Goal: Task Accomplishment & Management: Complete application form

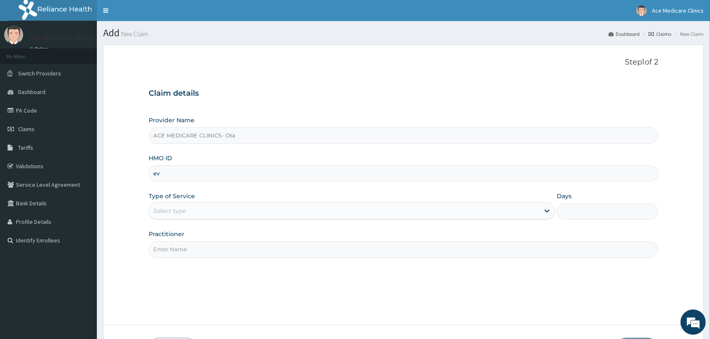
type input "e"
type input "EVS/10045/A"
click at [225, 208] on div "Select type" at bounding box center [344, 210] width 391 height 13
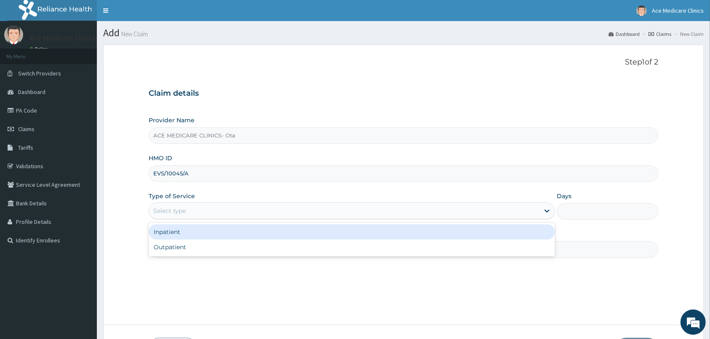
click at [217, 232] on div "Inpatient" at bounding box center [352, 231] width 407 height 15
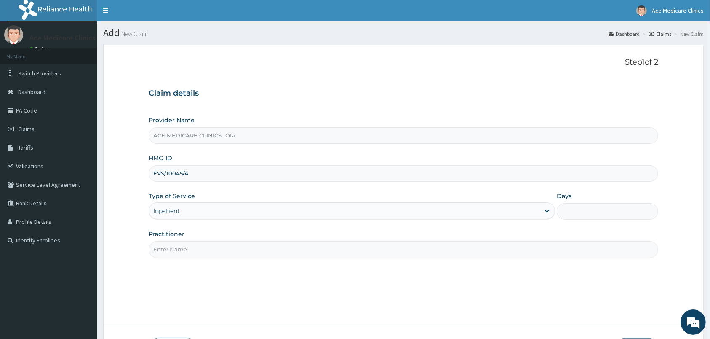
click at [594, 216] on input "Days" at bounding box center [608, 211] width 102 height 16
type input "2"
click at [515, 251] on input "Practitioner" at bounding box center [404, 249] width 510 height 16
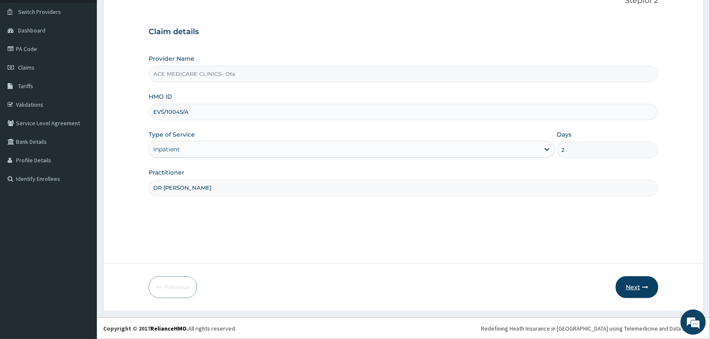
type input "DR EBIZO"
click at [640, 281] on button "Next" at bounding box center [637, 287] width 43 height 22
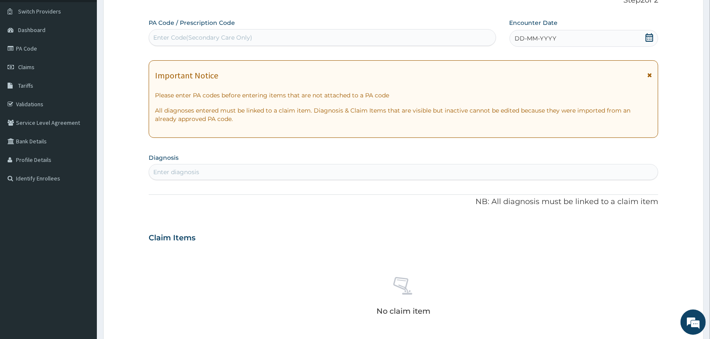
click at [376, 36] on div "Enter Code(Secondary Care Only)" at bounding box center [322, 37] width 347 height 13
type input "PA/48E5E8"
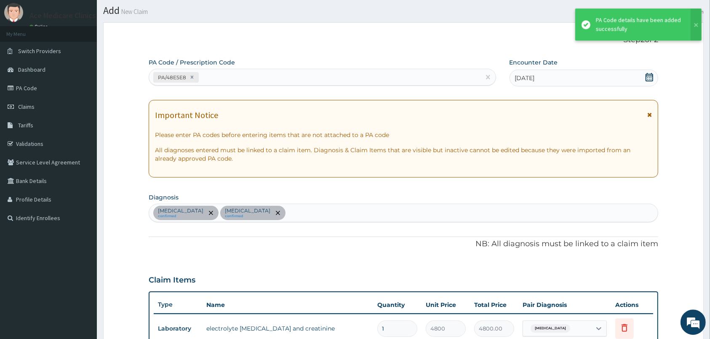
scroll to position [0, 0]
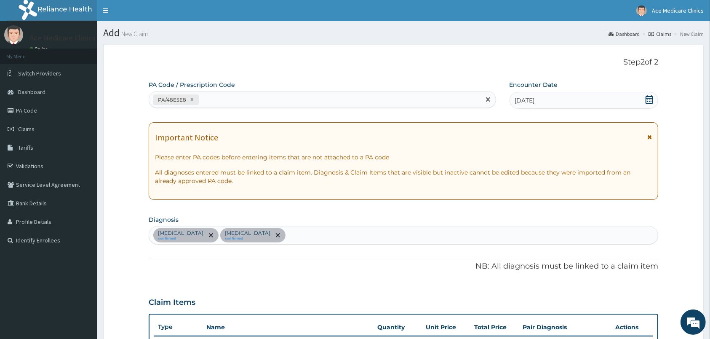
click at [318, 97] on div "PA/48E5E8" at bounding box center [315, 100] width 332 height 14
paste input "JUL 10, 2025"
type input "J"
paste input "PA/839FDD"
type input "PA/839FDD"
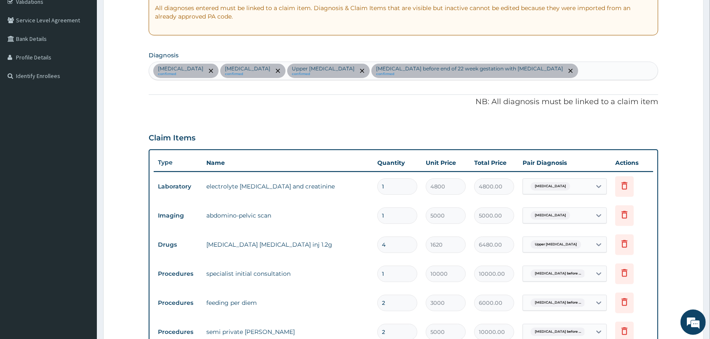
scroll to position [150, 0]
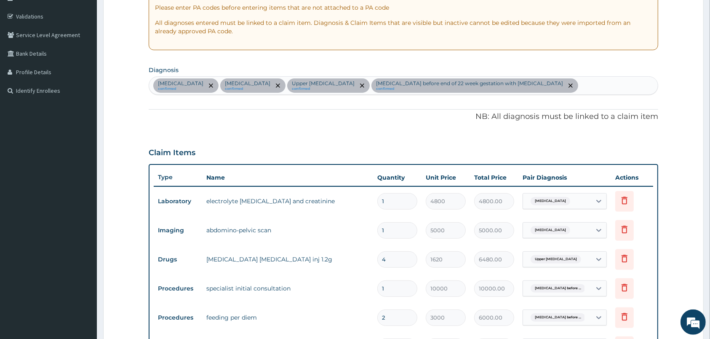
click at [625, 82] on div "Electrolyte imbalance confirmed Hyperemesis confirmed Upper urinary tract infec…" at bounding box center [403, 86] width 509 height 18
type input "MALA"
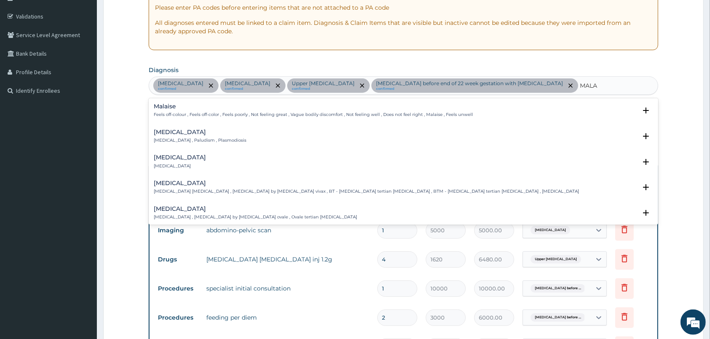
click at [221, 139] on p "Malaria , Paludism , Plasmodiosis" at bounding box center [200, 140] width 93 height 6
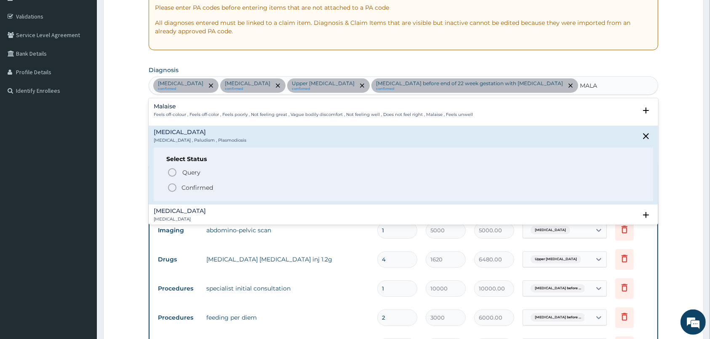
click at [193, 187] on p "Confirmed" at bounding box center [198, 187] width 32 height 8
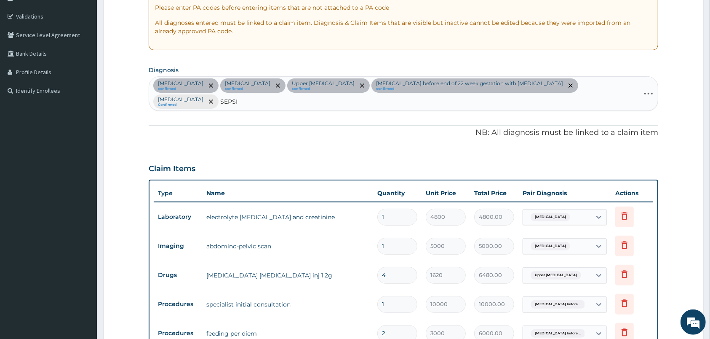
type input "[MEDICAL_DATA]"
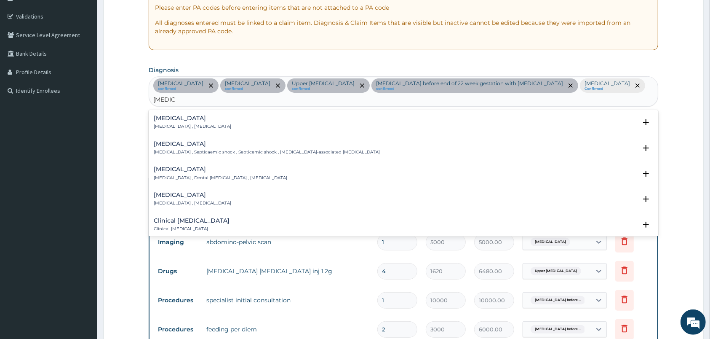
click at [204, 126] on p "[MEDICAL_DATA] , [MEDICAL_DATA]" at bounding box center [193, 126] width 78 height 6
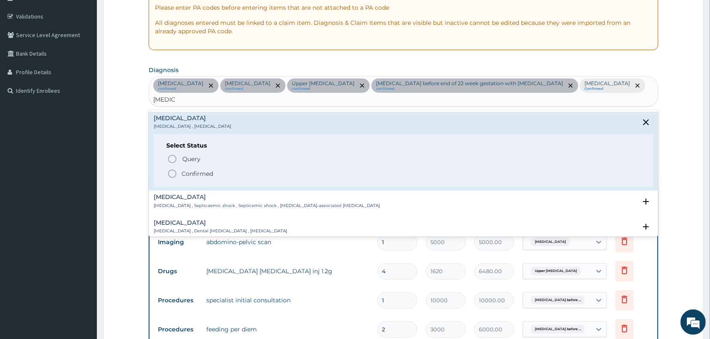
click at [178, 174] on span "Confirmed" at bounding box center [404, 174] width 474 height 10
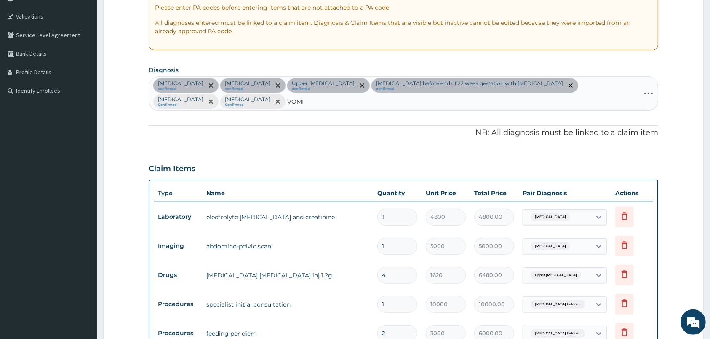
type input "VOMIT"
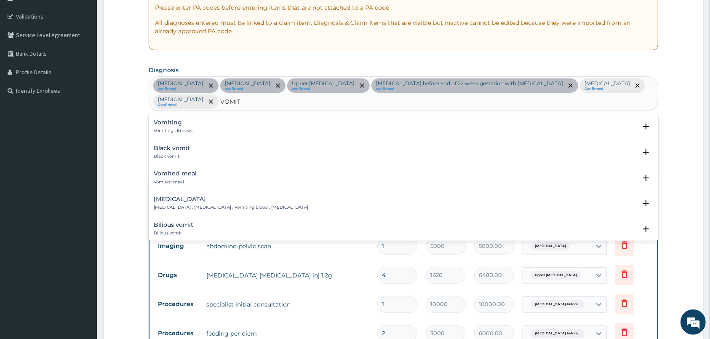
click at [195, 123] on div "Vomiting Vomiting , Emesis" at bounding box center [404, 126] width 500 height 15
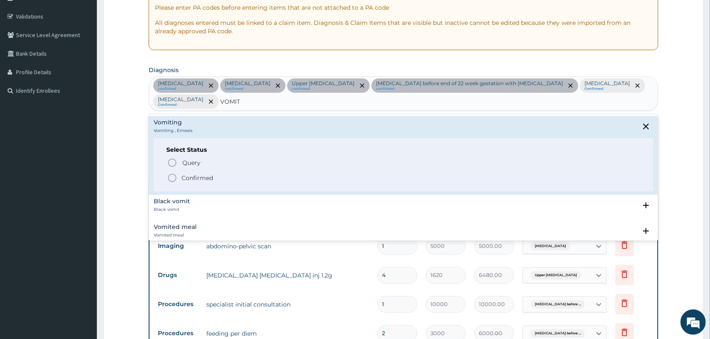
click at [192, 177] on p "Confirmed" at bounding box center [198, 178] width 32 height 8
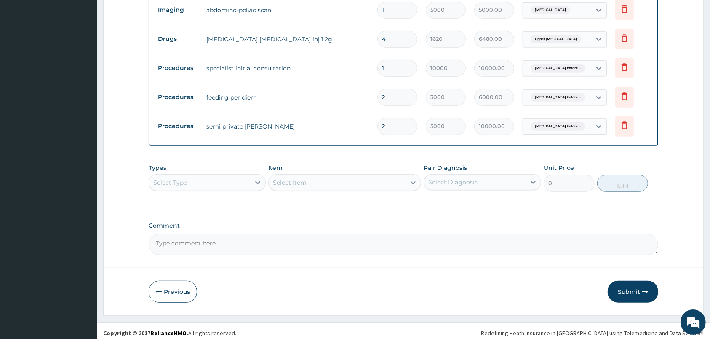
scroll to position [390, 0]
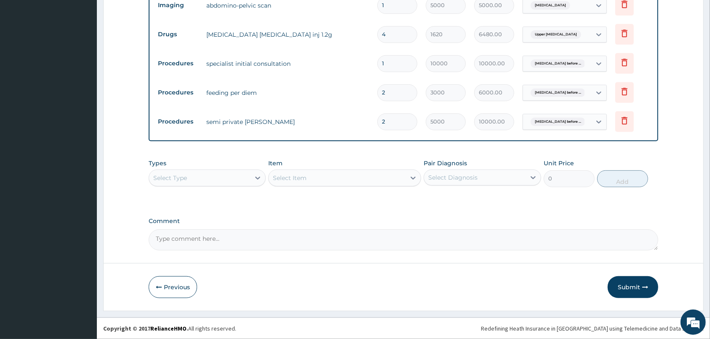
click at [209, 172] on div "Select Type" at bounding box center [199, 177] width 101 height 13
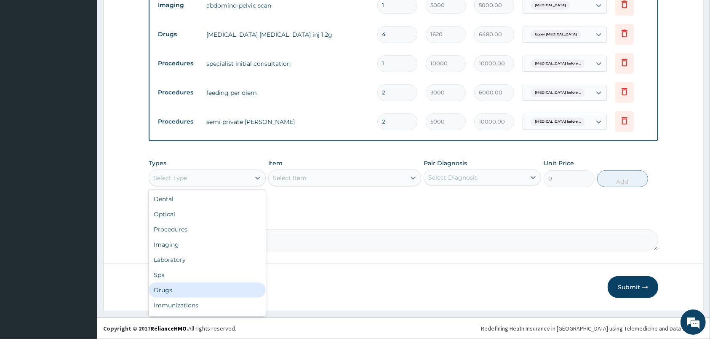
click at [192, 292] on div "Drugs" at bounding box center [207, 289] width 117 height 15
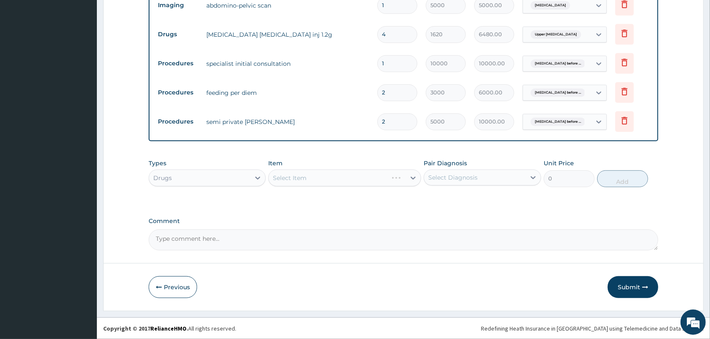
click at [455, 176] on div "Select Diagnosis" at bounding box center [452, 177] width 49 height 8
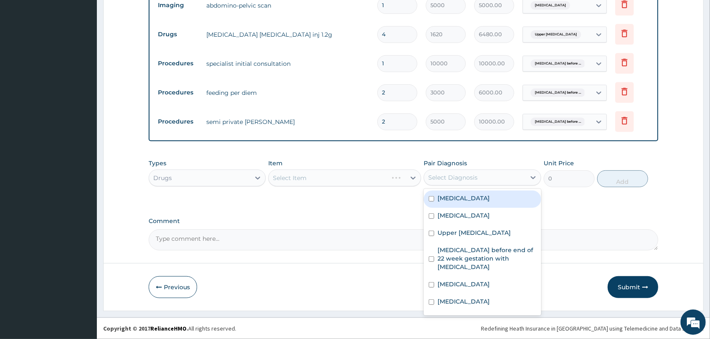
click at [465, 204] on div "Electrolyte imbalance" at bounding box center [482, 198] width 117 height 17
checkbox input "true"
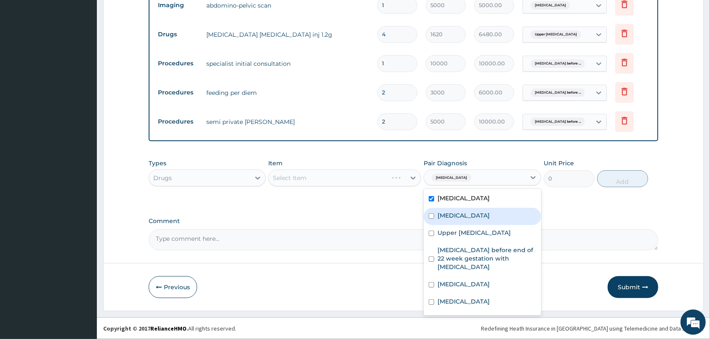
click at [466, 219] on label "Hyperemesis" at bounding box center [464, 215] width 52 height 8
checkbox input "true"
click at [472, 240] on div "Upper urinary tract infection" at bounding box center [482, 233] width 117 height 17
checkbox input "true"
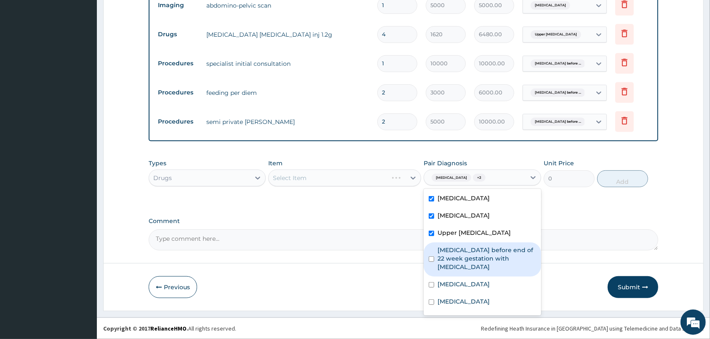
click at [472, 253] on label "Hyperemesis gravidarum before end of 22 week gestation with electrolyte imbalan…" at bounding box center [487, 258] width 98 height 25
checkbox input "true"
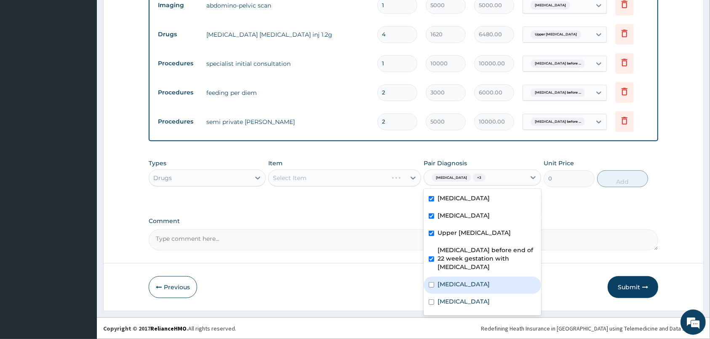
click at [468, 294] on div "Malaria" at bounding box center [482, 284] width 117 height 17
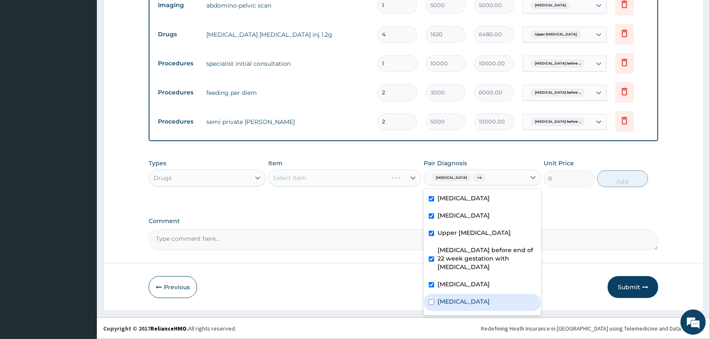
checkbox input "true"
click at [468, 303] on div "[MEDICAL_DATA]" at bounding box center [482, 302] width 117 height 17
checkbox input "true"
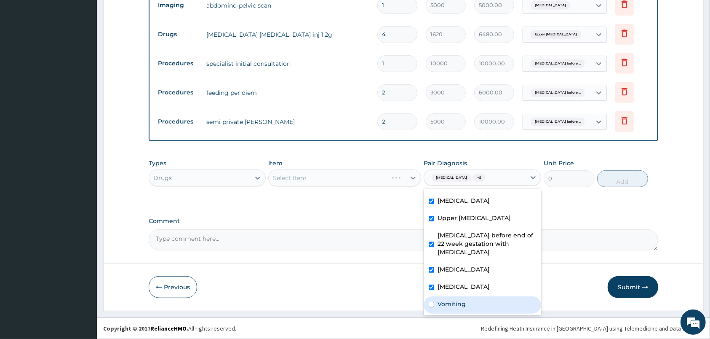
click at [467, 300] on div "Vomiting" at bounding box center [482, 304] width 117 height 17
checkbox input "true"
click at [389, 178] on div "Select Item" at bounding box center [337, 177] width 137 height 13
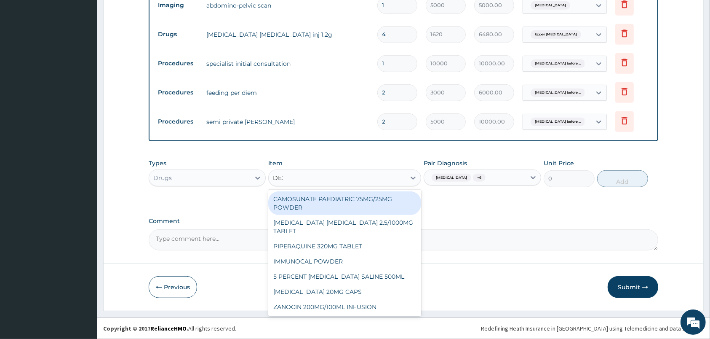
type input "DEXTR"
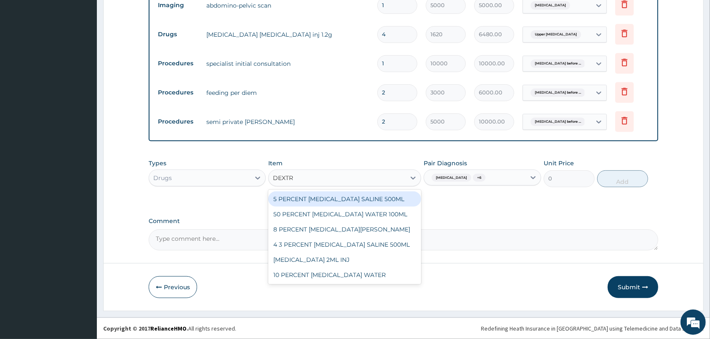
click at [398, 201] on div "5 PERCENT [MEDICAL_DATA] SALINE 500ML" at bounding box center [344, 198] width 153 height 15
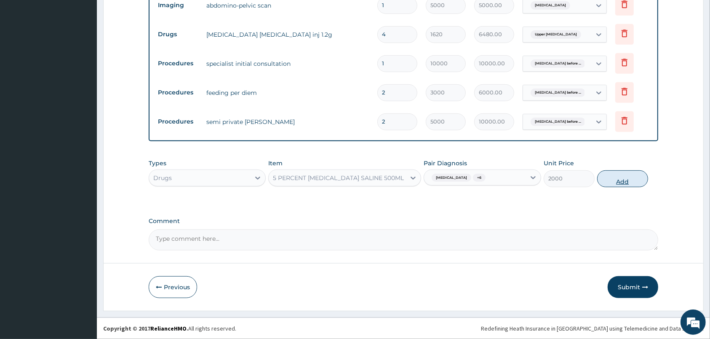
click at [610, 180] on button "Add" at bounding box center [622, 178] width 51 height 17
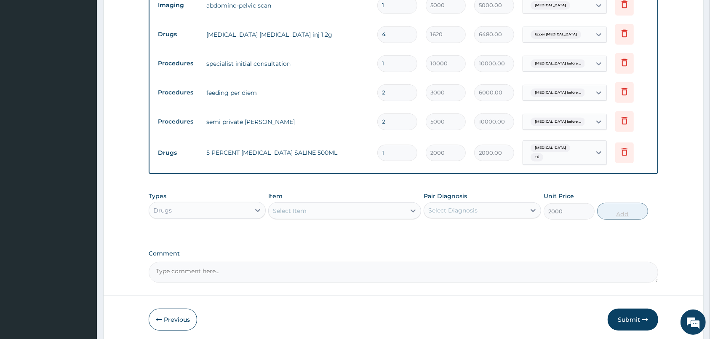
type input "0"
type input "0.00"
type input "3"
type input "6000.00"
type input "3"
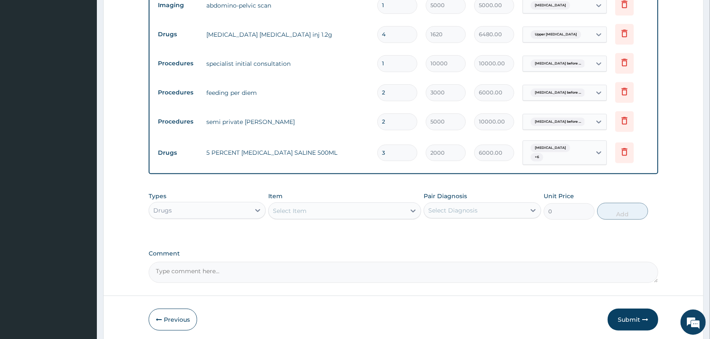
click at [392, 208] on div "Select Item" at bounding box center [337, 210] width 137 height 13
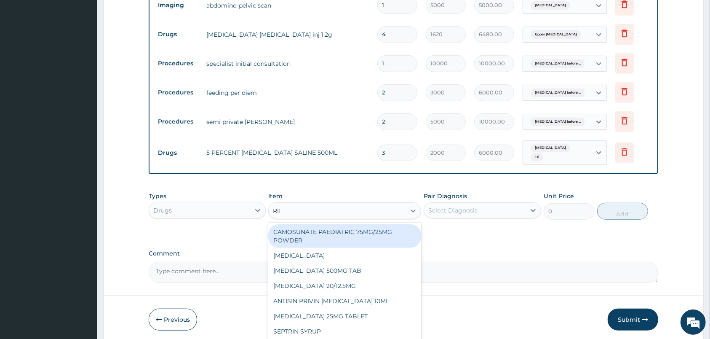
type input "RINGE"
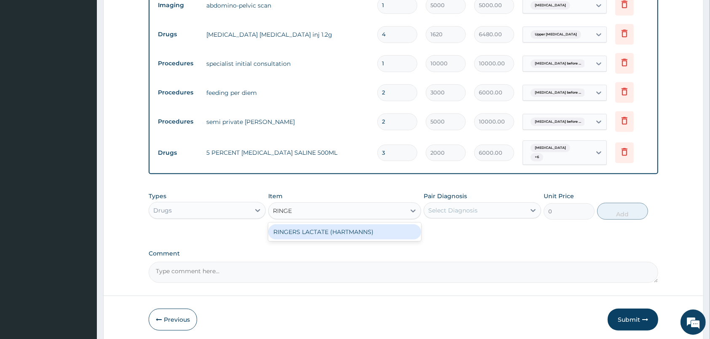
scroll to position [423, 0]
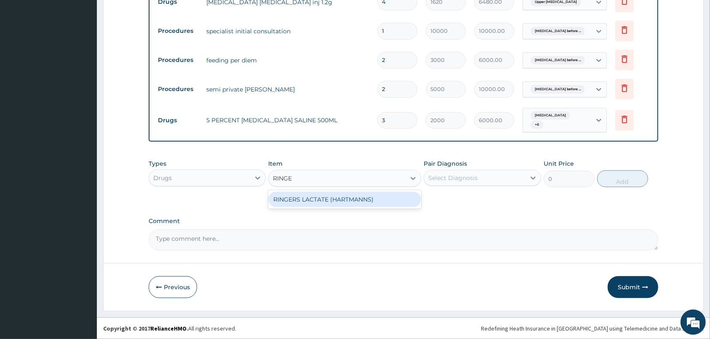
click at [396, 198] on div "RINGERS LACTATE (HARTMANNS)" at bounding box center [344, 199] width 153 height 15
type input "2000"
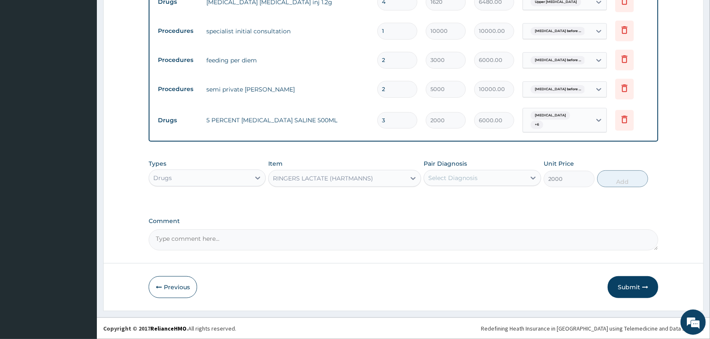
click at [476, 174] on div "Select Diagnosis" at bounding box center [452, 178] width 49 height 8
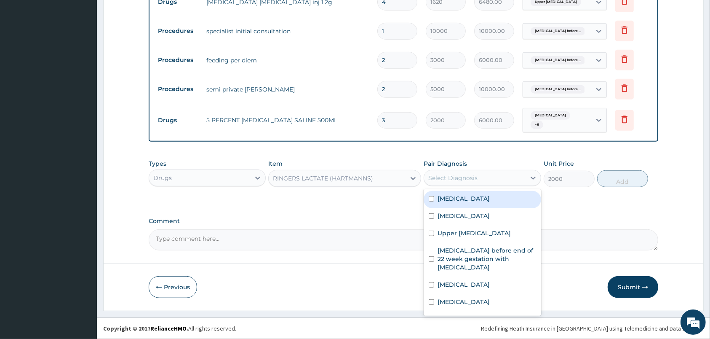
click at [474, 195] on label "Electrolyte imbalance" at bounding box center [464, 198] width 52 height 8
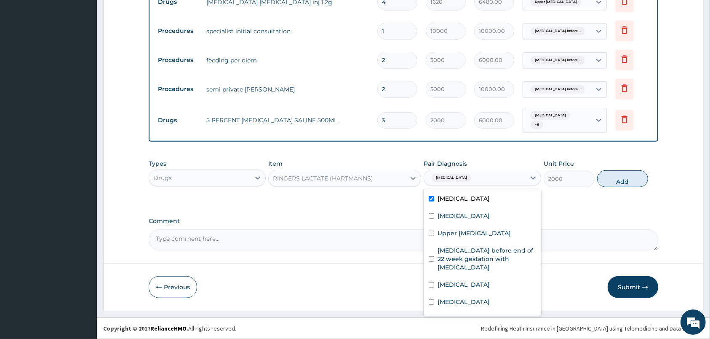
click at [470, 207] on div "Electrolyte imbalance" at bounding box center [482, 199] width 117 height 17
checkbox input "false"
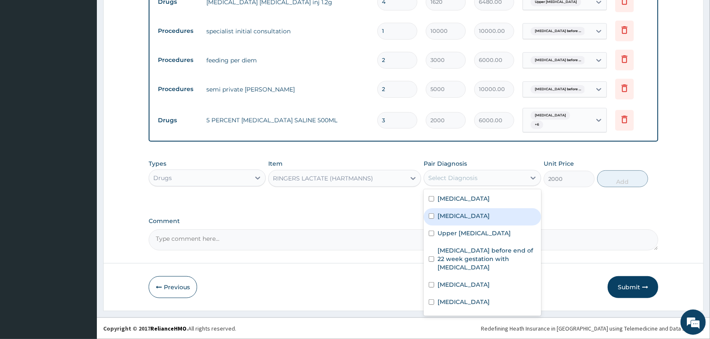
click at [467, 215] on label "Hyperemesis" at bounding box center [464, 216] width 52 height 8
checkbox input "true"
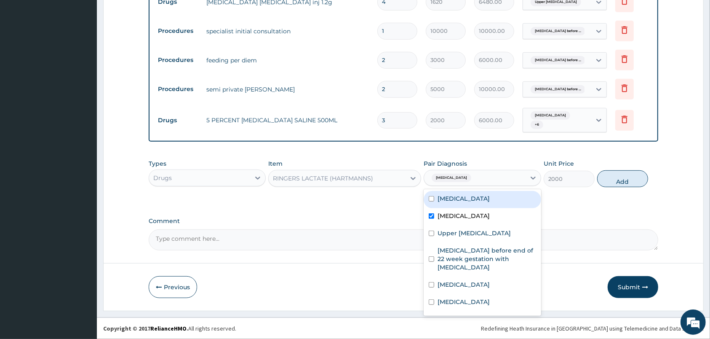
click at [470, 200] on label "Electrolyte imbalance" at bounding box center [464, 198] width 52 height 8
checkbox input "true"
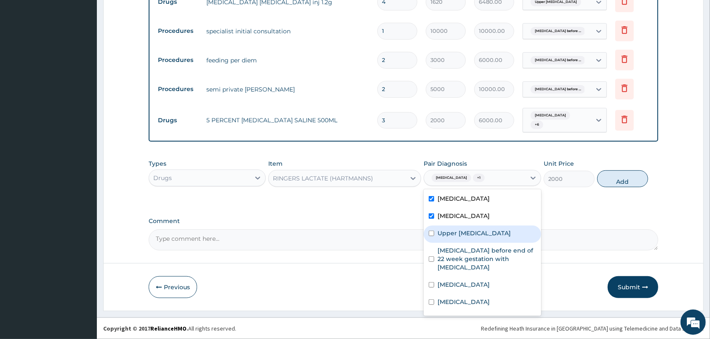
click at [463, 244] on div "Hyperemesis gravidarum before end of 22 week gestation with electrolyte imbalan…" at bounding box center [482, 260] width 117 height 34
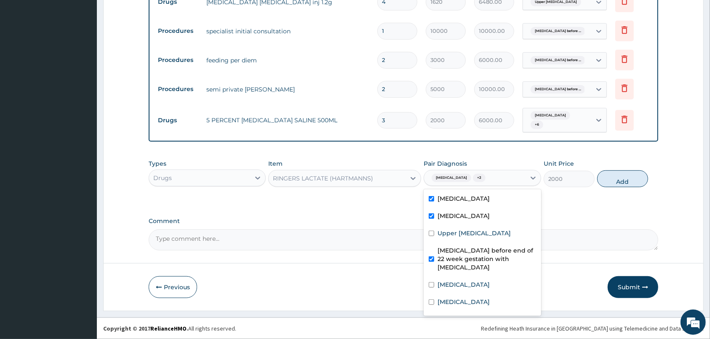
checkbox input "true"
click at [472, 230] on label "Upper urinary tract infection" at bounding box center [474, 233] width 73 height 8
checkbox input "true"
click at [458, 277] on div "Hyperemesis gravidarum before end of 22 week gestation with electrolyte imbalan…" at bounding box center [482, 260] width 117 height 34
checkbox input "false"
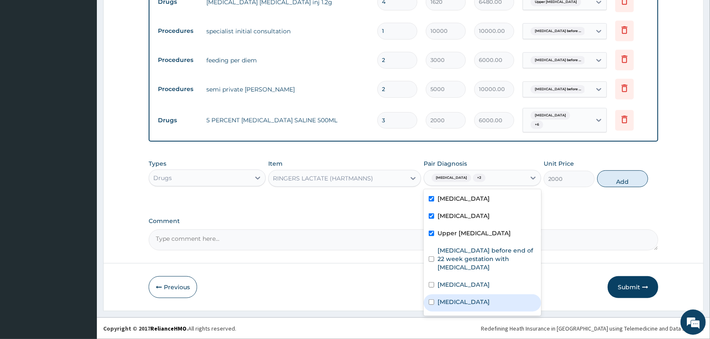
click at [456, 305] on div "[MEDICAL_DATA]" at bounding box center [482, 302] width 117 height 17
checkbox input "true"
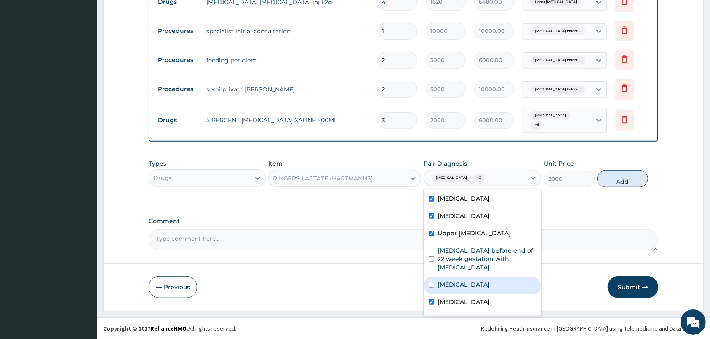
click at [455, 289] on label "Malaria" at bounding box center [464, 284] width 52 height 8
checkbox input "true"
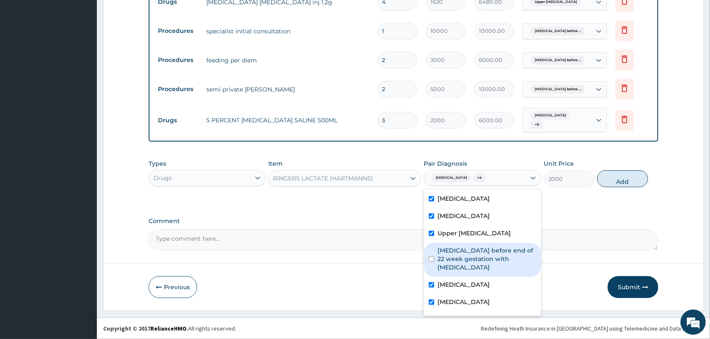
click at [458, 268] on label "Hyperemesis gravidarum before end of 22 week gestation with electrolyte imbalan…" at bounding box center [487, 258] width 98 height 25
checkbox input "true"
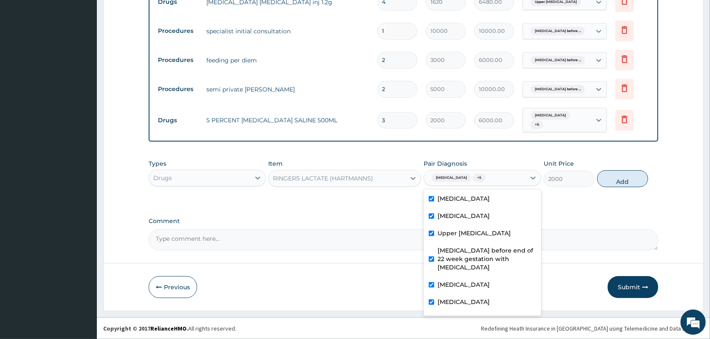
scroll to position [23, 0]
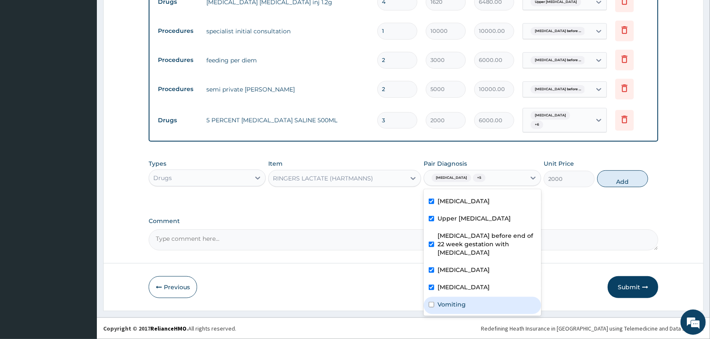
click at [461, 303] on label "Vomiting" at bounding box center [452, 304] width 28 height 8
checkbox input "true"
click at [634, 183] on button "Add" at bounding box center [622, 178] width 51 height 17
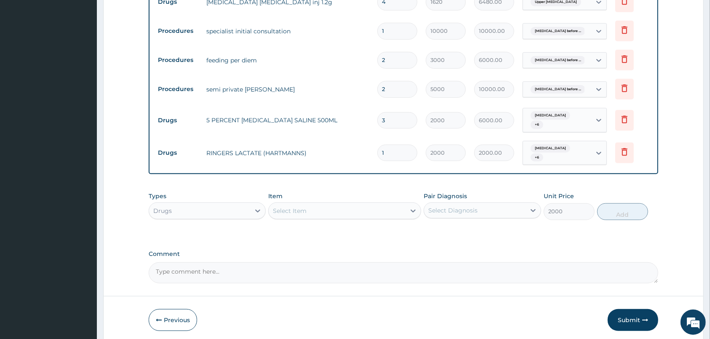
type input "0"
type input "0.00"
type input "7"
type input "14000.00"
type input "0.00"
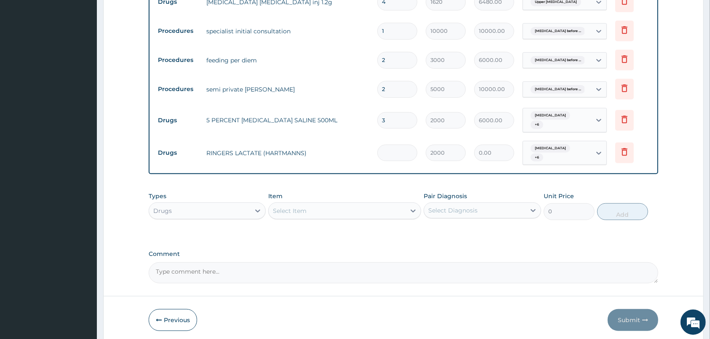
type input "1"
type input "2000.00"
click at [374, 206] on div "Select Item" at bounding box center [337, 210] width 137 height 13
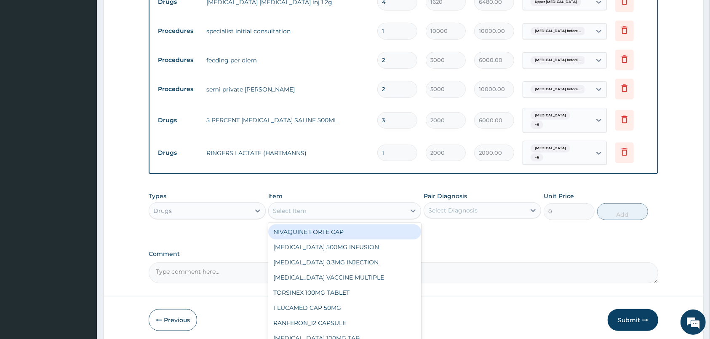
scroll to position [452, 0]
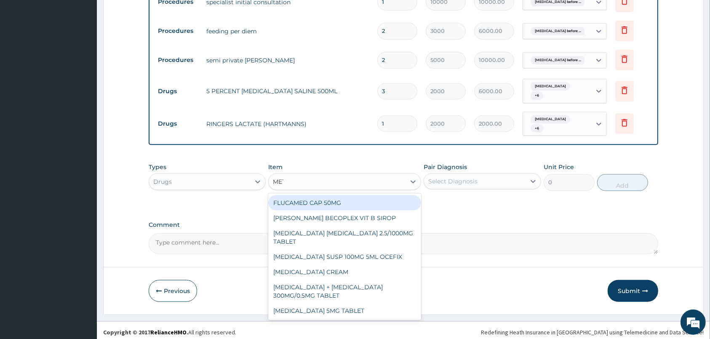
type input "METOC"
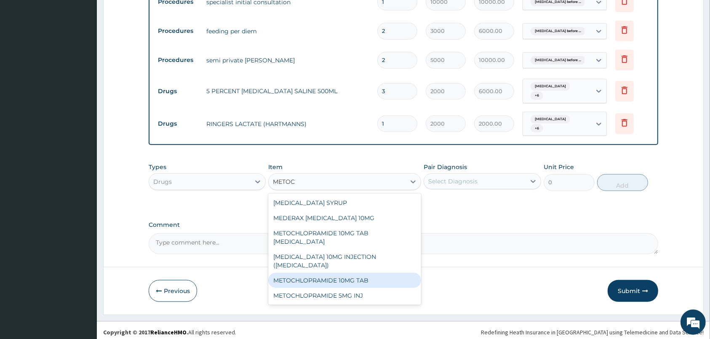
click at [364, 273] on div "METOCHLOPRAMIDE 10MG TAB" at bounding box center [344, 280] width 153 height 15
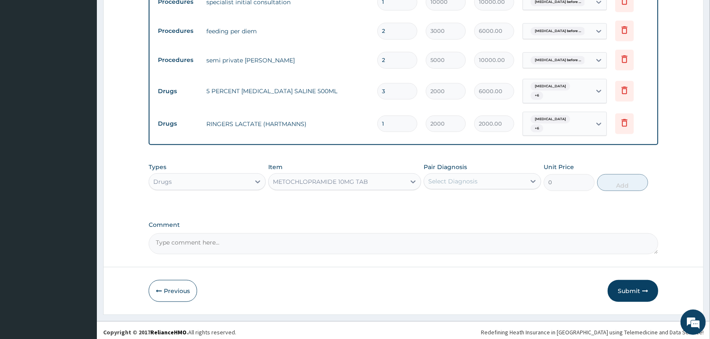
type input "67"
click at [486, 174] on div "Select Diagnosis" at bounding box center [474, 180] width 101 height 13
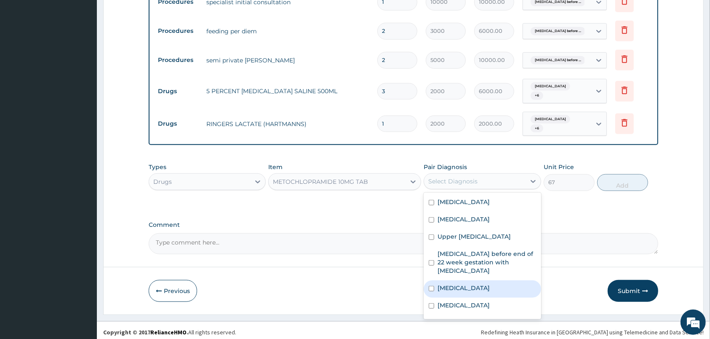
scroll to position [23, 0]
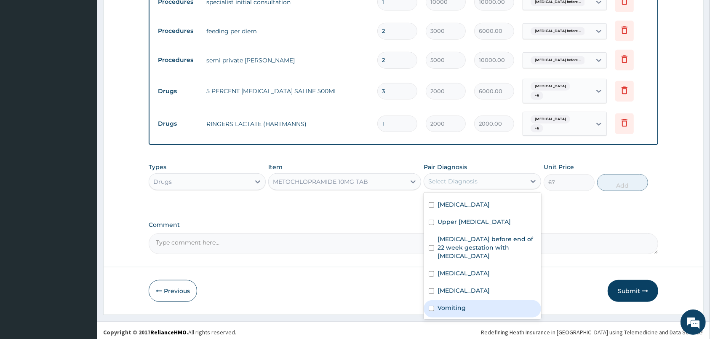
click at [471, 305] on div "Vomiting" at bounding box center [482, 308] width 117 height 17
checkbox input "true"
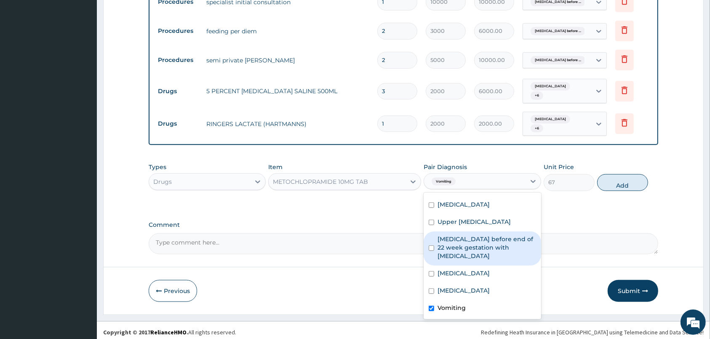
click at [502, 235] on label "Hyperemesis gravidarum before end of 22 week gestation with electrolyte imbalan…" at bounding box center [487, 247] width 98 height 25
checkbox input "true"
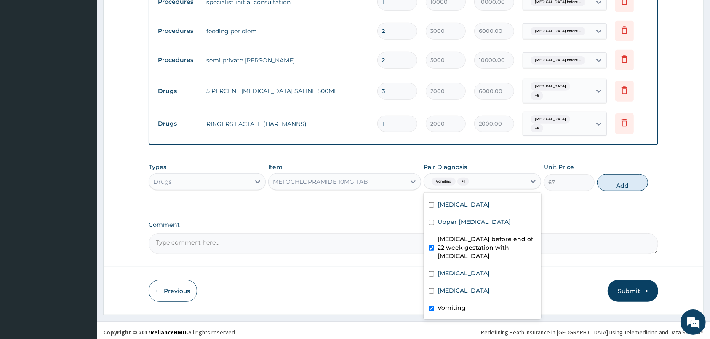
scroll to position [0, 0]
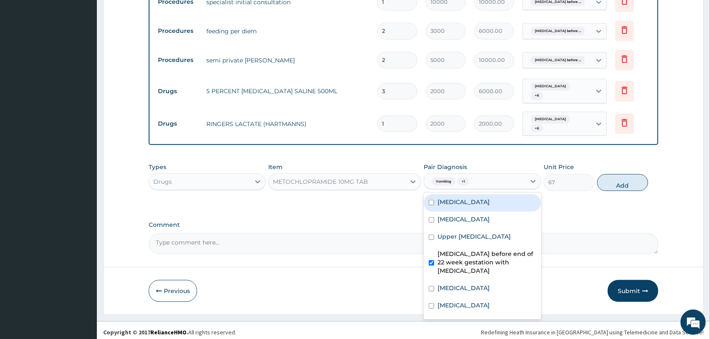
click at [500, 204] on div "Electrolyte imbalance" at bounding box center [482, 202] width 117 height 17
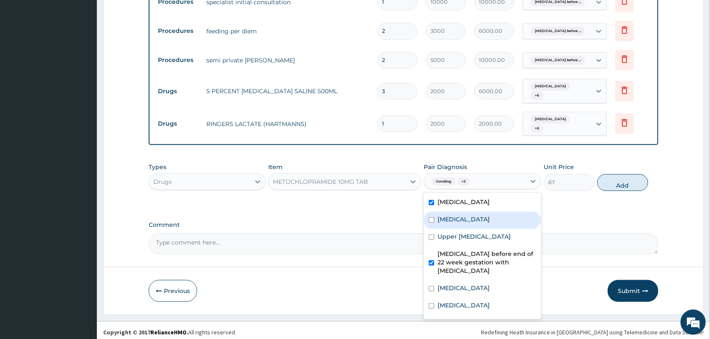
checkbox input "true"
click at [499, 220] on div "Hyperemesis" at bounding box center [482, 220] width 117 height 17
checkbox input "true"
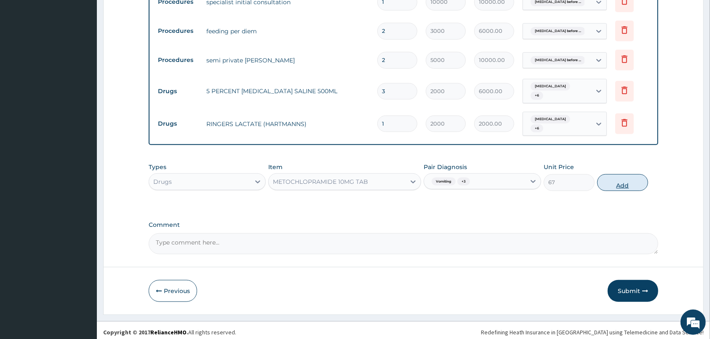
click at [623, 180] on button "Add" at bounding box center [622, 182] width 51 height 17
type input "0"
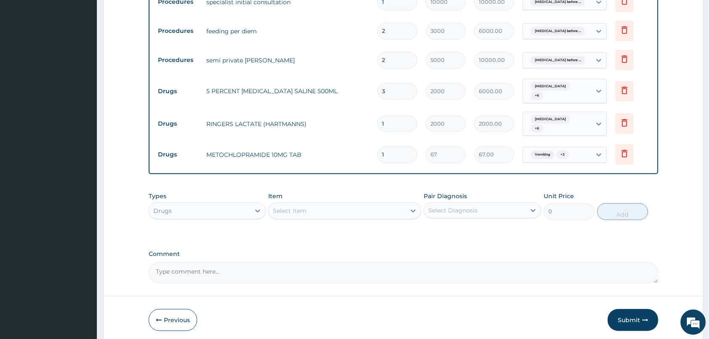
click at [394, 208] on div "Select Item" at bounding box center [337, 210] width 137 height 13
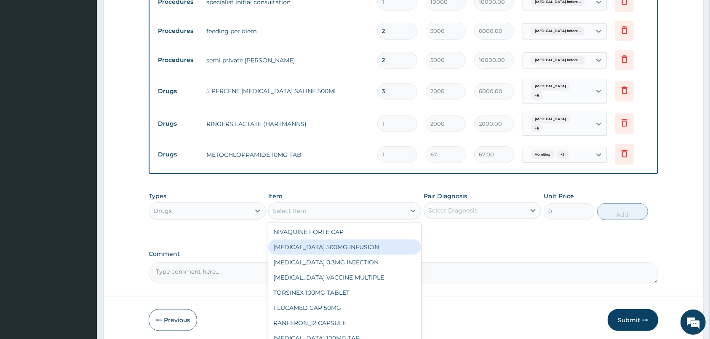
scroll to position [481, 0]
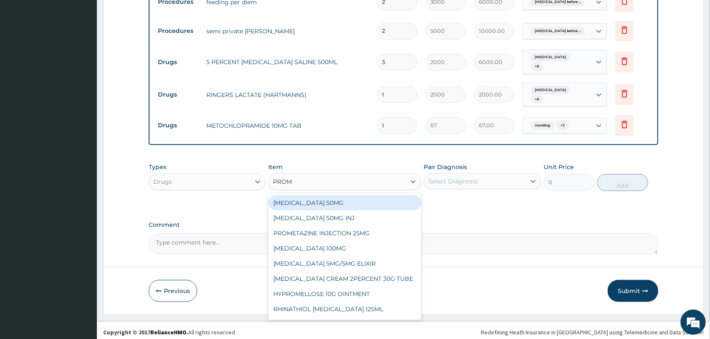
type input "PROME"
click at [353, 205] on div "PROMETAZINE INJECTION 25MG" at bounding box center [344, 202] width 153 height 15
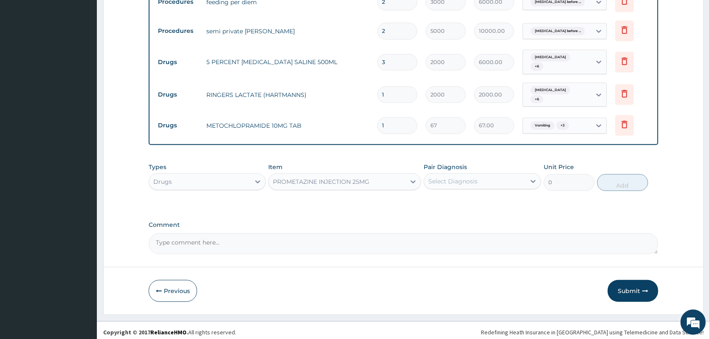
type input "300"
click at [434, 177] on div "Select Diagnosis" at bounding box center [452, 181] width 49 height 8
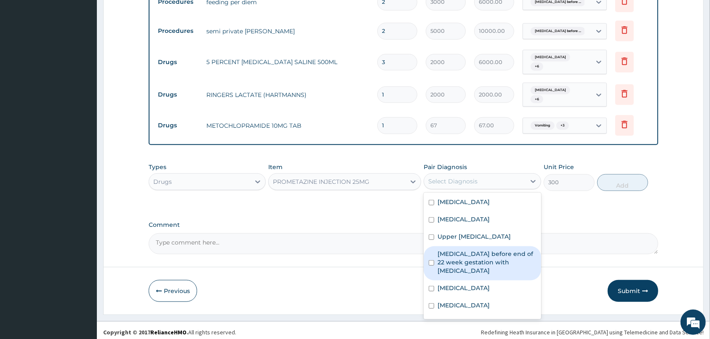
scroll to position [23, 0]
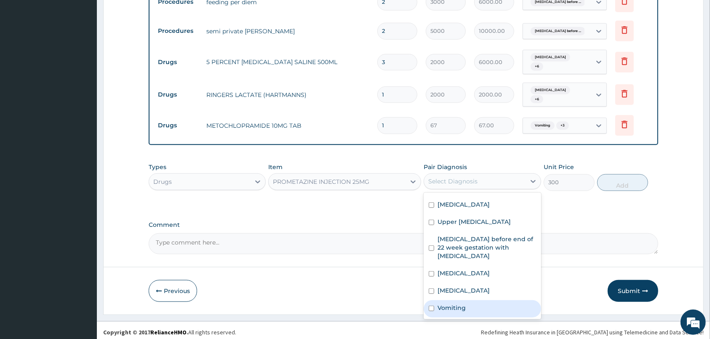
click at [464, 303] on label "Vomiting" at bounding box center [452, 307] width 28 height 8
checkbox input "true"
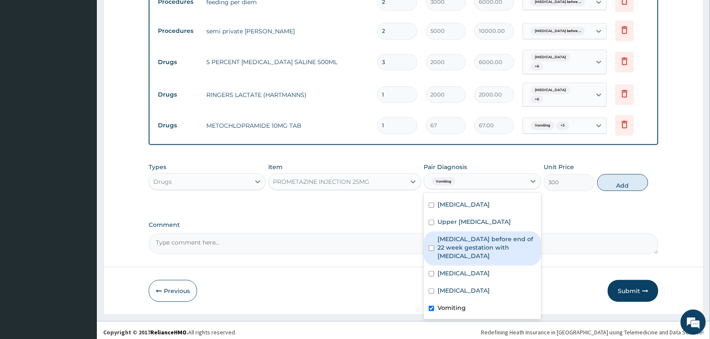
click at [486, 245] on label "Hyperemesis gravidarum before end of 22 week gestation with electrolyte imbalan…" at bounding box center [487, 247] width 98 height 25
checkbox input "true"
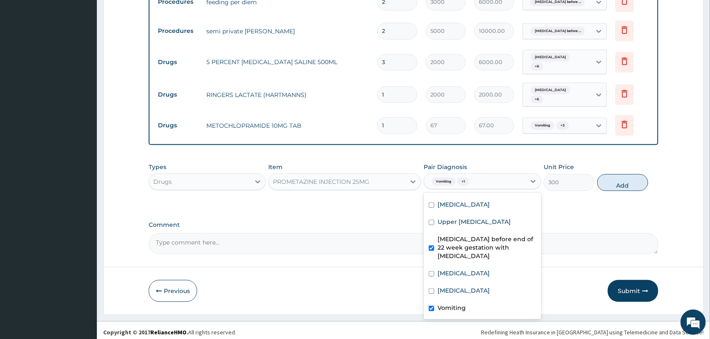
scroll to position [0, 0]
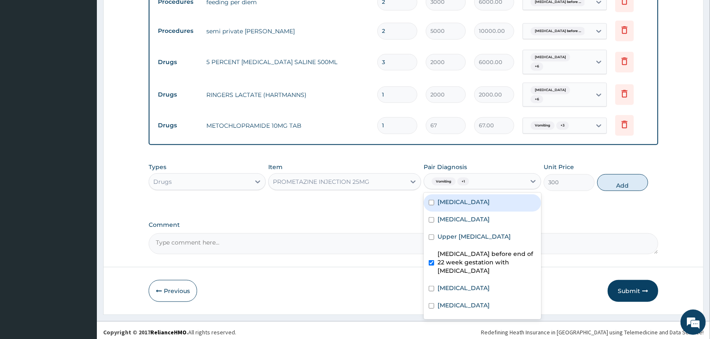
click at [484, 202] on label "Electrolyte imbalance" at bounding box center [464, 202] width 52 height 8
checkbox input "true"
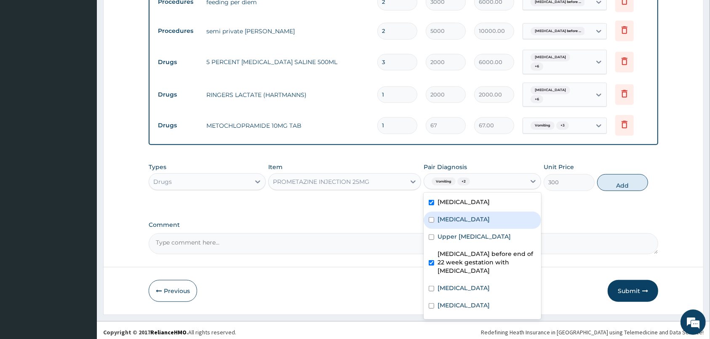
click at [485, 215] on div "Hyperemesis" at bounding box center [482, 220] width 117 height 17
checkbox input "true"
click at [624, 178] on button "Add" at bounding box center [622, 182] width 51 height 17
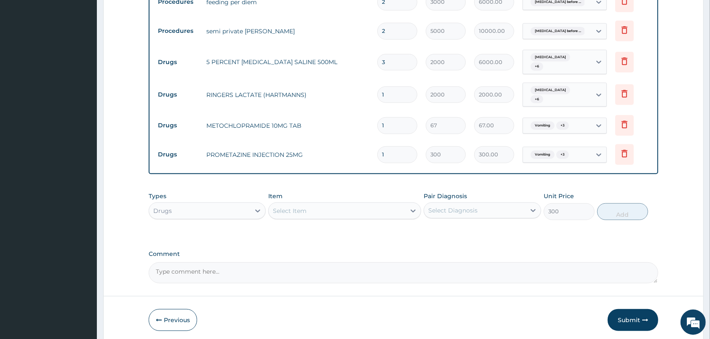
type input "0"
click at [382, 206] on div "Select Item" at bounding box center [337, 210] width 137 height 13
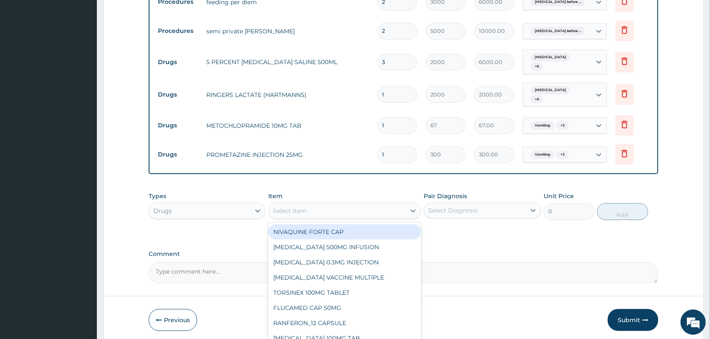
scroll to position [510, 0]
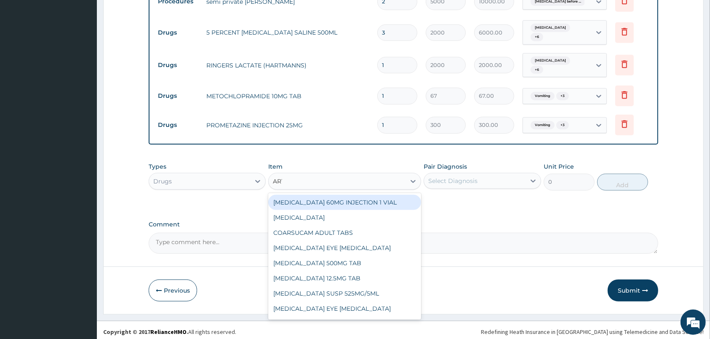
type input "ARTE"
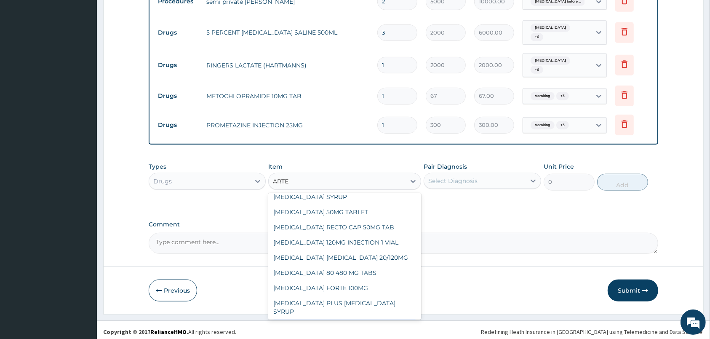
scroll to position [442, 0]
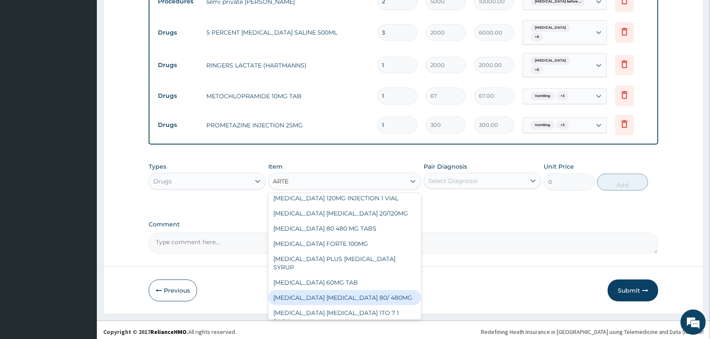
click at [384, 290] on div "[MEDICAL_DATA] [MEDICAL_DATA] 80/ 480MG" at bounding box center [344, 297] width 153 height 15
type input "368.4"
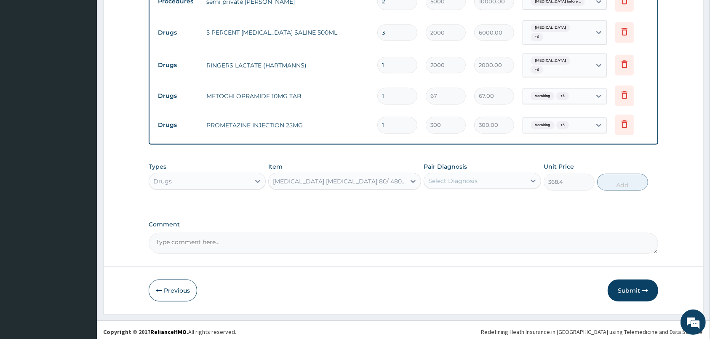
click at [472, 177] on div "Select Diagnosis" at bounding box center [452, 181] width 49 height 8
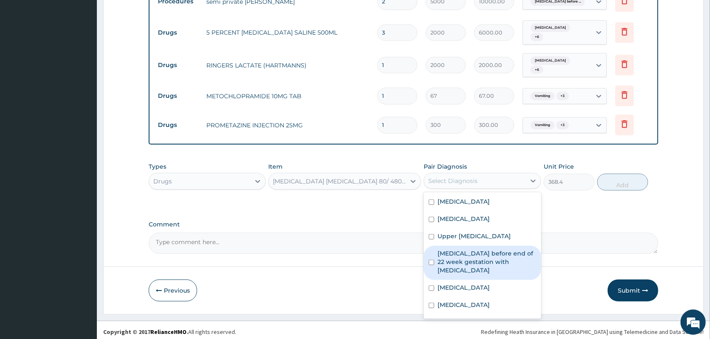
scroll to position [23, 0]
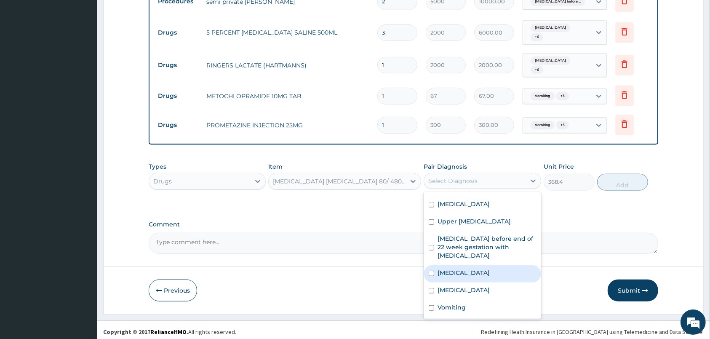
click at [465, 268] on div "Malaria" at bounding box center [482, 273] width 117 height 17
checkbox input "true"
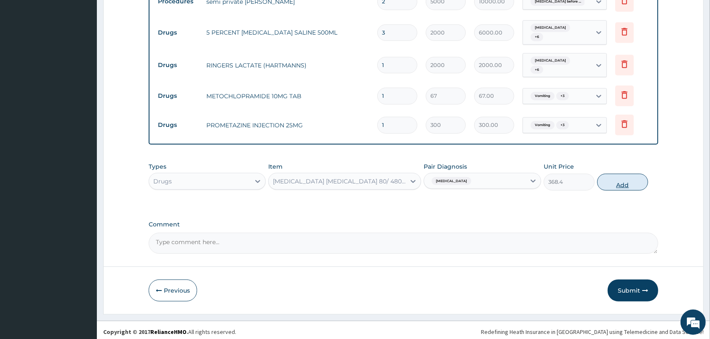
click at [635, 175] on button "Add" at bounding box center [622, 182] width 51 height 17
type input "0"
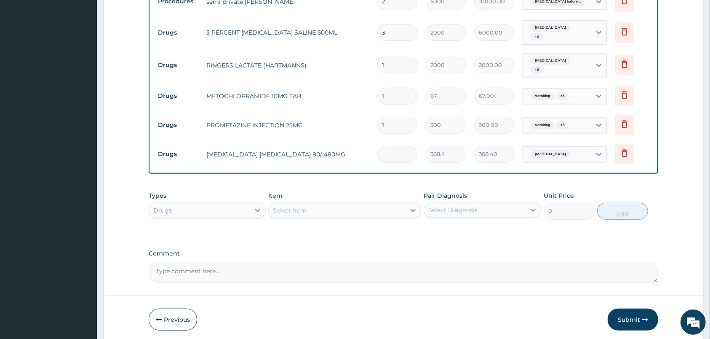
type input "0.00"
type input "6"
type input "2210.40"
type input "6"
click at [394, 203] on div "Select Item" at bounding box center [344, 210] width 153 height 17
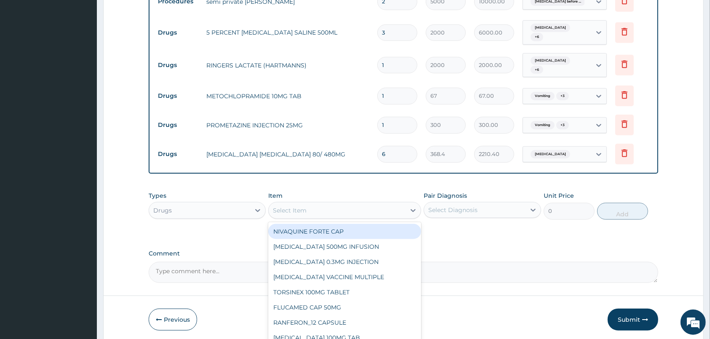
scroll to position [539, 0]
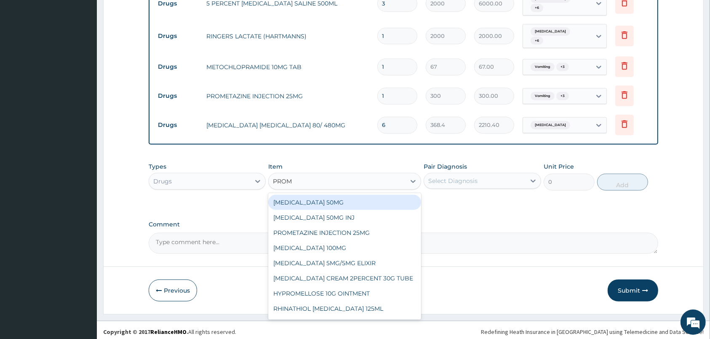
type input "PROME"
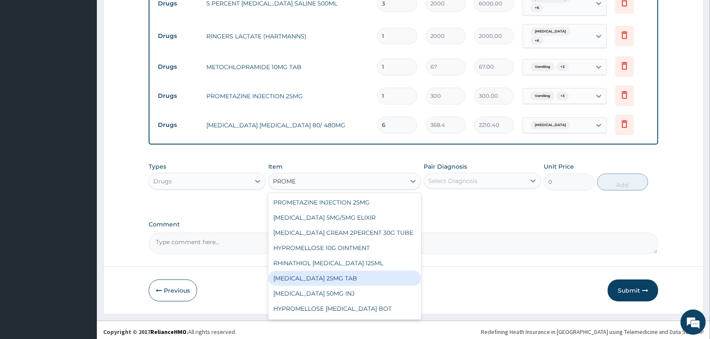
click at [360, 286] on div "[MEDICAL_DATA] 25MG TAB" at bounding box center [344, 277] width 153 height 15
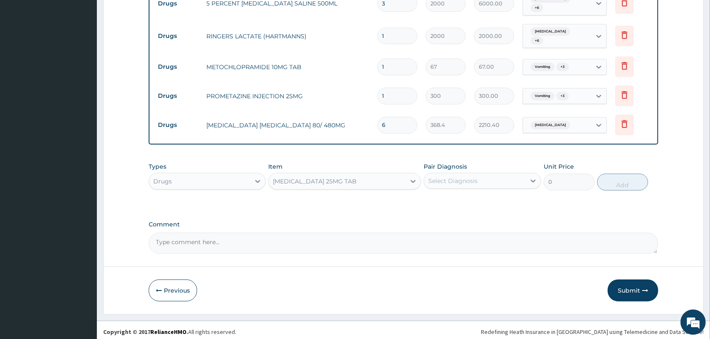
type input "104.58"
click at [496, 173] on div "Select Diagnosis" at bounding box center [482, 181] width 117 height 16
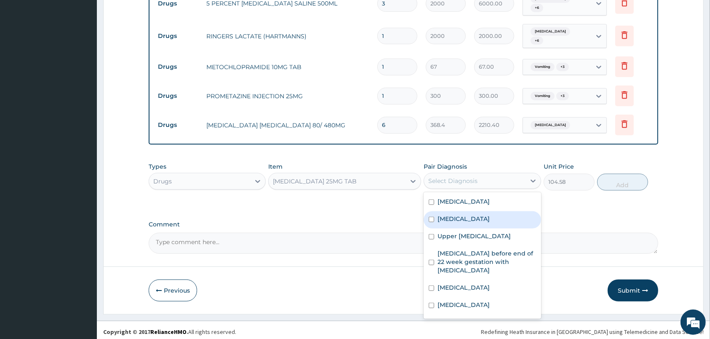
click at [479, 223] on div "Hyperemesis" at bounding box center [482, 219] width 117 height 17
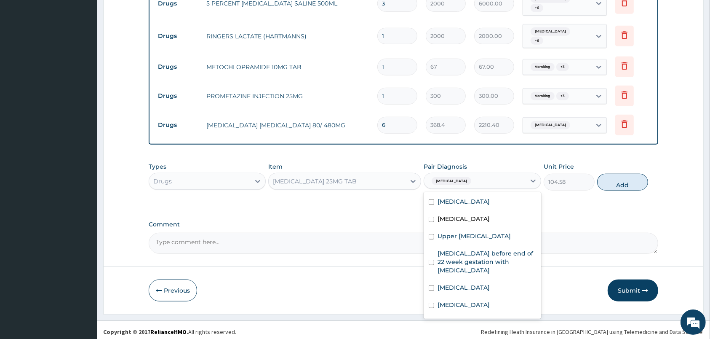
checkbox input "false"
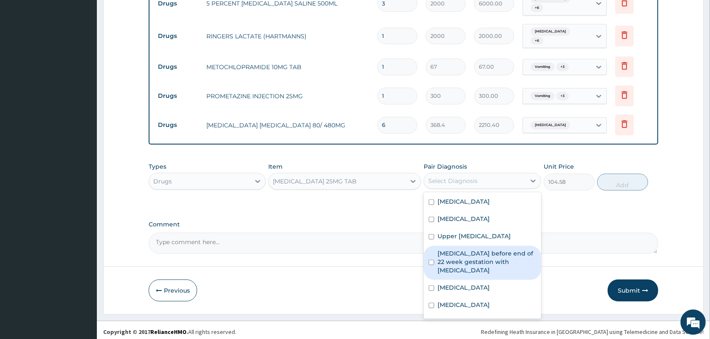
scroll to position [23, 0]
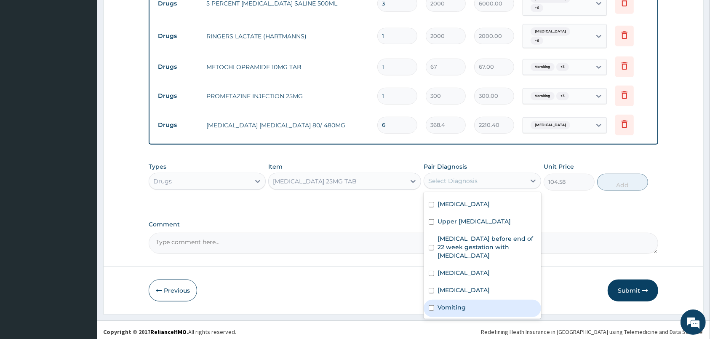
click at [474, 302] on div "Vomiting" at bounding box center [482, 308] width 117 height 17
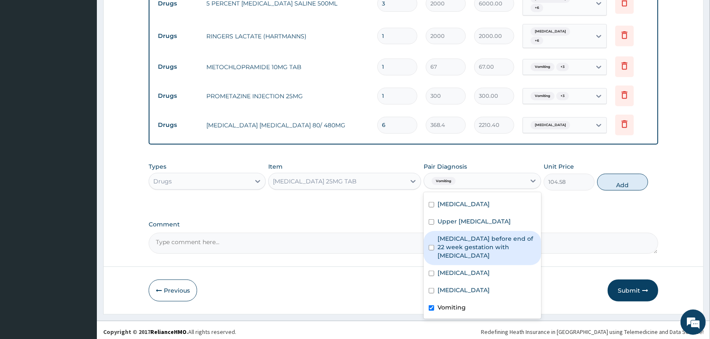
checkbox input "true"
click at [479, 235] on label "Hyperemesis gravidarum before end of 22 week gestation with electrolyte imbalan…" at bounding box center [487, 246] width 98 height 25
checkbox input "true"
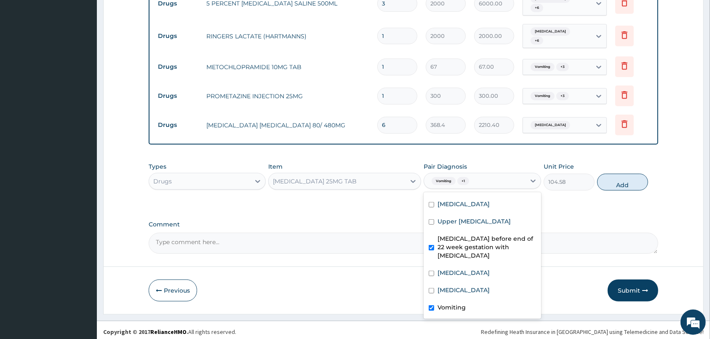
scroll to position [0, 0]
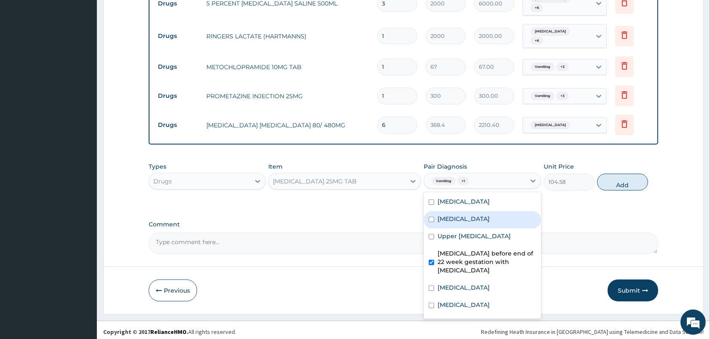
click at [474, 214] on label "Hyperemesis" at bounding box center [464, 218] width 52 height 8
checkbox input "true"
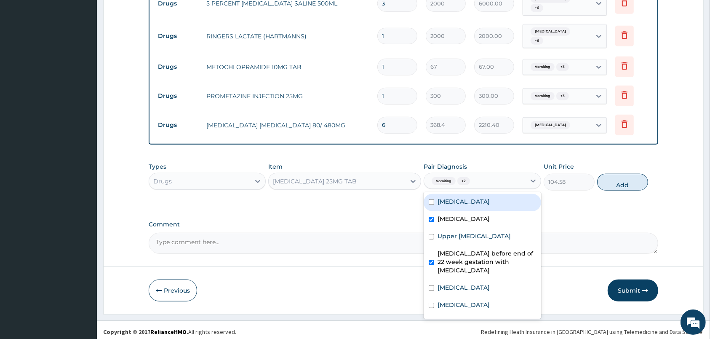
click at [513, 195] on div "Electrolyte imbalance" at bounding box center [482, 202] width 117 height 17
checkbox input "true"
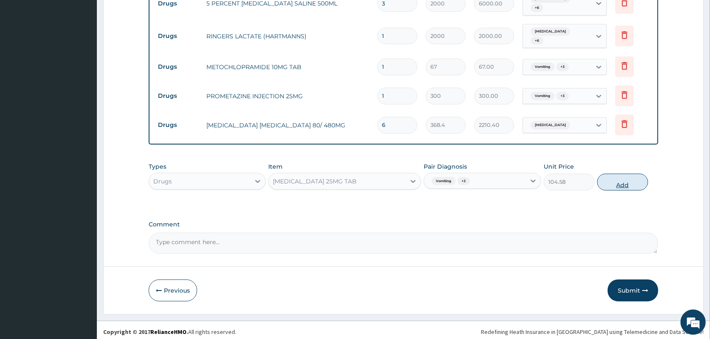
click at [629, 175] on button "Add" at bounding box center [622, 182] width 51 height 17
type input "0"
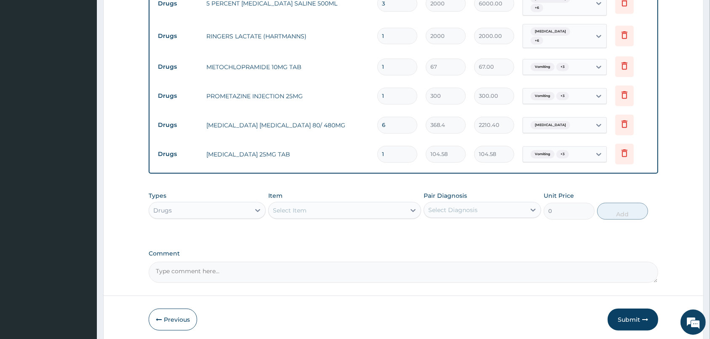
type input "10"
type input "1045.80"
type input "10"
click at [383, 203] on div "Select Item" at bounding box center [337, 209] width 137 height 13
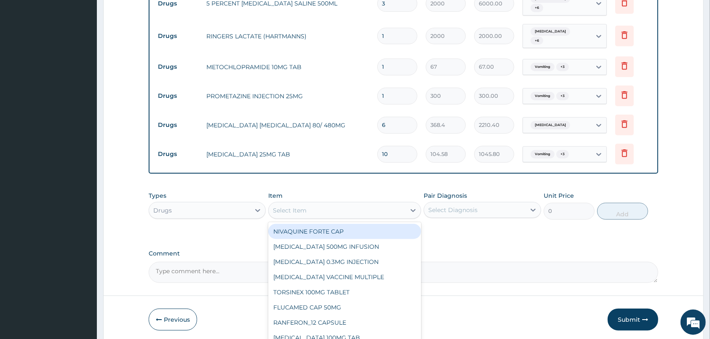
scroll to position [568, 0]
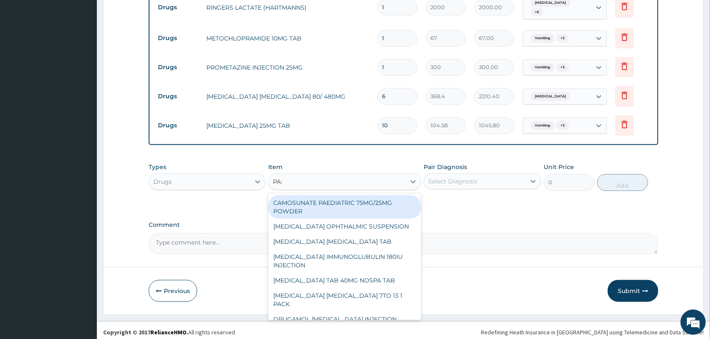
type input "PARAC"
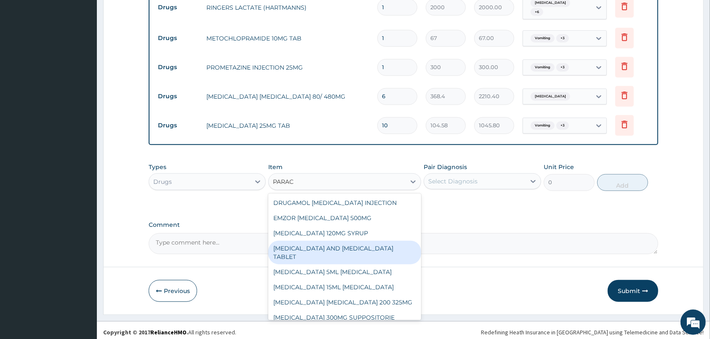
scroll to position [119, 0]
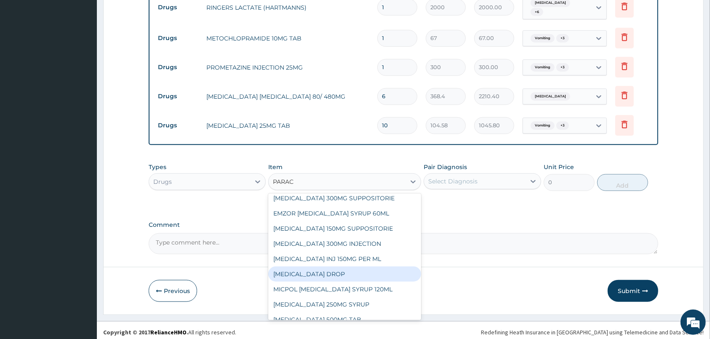
click at [352, 312] on div "[MEDICAL_DATA] 500MG TAB" at bounding box center [344, 319] width 153 height 15
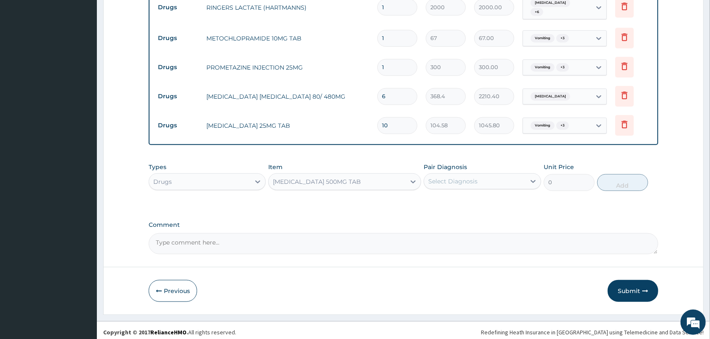
type input "30"
click at [506, 176] on div "Select Diagnosis" at bounding box center [474, 180] width 101 height 13
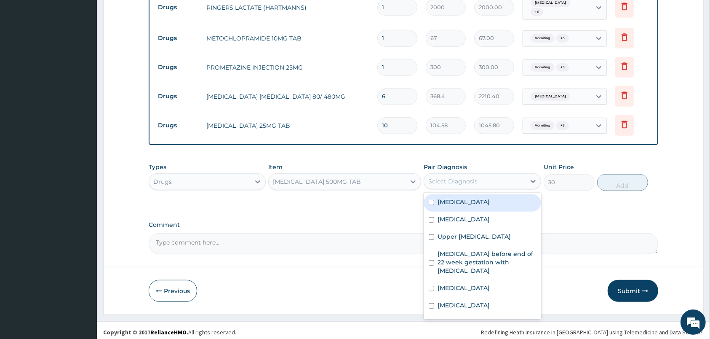
click at [490, 198] on label "Electrolyte imbalance" at bounding box center [464, 202] width 52 height 8
checkbox input "true"
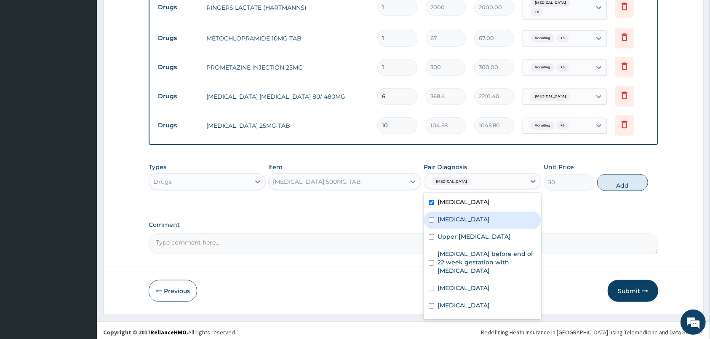
click at [487, 223] on div "Hyperemesis" at bounding box center [482, 220] width 117 height 17
checkbox input "true"
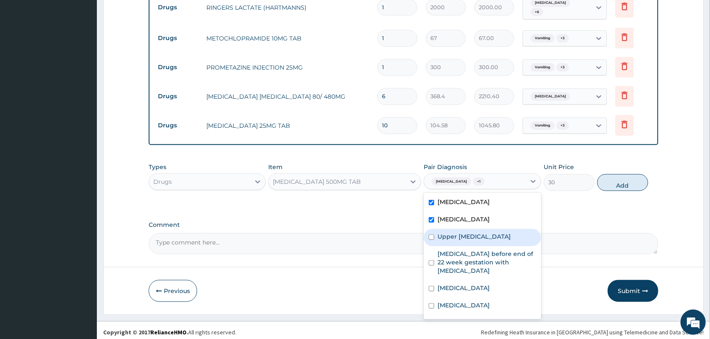
click at [486, 234] on label "Upper urinary tract infection" at bounding box center [474, 236] width 73 height 8
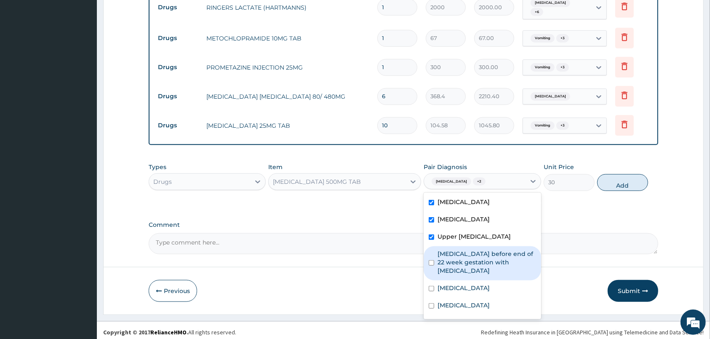
checkbox input "true"
click at [484, 250] on label "Hyperemesis gravidarum before end of 22 week gestation with electrolyte imbalan…" at bounding box center [487, 261] width 98 height 25
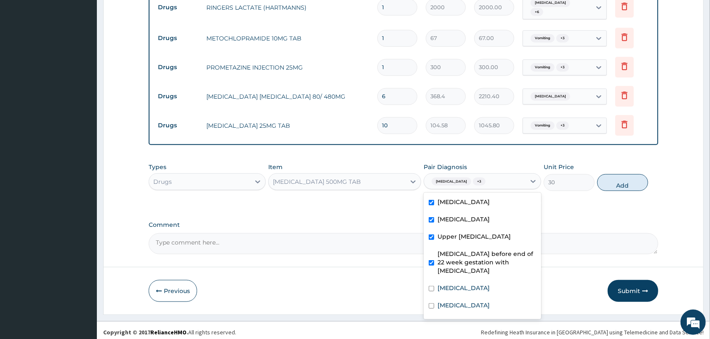
checkbox input "true"
click at [469, 287] on div "Malaria" at bounding box center [482, 288] width 117 height 17
click at [469, 297] on div "Malaria" at bounding box center [482, 288] width 117 height 17
click at [468, 297] on div "Malaria" at bounding box center [482, 288] width 117 height 17
click at [469, 289] on div "Malaria" at bounding box center [482, 288] width 117 height 17
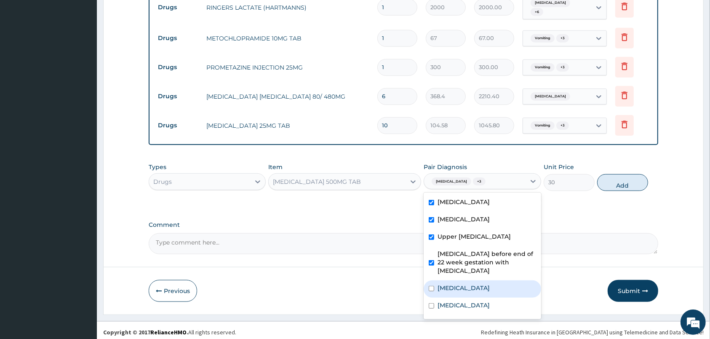
scroll to position [23, 0]
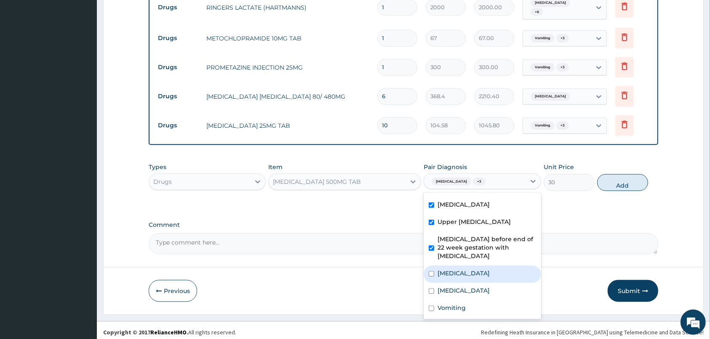
click at [470, 269] on div "Malaria" at bounding box center [482, 273] width 117 height 17
checkbox input "true"
drag, startPoint x: 466, startPoint y: 288, endPoint x: 465, endPoint y: 295, distance: 7.2
click at [466, 289] on div "[MEDICAL_DATA]" at bounding box center [482, 291] width 117 height 17
checkbox input "true"
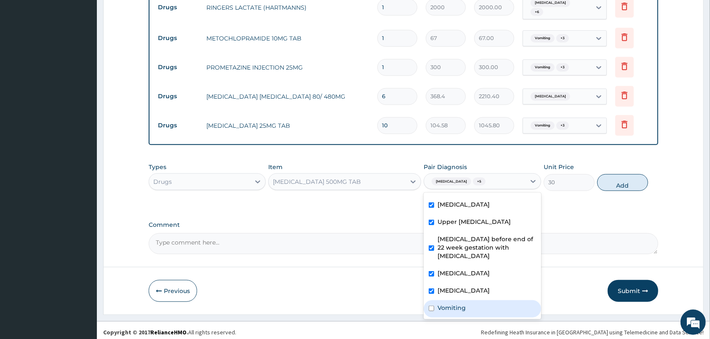
click at [467, 300] on div "Vomiting" at bounding box center [482, 308] width 117 height 17
checkbox input "true"
click at [627, 187] on div "Types Drugs Item PARACETAMOL 500MG TAB Pair Diagnosis option Vomiting, selected…" at bounding box center [404, 176] width 510 height 36
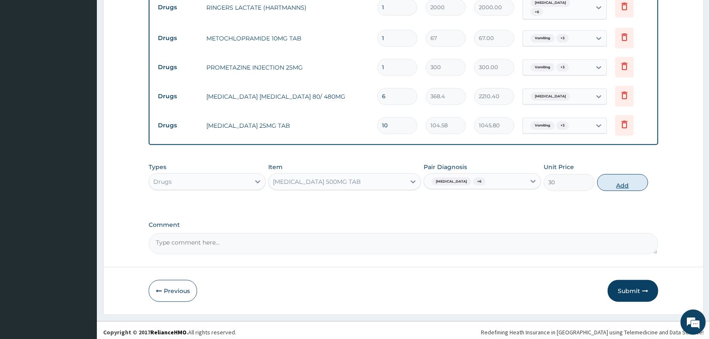
click at [627, 182] on button "Add" at bounding box center [622, 182] width 51 height 17
type input "0"
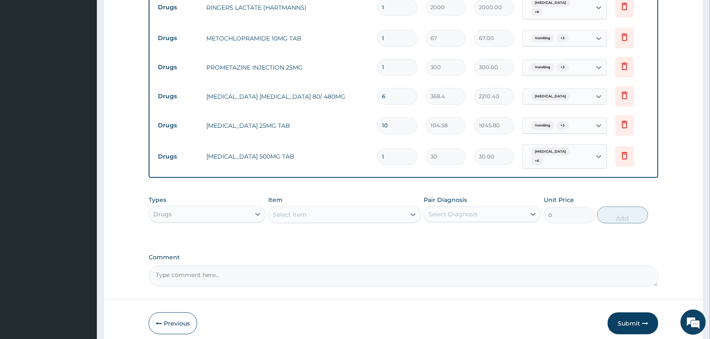
type input "18"
type input "540.00"
type input "18"
click at [392, 217] on div "Select Item" at bounding box center [337, 214] width 137 height 13
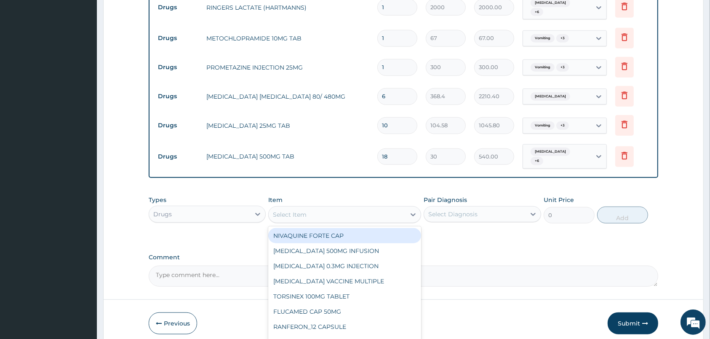
scroll to position [601, 0]
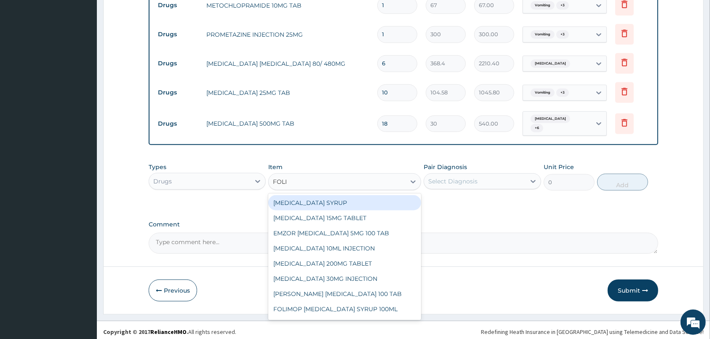
type input "FOLIC"
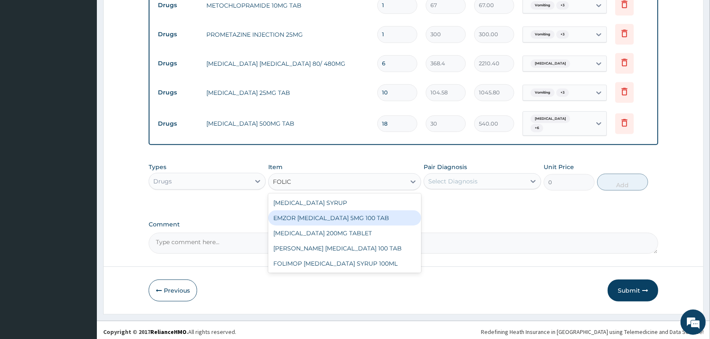
click at [324, 220] on div "EMZOR [MEDICAL_DATA] 5MG 100 TAB" at bounding box center [344, 217] width 153 height 15
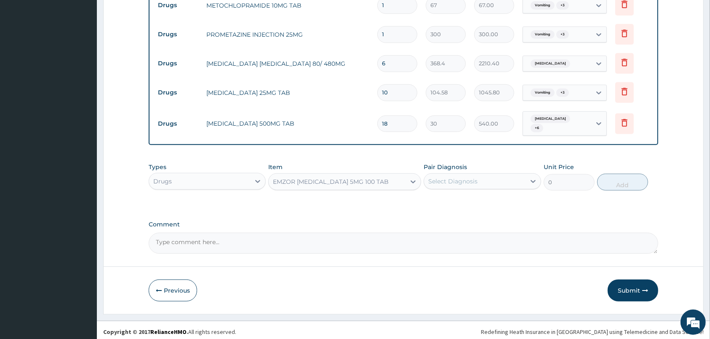
type input "20"
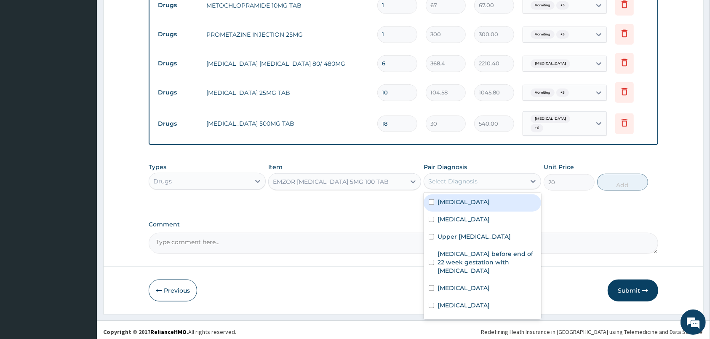
click at [461, 177] on div "Select Diagnosis" at bounding box center [452, 181] width 49 height 8
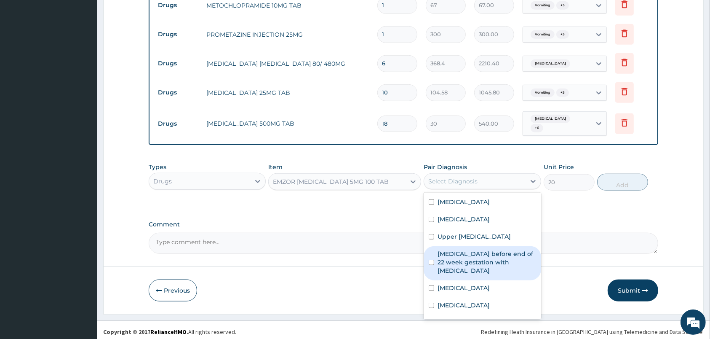
click at [465, 251] on label "Hyperemesis gravidarum before end of 22 week gestation with electrolyte imbalan…" at bounding box center [487, 261] width 98 height 25
checkbox input "true"
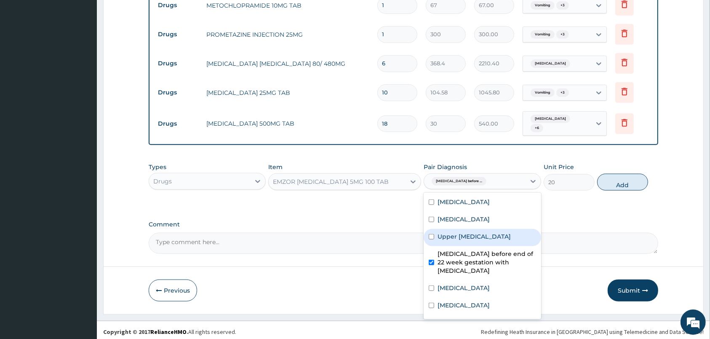
click at [465, 238] on div "Upper urinary tract infection" at bounding box center [482, 237] width 117 height 17
checkbox input "true"
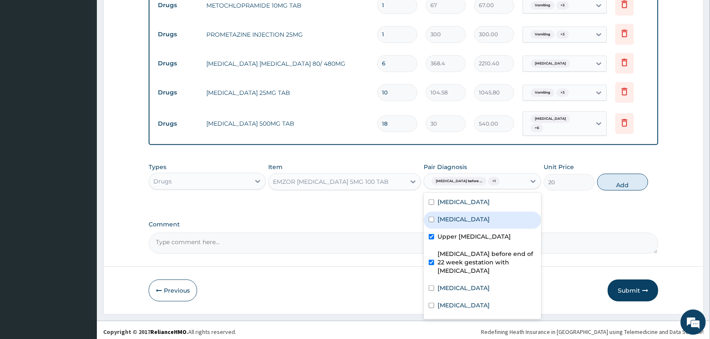
click at [466, 218] on label "Hyperemesis" at bounding box center [464, 219] width 52 height 8
checkbox input "true"
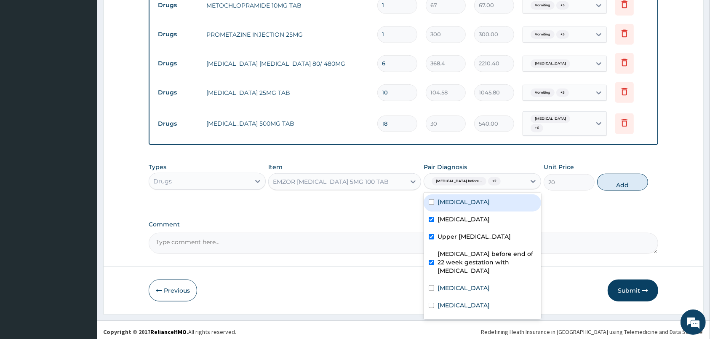
click at [477, 198] on label "Electrolyte imbalance" at bounding box center [464, 202] width 52 height 8
checkbox input "true"
click at [470, 234] on label "Upper urinary tract infection" at bounding box center [474, 236] width 73 height 8
checkbox input "false"
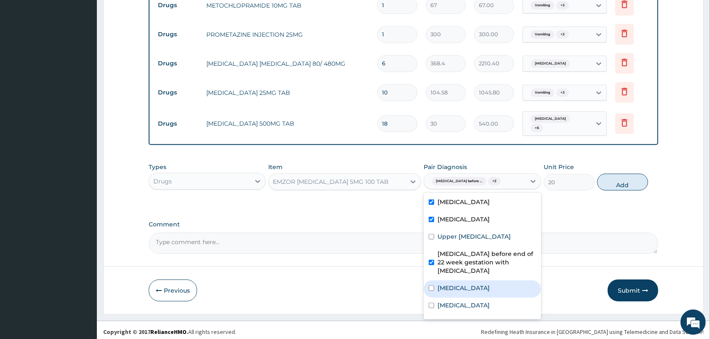
scroll to position [23, 0]
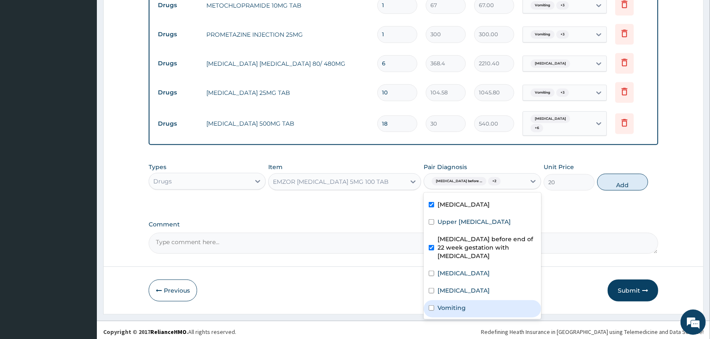
click at [466, 301] on div "Vomiting" at bounding box center [482, 308] width 117 height 17
checkbox input "true"
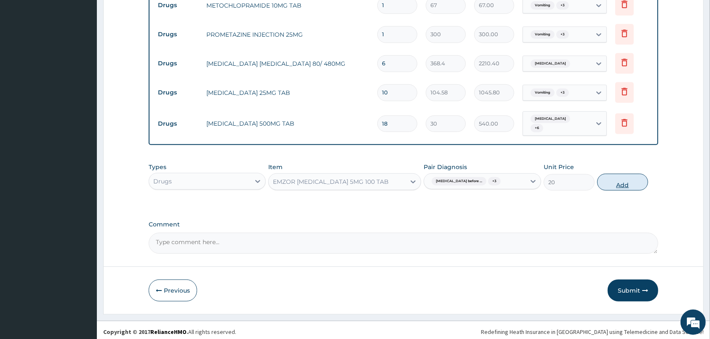
click at [634, 183] on button "Add" at bounding box center [622, 182] width 51 height 17
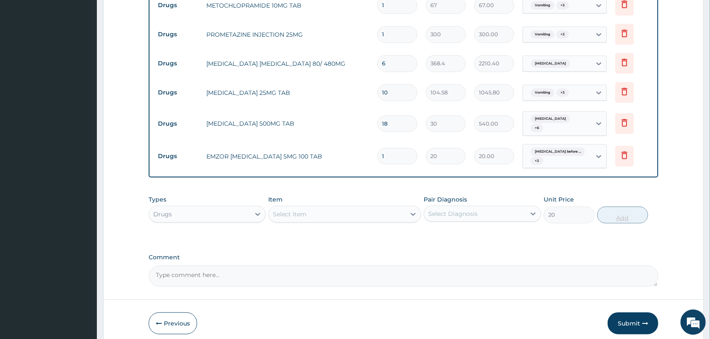
type input "0"
type input "0.00"
type input "3"
type input "60.00"
type input "30"
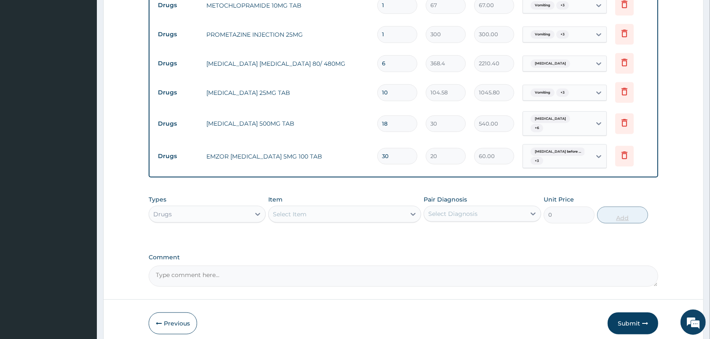
type input "600.00"
type input "30"
click at [381, 209] on div "Select Item" at bounding box center [337, 213] width 137 height 13
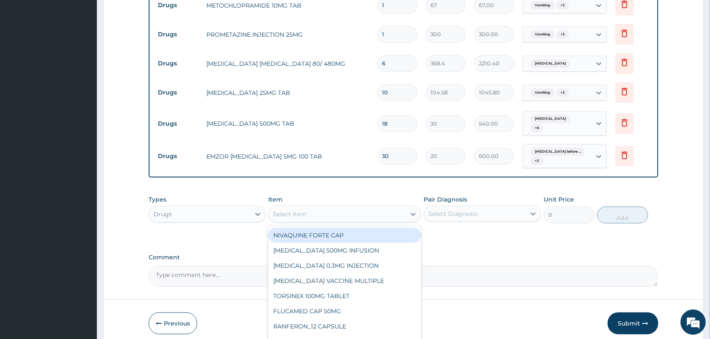
scroll to position [634, 0]
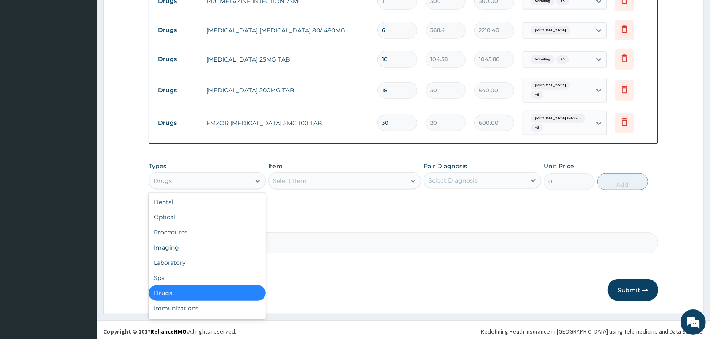
click at [227, 181] on div "Drugs" at bounding box center [199, 180] width 101 height 13
click at [198, 255] on div "Laboratory" at bounding box center [207, 262] width 117 height 15
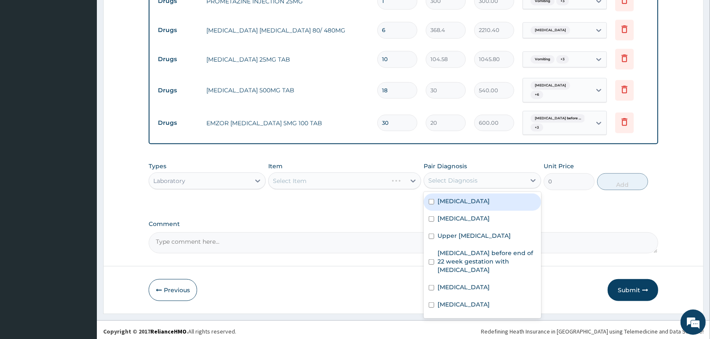
click at [520, 179] on div "Select Diagnosis" at bounding box center [474, 180] width 101 height 13
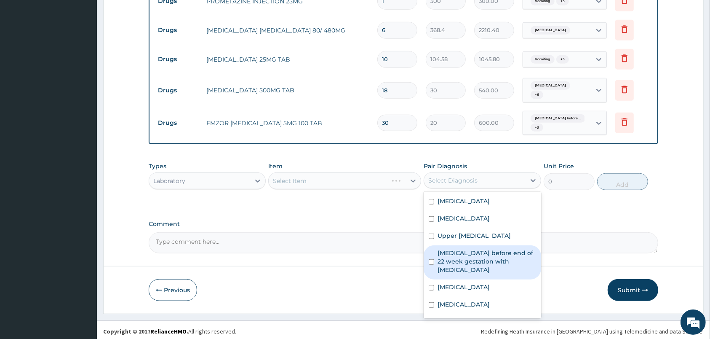
scroll to position [23, 0]
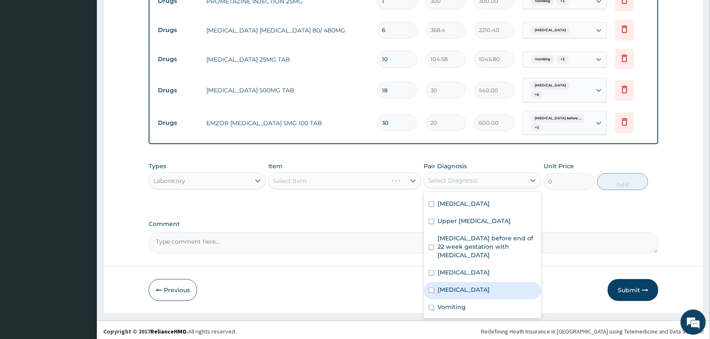
click at [482, 284] on div "[MEDICAL_DATA]" at bounding box center [482, 290] width 117 height 17
checkbox input "true"
click at [372, 177] on div "Select Item" at bounding box center [337, 180] width 137 height 13
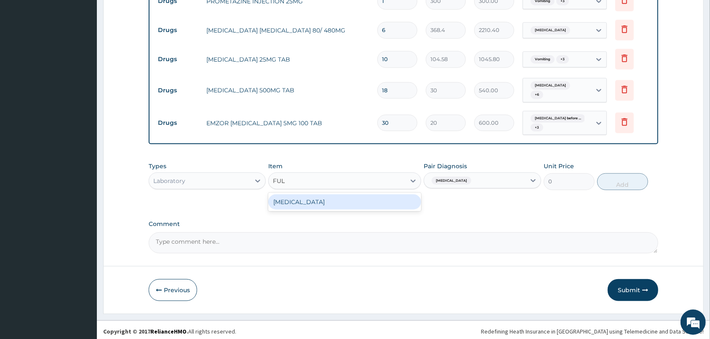
type input "FULL"
click at [368, 200] on div "[MEDICAL_DATA]" at bounding box center [344, 201] width 153 height 15
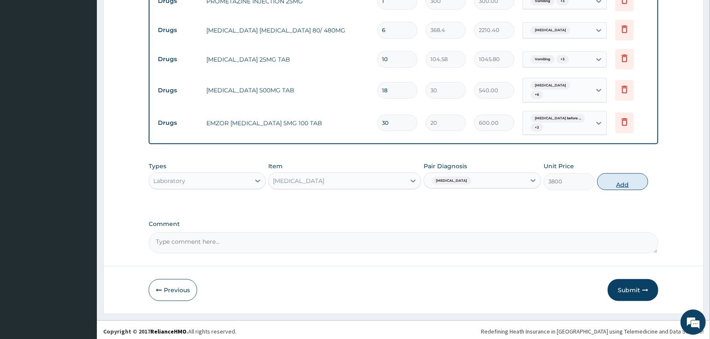
click at [627, 179] on button "Add" at bounding box center [622, 181] width 51 height 17
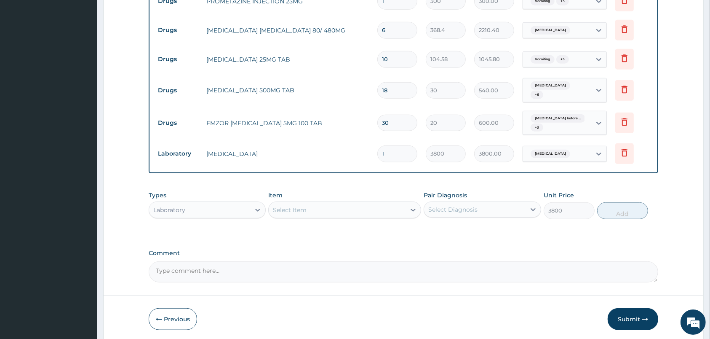
type input "0"
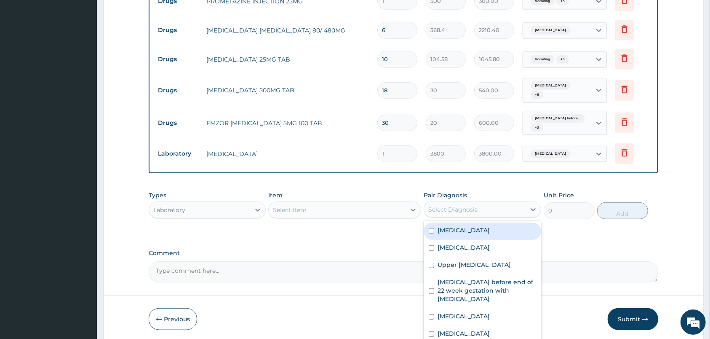
click at [501, 206] on div "Select Diagnosis" at bounding box center [474, 209] width 101 height 13
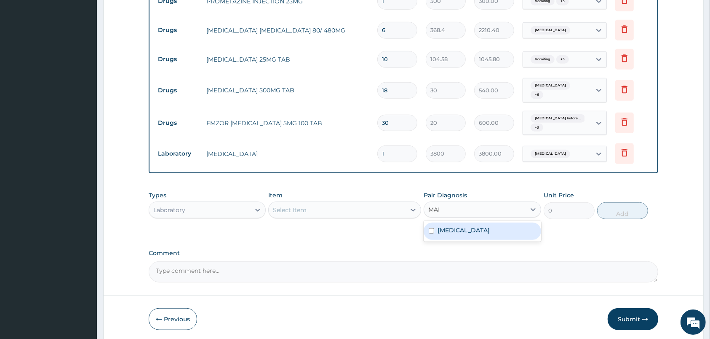
type input "MALA"
click at [485, 228] on div "Malaria" at bounding box center [482, 230] width 117 height 17
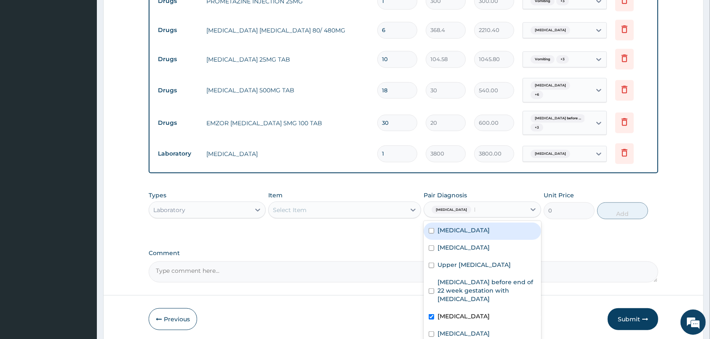
checkbox input "true"
click at [383, 210] on div "Select Item" at bounding box center [337, 209] width 137 height 13
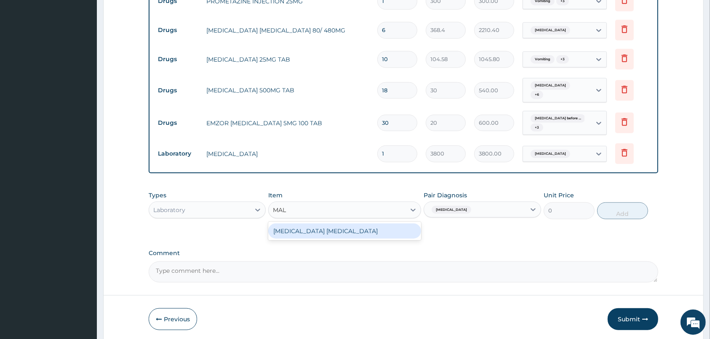
type input "MALA"
click at [372, 225] on div "[MEDICAL_DATA] [MEDICAL_DATA]" at bounding box center [344, 230] width 153 height 15
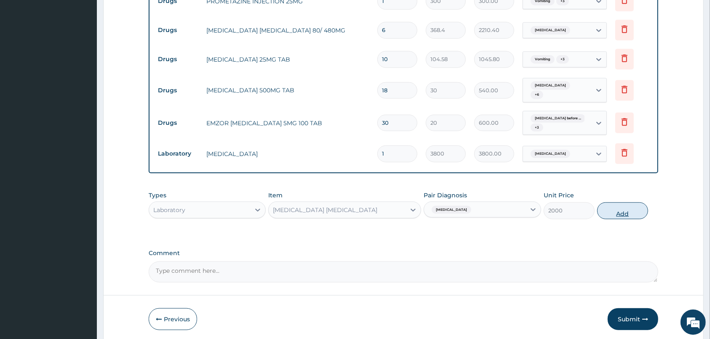
click at [629, 209] on button "Add" at bounding box center [622, 210] width 51 height 17
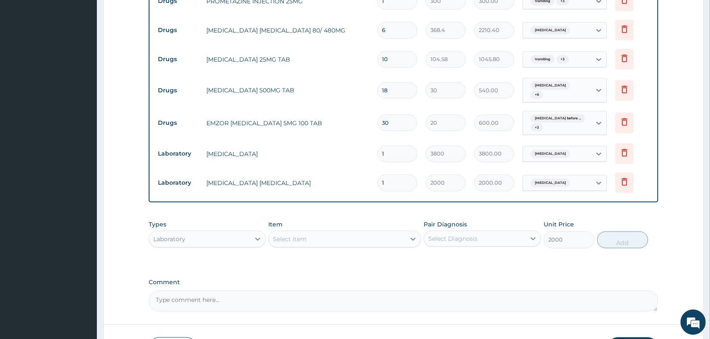
type input "0"
click at [385, 233] on div "Select Item" at bounding box center [337, 238] width 137 height 13
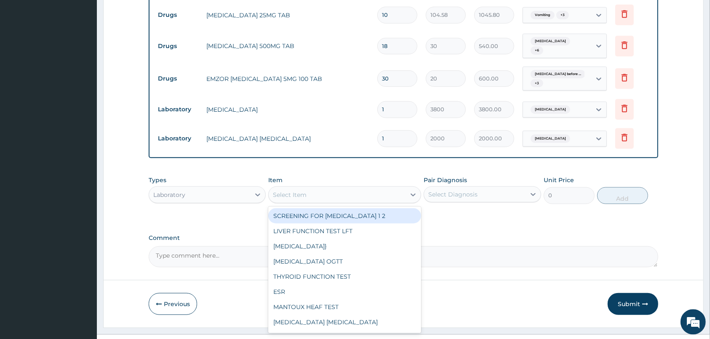
scroll to position [692, 0]
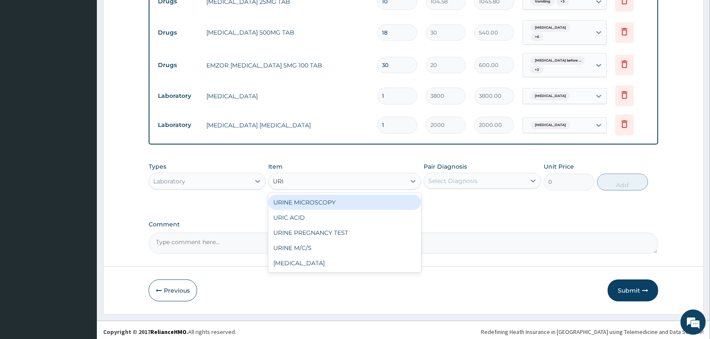
type input "URIN"
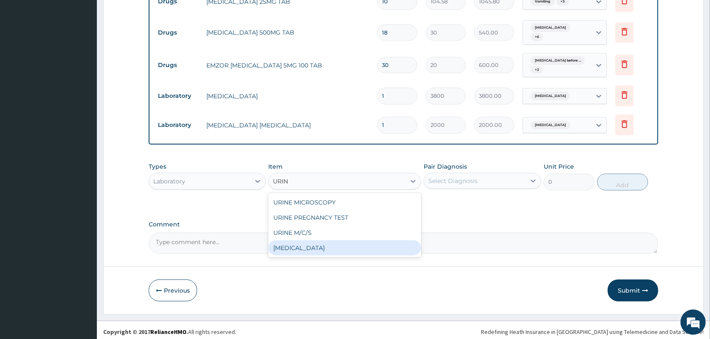
click at [362, 246] on div "[MEDICAL_DATA]" at bounding box center [344, 247] width 153 height 15
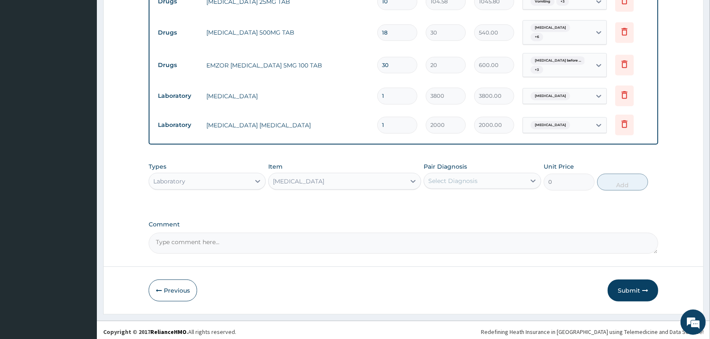
type input "1500"
click at [467, 177] on div "Select Diagnosis" at bounding box center [452, 181] width 49 height 8
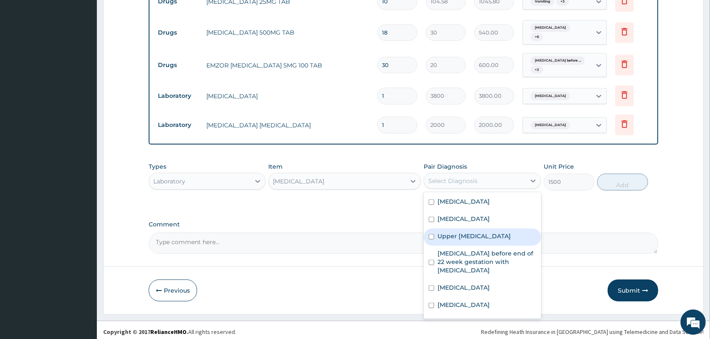
click at [468, 239] on div "Upper urinary tract infection" at bounding box center [482, 236] width 117 height 17
checkbox input "true"
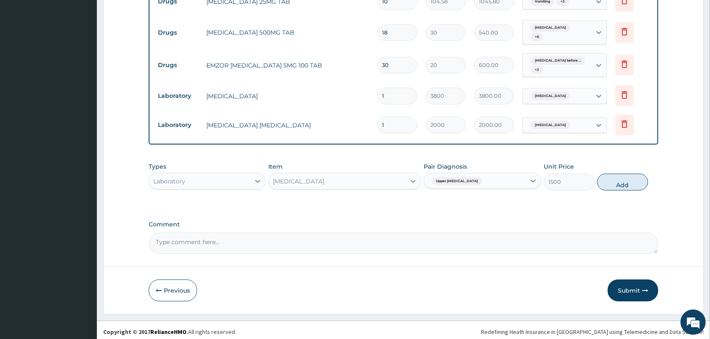
click at [627, 169] on div "Types Laboratory Item URINALYSIS Pair Diagnosis Upper urinary tract infection U…" at bounding box center [404, 176] width 510 height 36
click at [359, 200] on div "Types Laboratory Item URINALYSIS Pair Diagnosis Upper urinary tract infection U…" at bounding box center [404, 182] width 510 height 49
click at [628, 281] on button "Submit" at bounding box center [633, 290] width 51 height 22
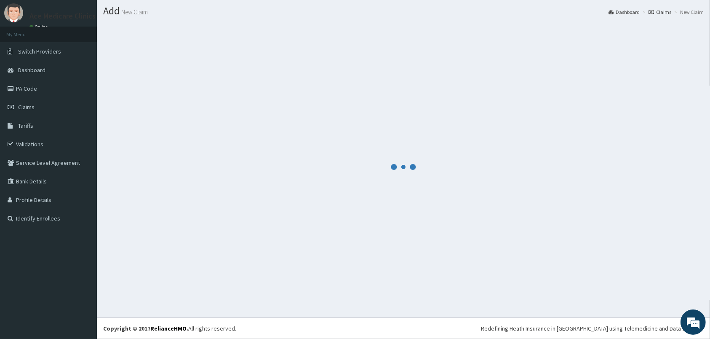
scroll to position [22, 0]
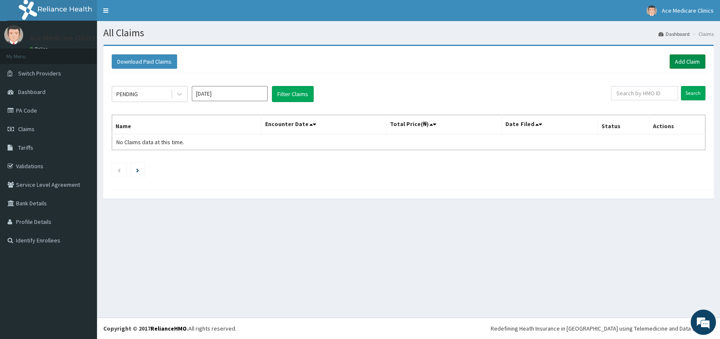
click at [687, 59] on link "Add Claim" at bounding box center [687, 61] width 36 height 14
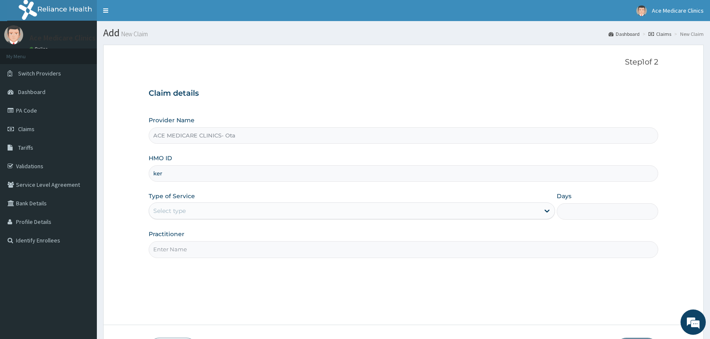
scroll to position [62, 0]
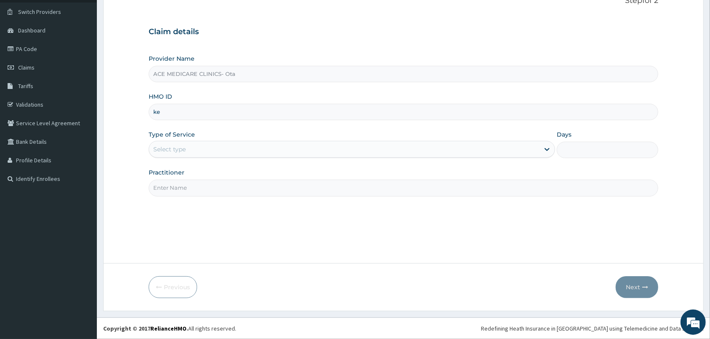
type input "k"
type input "KER/10209/C"
click at [356, 153] on div "Select type" at bounding box center [344, 148] width 391 height 13
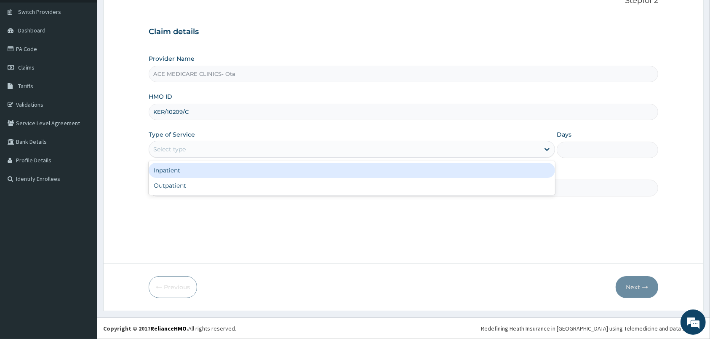
click at [346, 168] on div "Inpatient" at bounding box center [352, 170] width 407 height 15
type input "2"
click at [570, 142] on input "Days" at bounding box center [608, 150] width 102 height 16
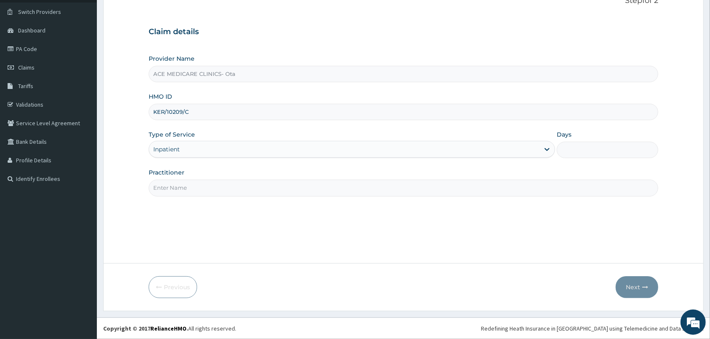
click at [584, 152] on input "Days" at bounding box center [608, 150] width 102 height 16
type input "2"
click at [531, 194] on input "Practitioner" at bounding box center [404, 187] width 510 height 16
type input "[PERSON_NAME]"
click at [645, 289] on icon "button" at bounding box center [646, 287] width 6 height 6
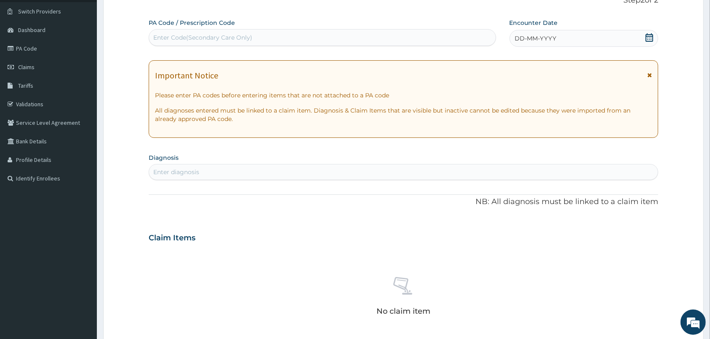
click at [372, 39] on div "Enter Code(Secondary Care Only)" at bounding box center [322, 37] width 347 height 13
paste input "PA/B7C857"
type input "PA/B7C857"
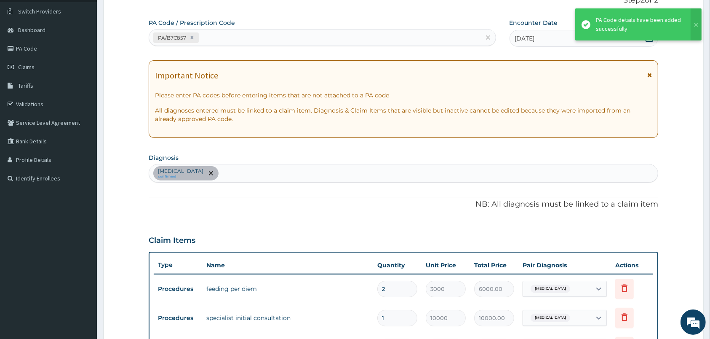
scroll to position [239, 0]
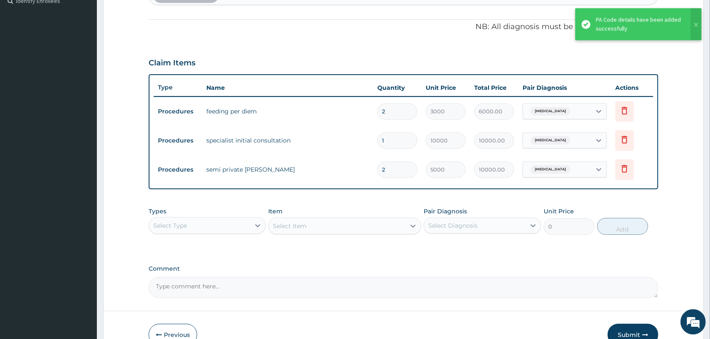
click at [355, 209] on div "Item Select Item" at bounding box center [344, 221] width 153 height 28
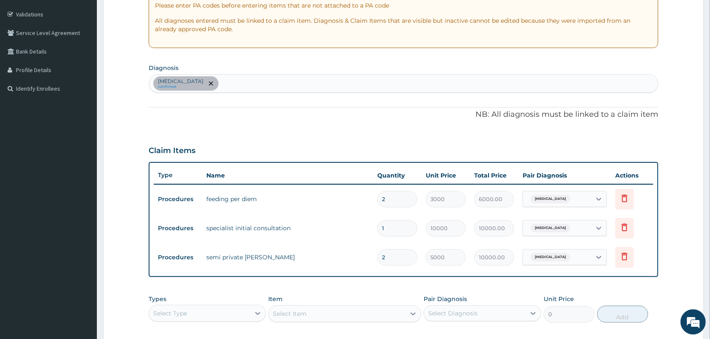
scroll to position [150, 0]
click at [297, 79] on div "[MEDICAL_DATA] confirmed" at bounding box center [403, 85] width 509 height 18
type input "[MEDICAL_DATA]"
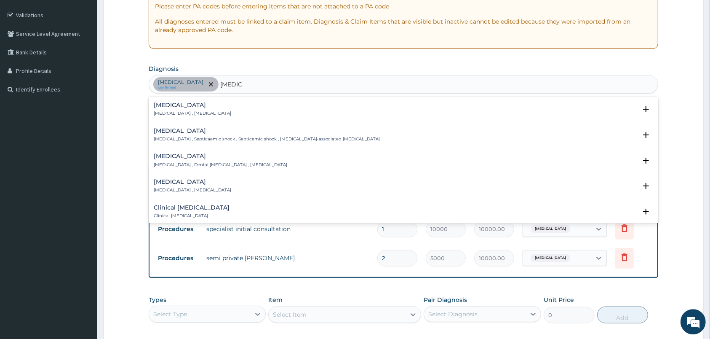
click at [194, 114] on p "[MEDICAL_DATA] , [MEDICAL_DATA]" at bounding box center [193, 114] width 78 height 6
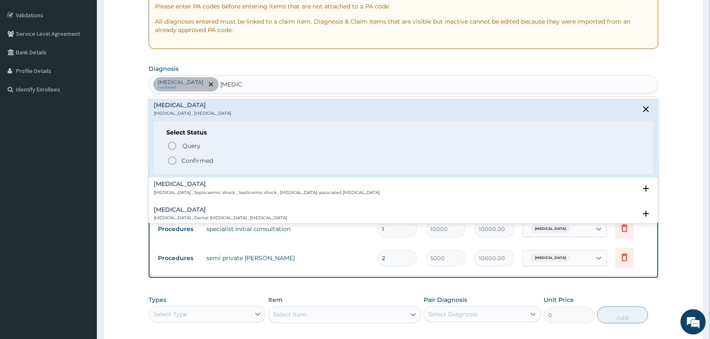
click at [182, 161] on p "Confirmed" at bounding box center [198, 161] width 32 height 8
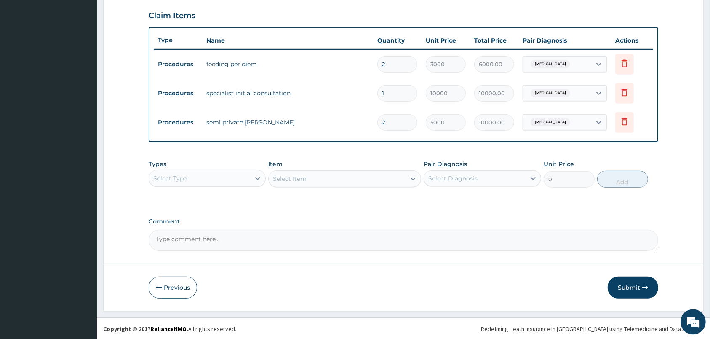
scroll to position [287, 0]
click at [225, 167] on div "Types Select Type" at bounding box center [207, 173] width 117 height 28
click at [225, 175] on div "Select Type" at bounding box center [199, 177] width 101 height 13
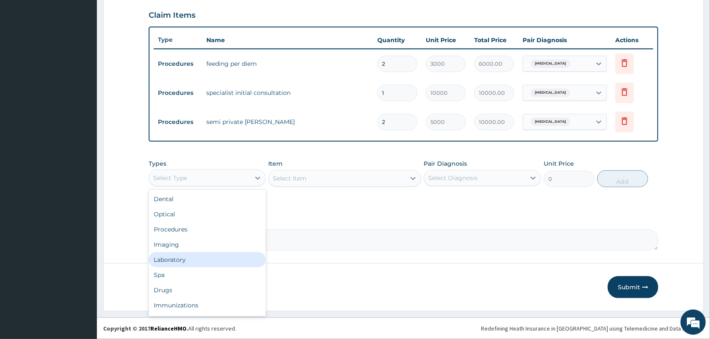
click at [196, 263] on div "Laboratory" at bounding box center [207, 259] width 117 height 15
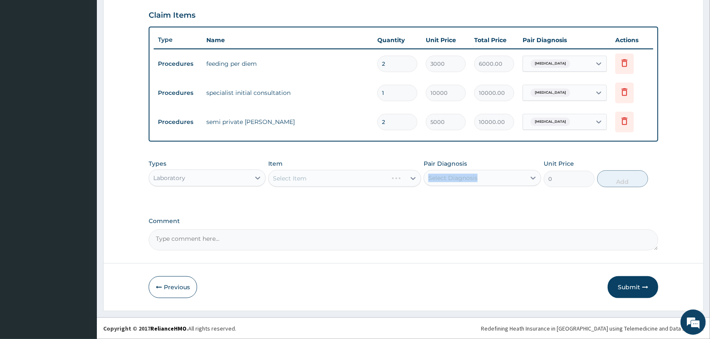
click at [503, 170] on div "Pair Diagnosis Select Diagnosis" at bounding box center [482, 173] width 117 height 28
click at [492, 185] on div "Select Diagnosis" at bounding box center [482, 178] width 117 height 16
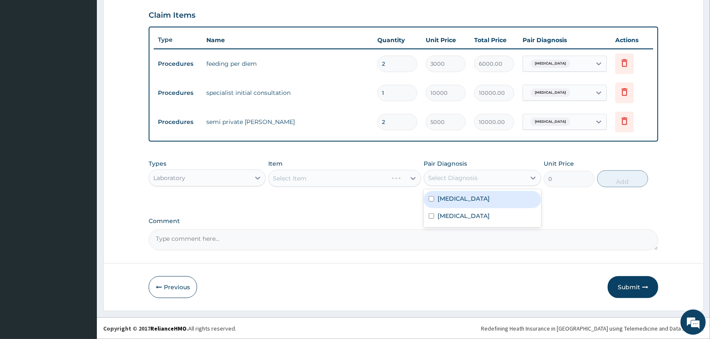
click at [483, 201] on label "[MEDICAL_DATA]" at bounding box center [464, 198] width 52 height 8
checkbox input "true"
click at [369, 181] on div "Select Item" at bounding box center [337, 177] width 137 height 13
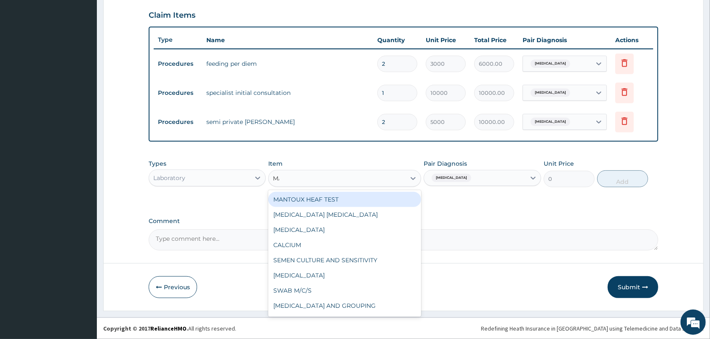
type input "MALA"
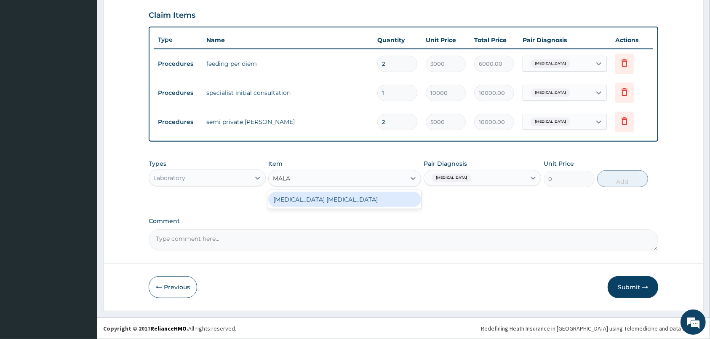
click at [379, 202] on div "[MEDICAL_DATA] [MEDICAL_DATA]" at bounding box center [344, 199] width 153 height 15
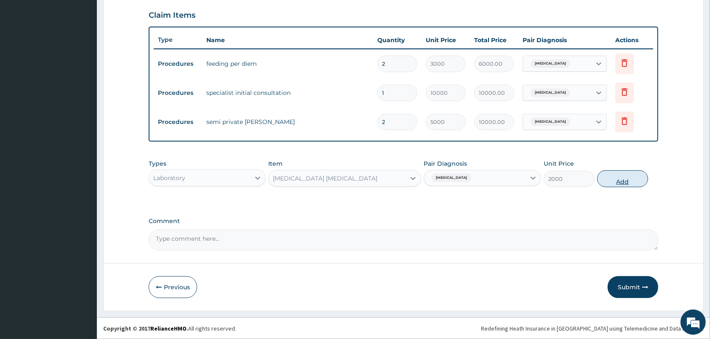
click at [634, 173] on button "Add" at bounding box center [622, 178] width 51 height 17
type input "0"
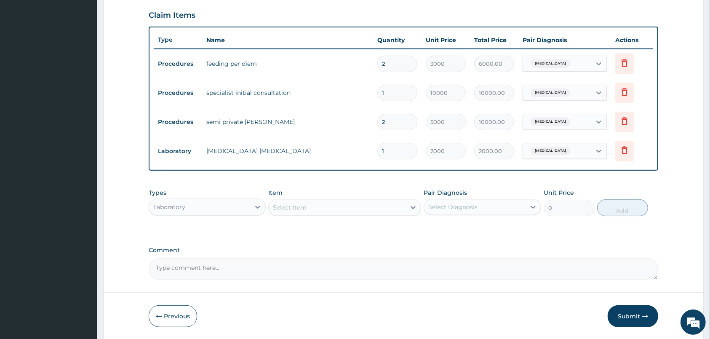
scroll to position [316, 0]
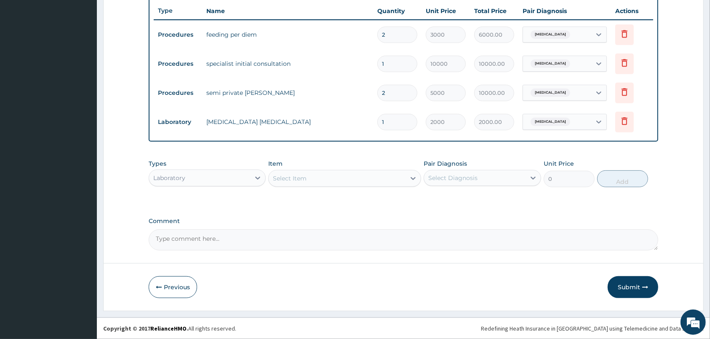
click at [488, 184] on div "Select Diagnosis" at bounding box center [474, 177] width 101 height 13
click at [486, 215] on div "[MEDICAL_DATA]" at bounding box center [482, 216] width 117 height 17
checkbox input "true"
click at [375, 181] on div "Select Item" at bounding box center [337, 177] width 137 height 13
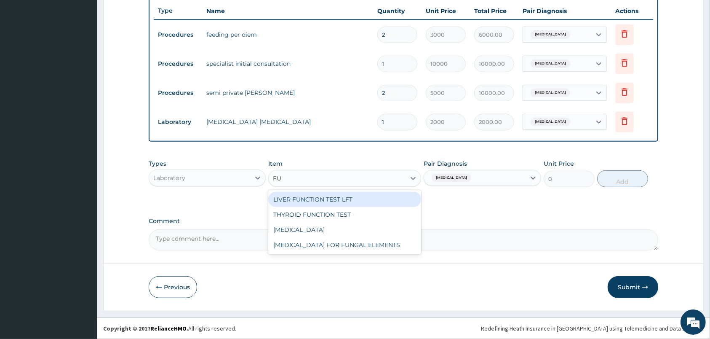
type input "FULL"
click at [372, 195] on div "[MEDICAL_DATA]" at bounding box center [344, 199] width 153 height 15
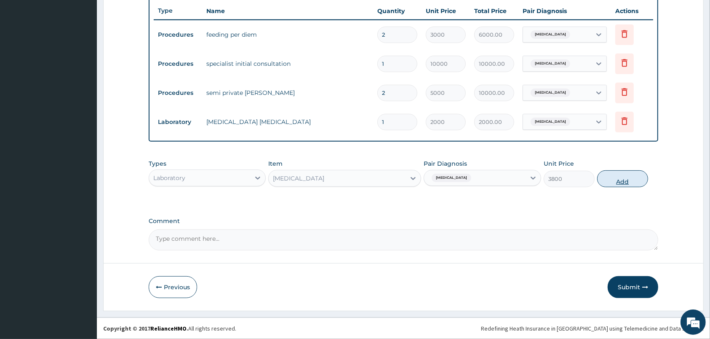
click at [619, 179] on button "Add" at bounding box center [622, 178] width 51 height 17
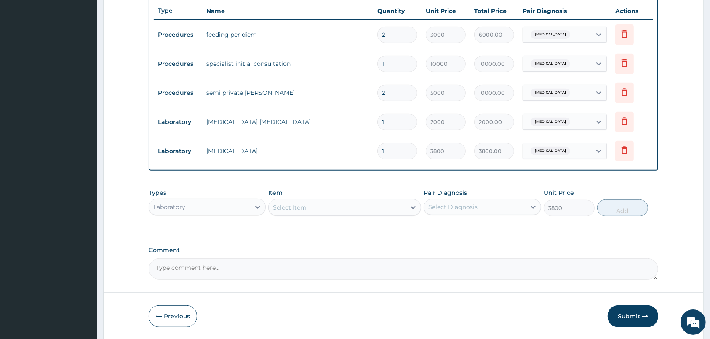
type input "0"
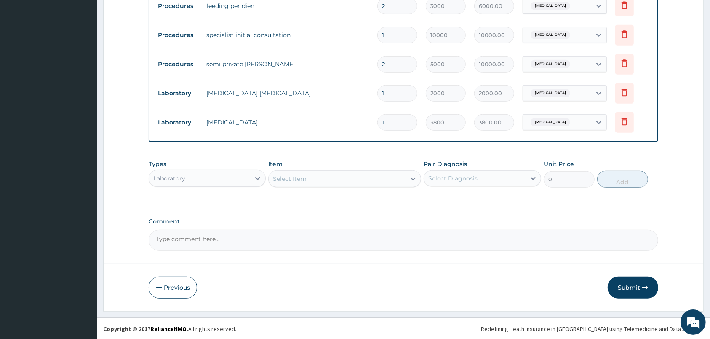
click at [250, 182] on div "Laboratory" at bounding box center [199, 177] width 101 height 13
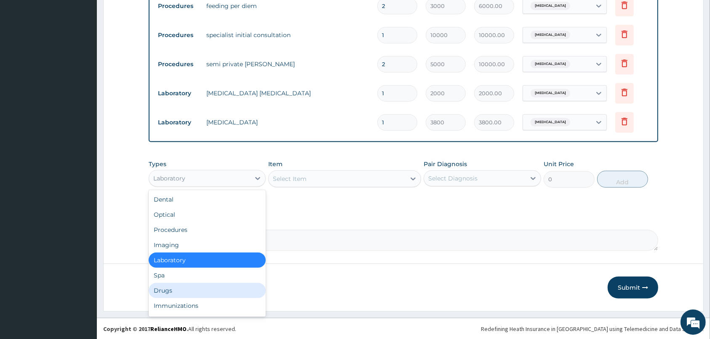
click at [213, 293] on div "Drugs" at bounding box center [207, 290] width 117 height 15
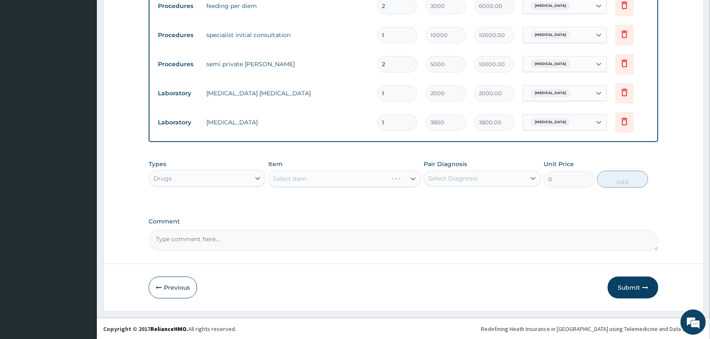
click at [442, 177] on div "Select Diagnosis" at bounding box center [452, 178] width 49 height 8
click at [463, 195] on label "[MEDICAL_DATA]" at bounding box center [464, 199] width 52 height 8
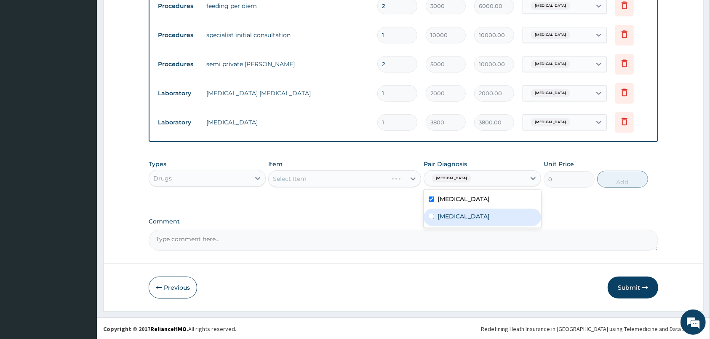
checkbox input "true"
click at [449, 221] on div "[MEDICAL_DATA]" at bounding box center [482, 217] width 117 height 17
checkbox input "true"
click at [385, 181] on div "Select Item" at bounding box center [344, 178] width 153 height 17
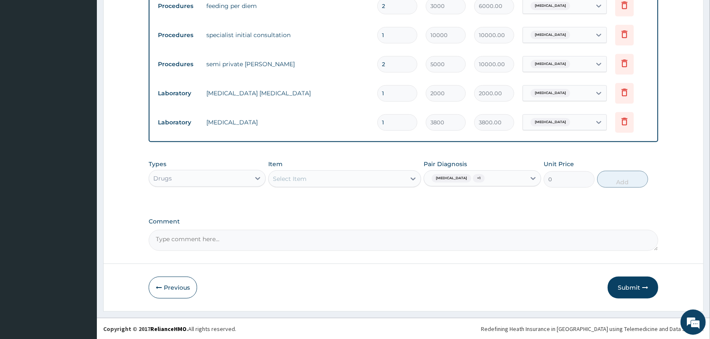
click at [385, 181] on div "Select Item" at bounding box center [337, 178] width 137 height 13
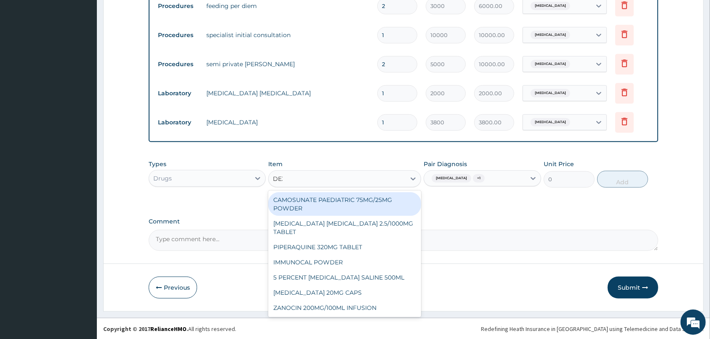
type input "DEXTR"
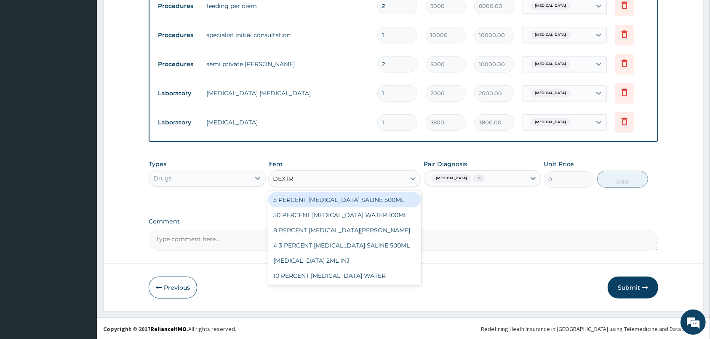
click at [383, 198] on div "5 PERCENT [MEDICAL_DATA] SALINE 500ML" at bounding box center [344, 199] width 153 height 15
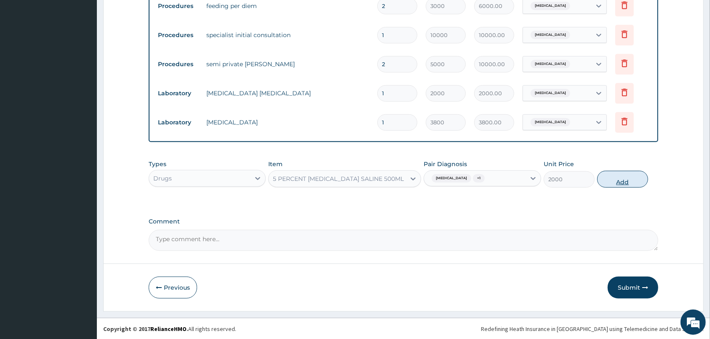
click at [634, 180] on button "Add" at bounding box center [622, 179] width 51 height 17
type input "0"
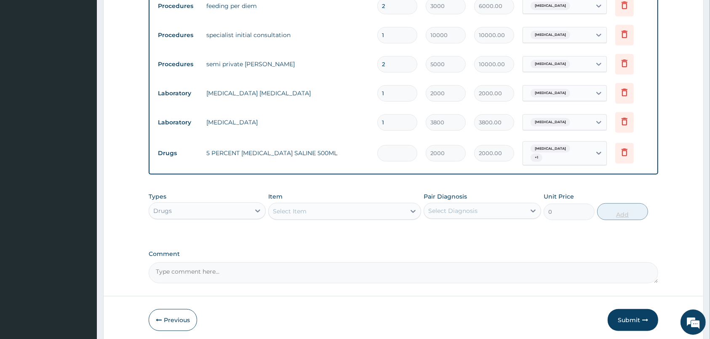
type input "0.00"
type input "6"
type input "12000.00"
type input "6"
click at [401, 203] on div "Select Item" at bounding box center [344, 211] width 153 height 17
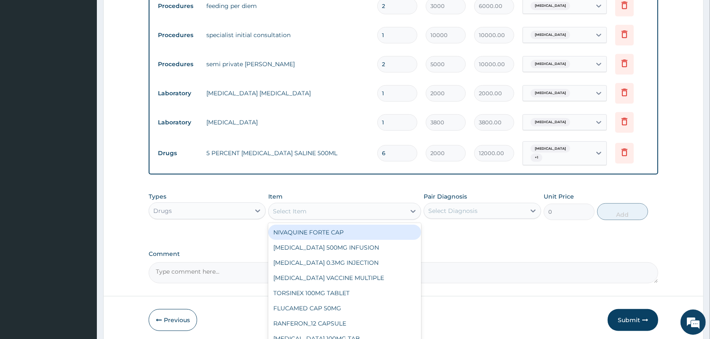
scroll to position [378, 0]
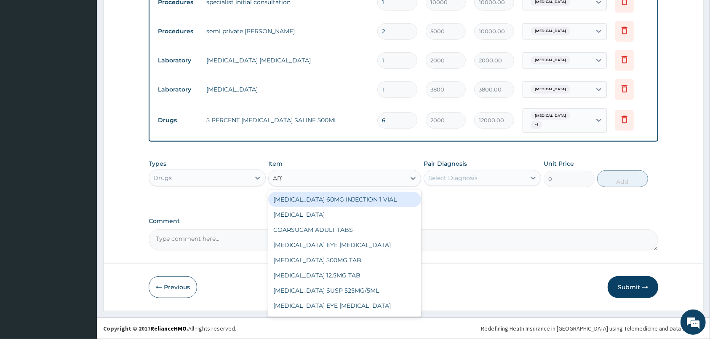
type input "ARTES"
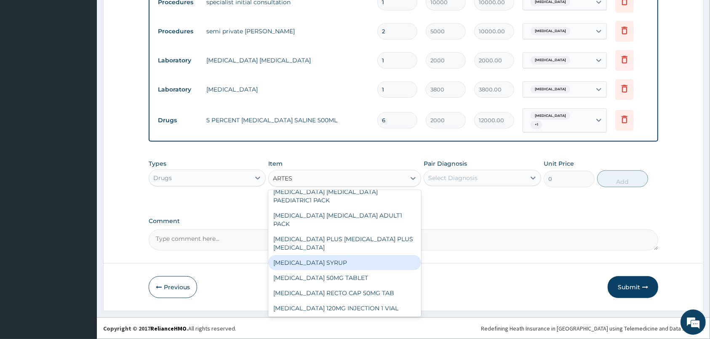
scroll to position [88, 0]
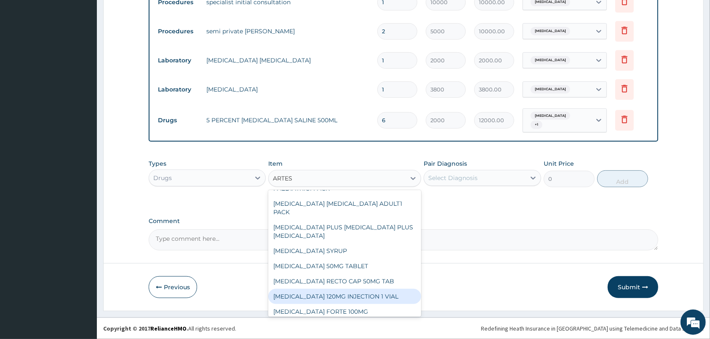
click at [389, 289] on div "[MEDICAL_DATA] 120MG INJECTION 1 VIAL" at bounding box center [344, 296] width 153 height 15
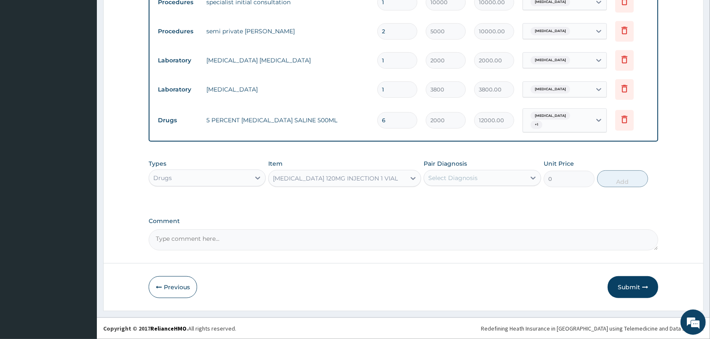
type input "2500"
click at [516, 185] on div "Select Diagnosis" at bounding box center [482, 178] width 117 height 16
click at [506, 200] on div "[MEDICAL_DATA]" at bounding box center [482, 199] width 117 height 17
checkbox input "true"
click at [628, 179] on button "Add" at bounding box center [622, 178] width 51 height 17
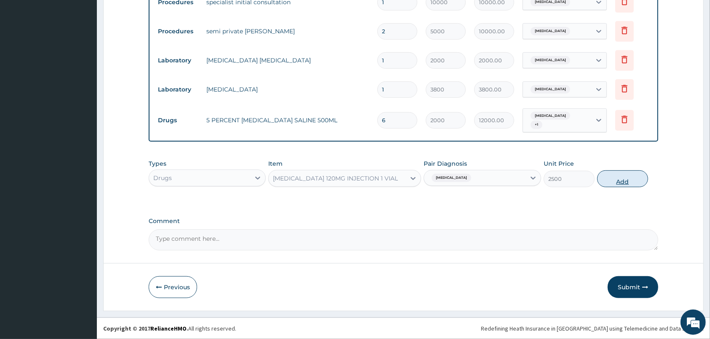
type input "0"
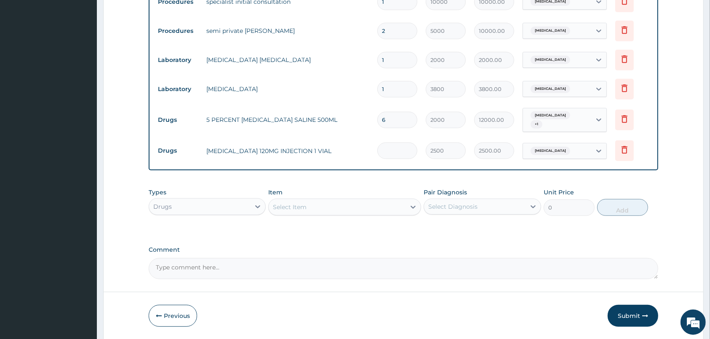
type input "0.00"
type input "3"
type input "7500.00"
type input "3"
click at [408, 208] on div at bounding box center [413, 206] width 15 height 15
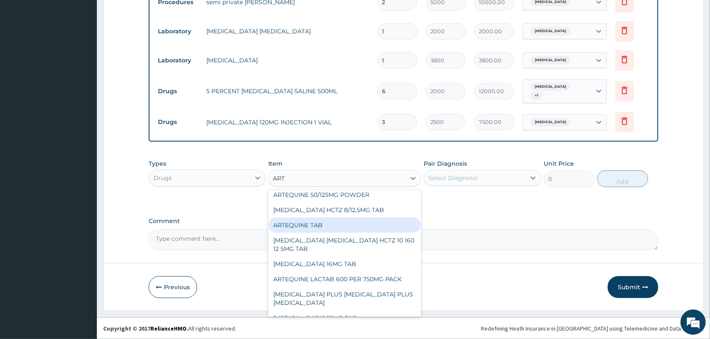
scroll to position [708, 0]
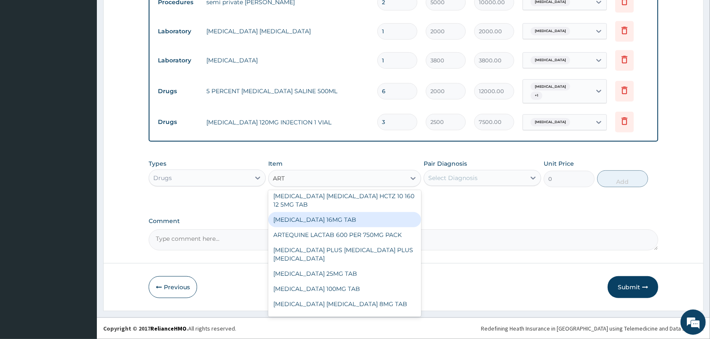
type input "ARTE"
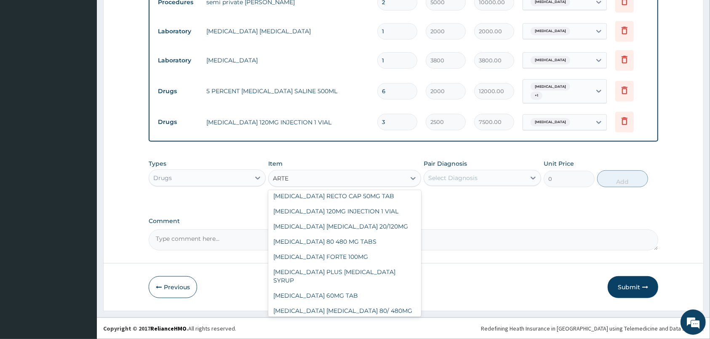
scroll to position [451, 0]
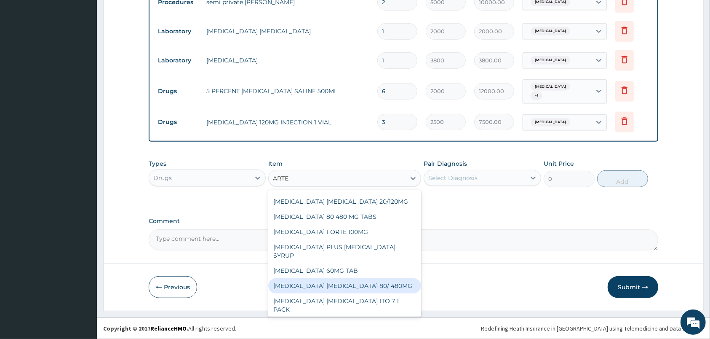
click at [350, 278] on div "[MEDICAL_DATA] [MEDICAL_DATA] 80/ 480MG" at bounding box center [344, 285] width 153 height 15
type input "368.4"
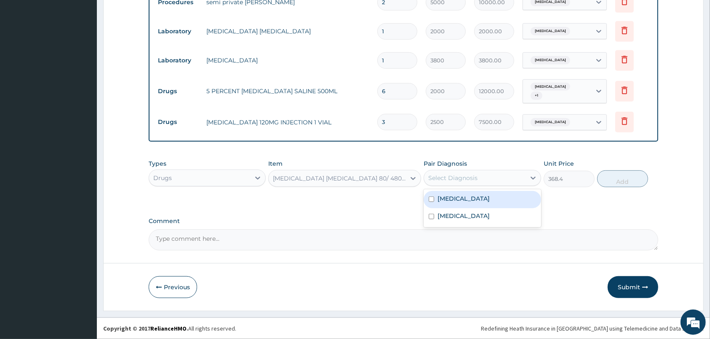
click at [526, 170] on div "Select Diagnosis" at bounding box center [482, 178] width 117 height 16
click at [499, 194] on div "[MEDICAL_DATA]" at bounding box center [482, 199] width 117 height 17
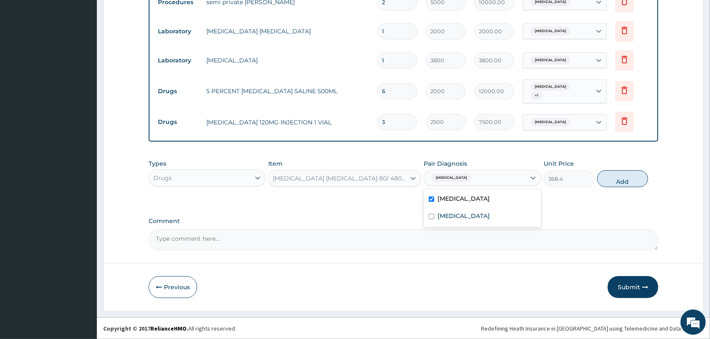
checkbox input "true"
click at [616, 178] on button "Add" at bounding box center [622, 178] width 51 height 17
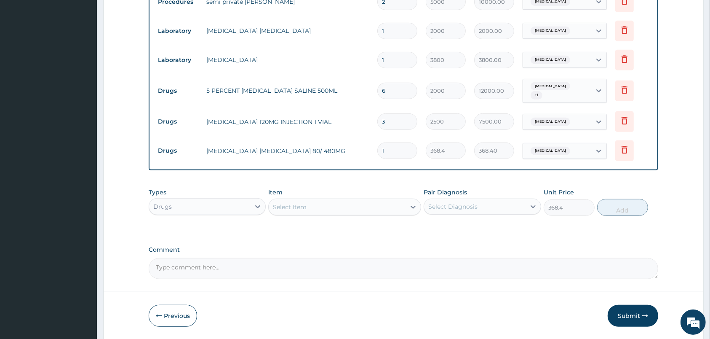
type input "0"
type input "0.00"
type input "6"
type input "2210.40"
type input "6"
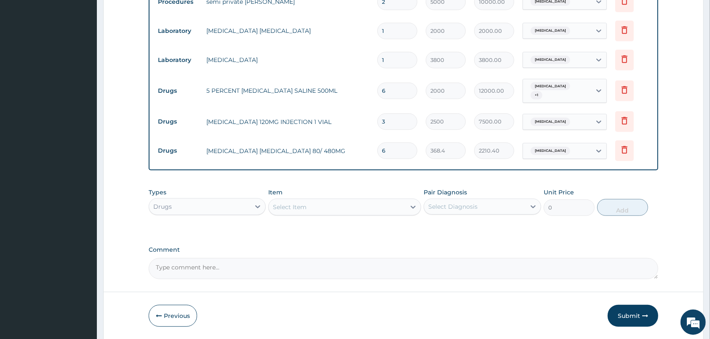
click at [378, 209] on div "Select Item" at bounding box center [337, 206] width 137 height 13
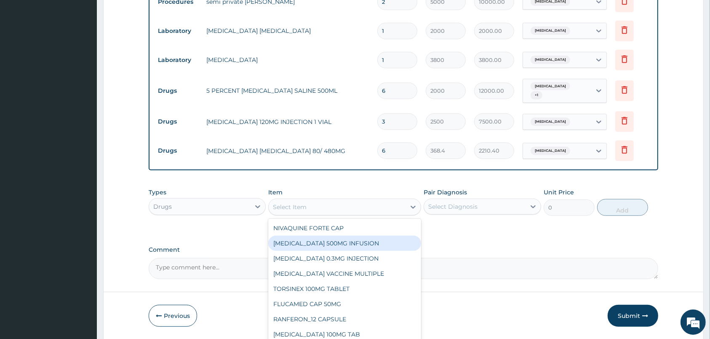
scroll to position [436, 0]
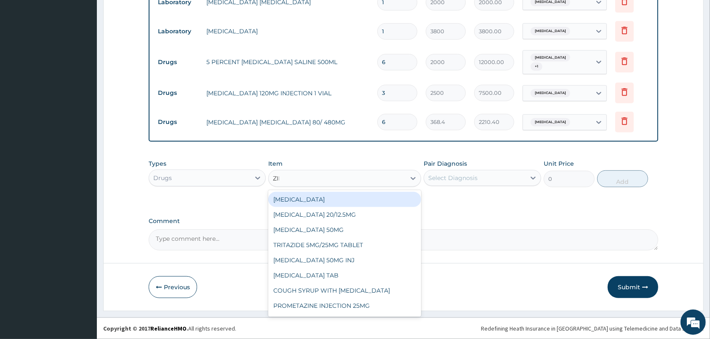
type input "ZINC"
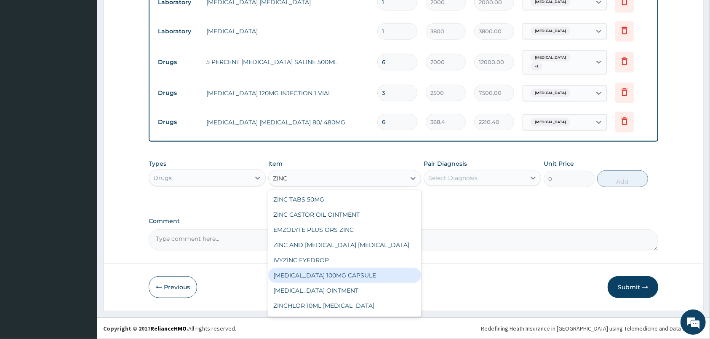
scroll to position [44, 0]
click at [347, 281] on div "ZINC 20MG TABS" at bounding box center [344, 276] width 153 height 15
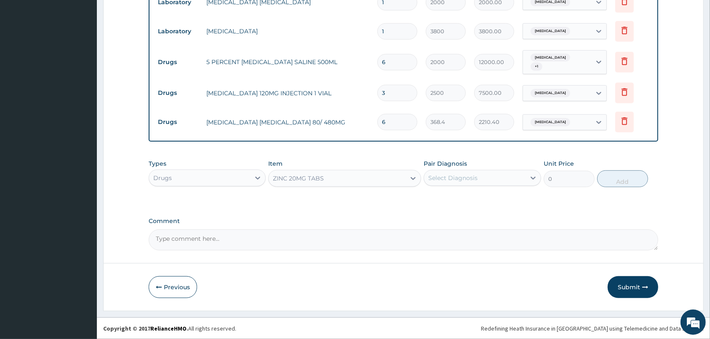
type input "20"
click at [501, 179] on div "Select Diagnosis" at bounding box center [474, 177] width 101 height 13
click at [497, 191] on div "[MEDICAL_DATA]" at bounding box center [482, 199] width 117 height 17
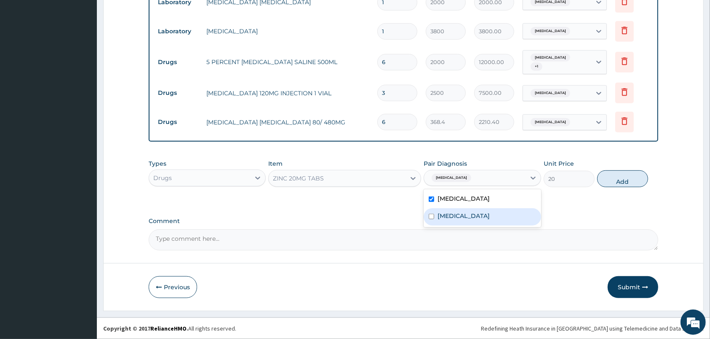
checkbox input "true"
click at [492, 212] on div "[MEDICAL_DATA]" at bounding box center [482, 216] width 117 height 17
checkbox input "true"
click at [514, 200] on div "[MEDICAL_DATA]" at bounding box center [482, 199] width 117 height 17
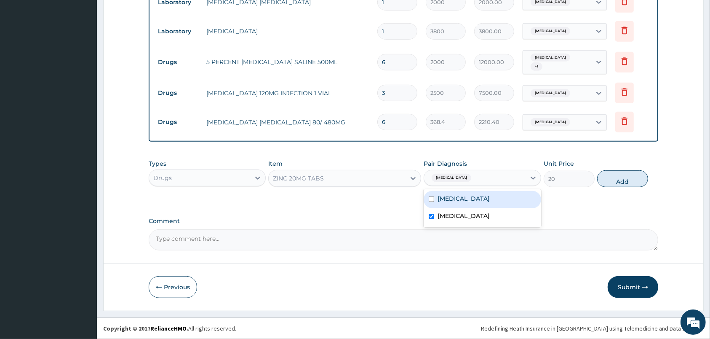
click at [514, 200] on div "[MEDICAL_DATA]" at bounding box center [482, 199] width 117 height 17
checkbox input "true"
click at [610, 174] on button "Add" at bounding box center [622, 178] width 51 height 17
type input "0"
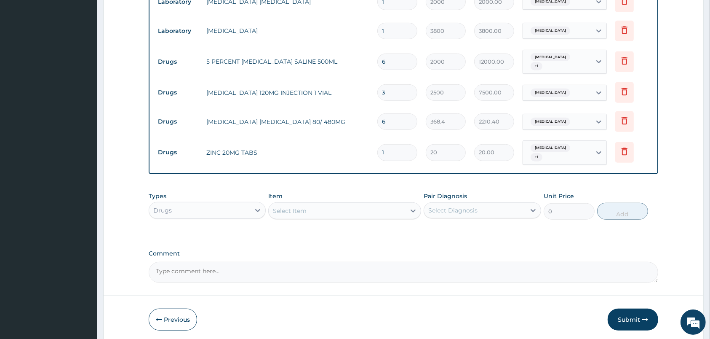
type input "10"
type input "200.00"
type input "10"
click at [409, 209] on icon at bounding box center [413, 210] width 8 height 8
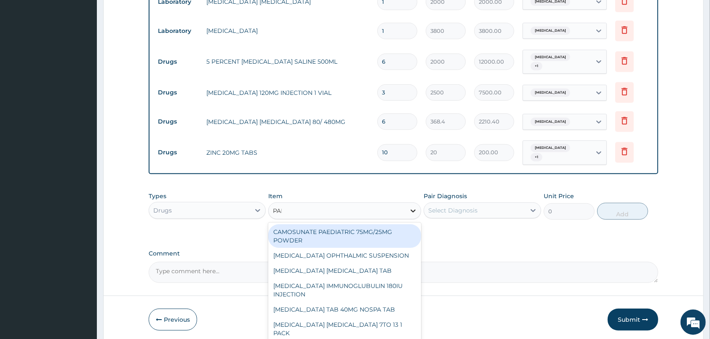
type input "PARAC"
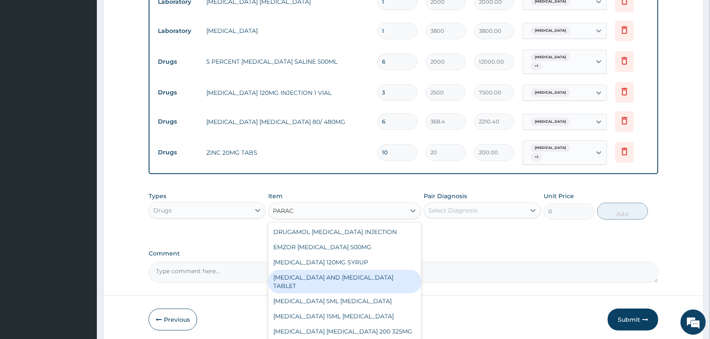
scroll to position [119, 0]
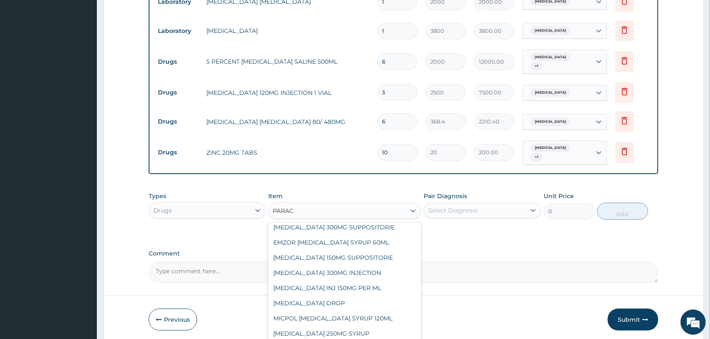
type input "30"
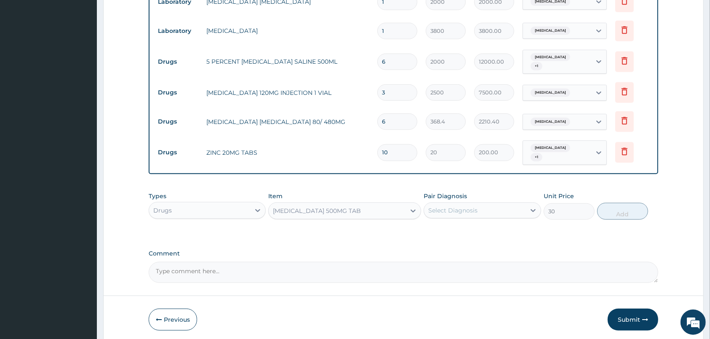
click at [483, 216] on div "Types Drugs Item [MEDICAL_DATA] 500MG TAB Pair Diagnosis Select Diagnosis Unit …" at bounding box center [404, 205] width 510 height 36
click at [490, 209] on div "Select Diagnosis" at bounding box center [474, 209] width 101 height 13
click at [485, 227] on label "[MEDICAL_DATA]" at bounding box center [464, 231] width 52 height 8
checkbox input "true"
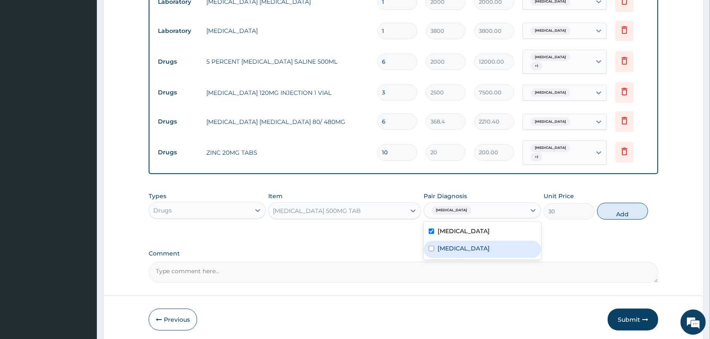
click at [482, 244] on div "[MEDICAL_DATA]" at bounding box center [482, 249] width 117 height 17
checkbox input "true"
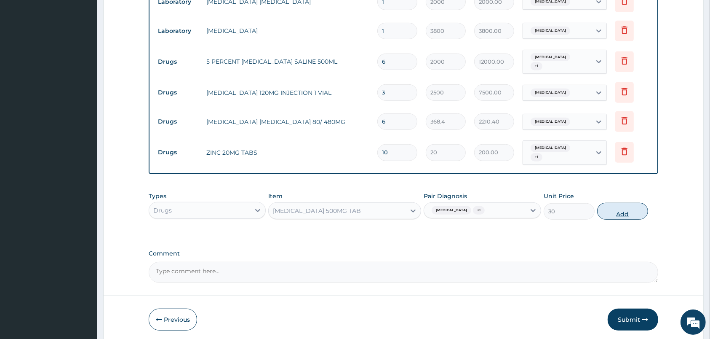
click at [632, 211] on button "Add" at bounding box center [622, 211] width 51 height 17
type input "0"
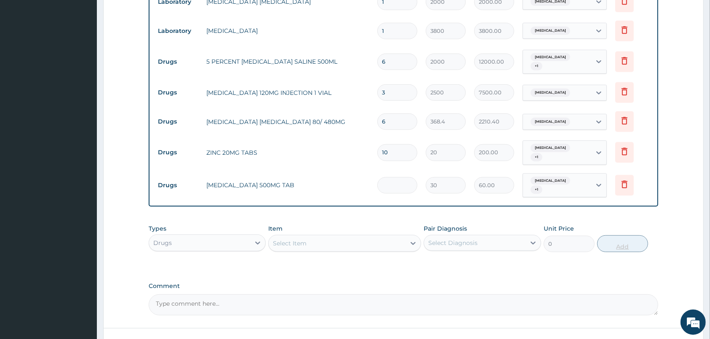
type input "2"
type input "60.00"
type input "20"
type input "600.00"
type input "20"
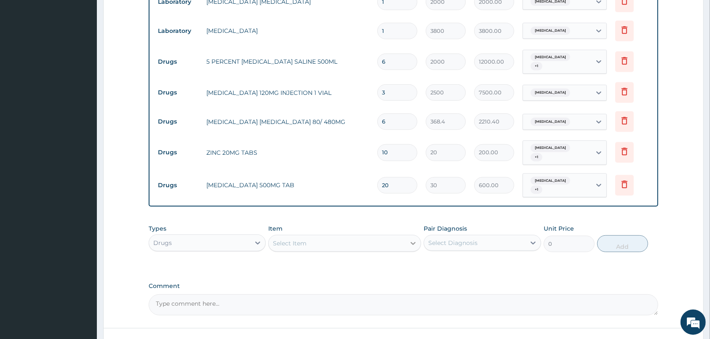
click at [409, 236] on div at bounding box center [413, 243] width 15 height 15
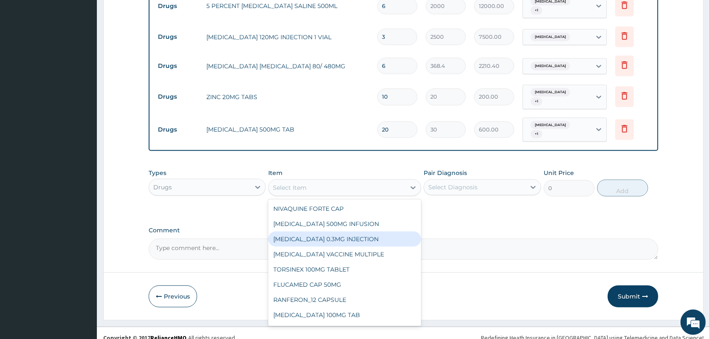
scroll to position [498, 0]
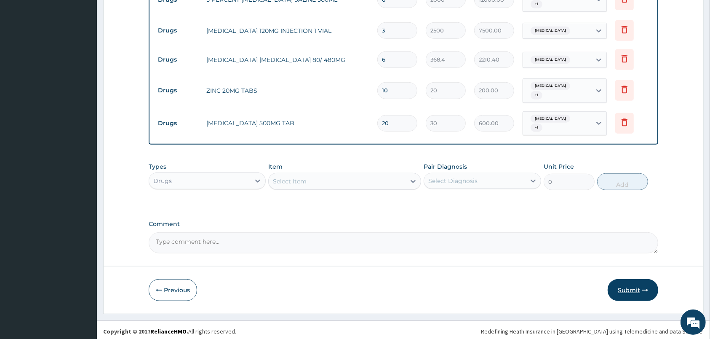
click at [634, 287] on button "Submit" at bounding box center [633, 290] width 51 height 22
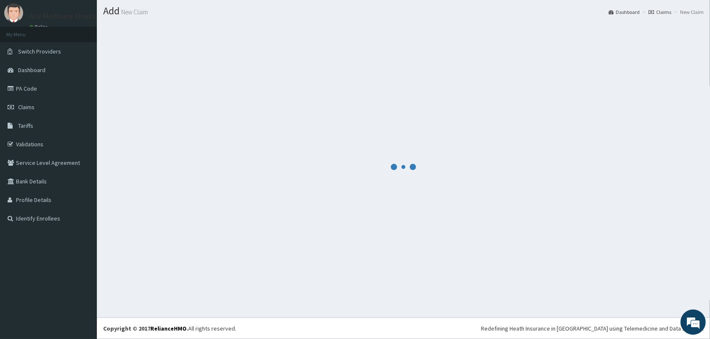
scroll to position [22, 0]
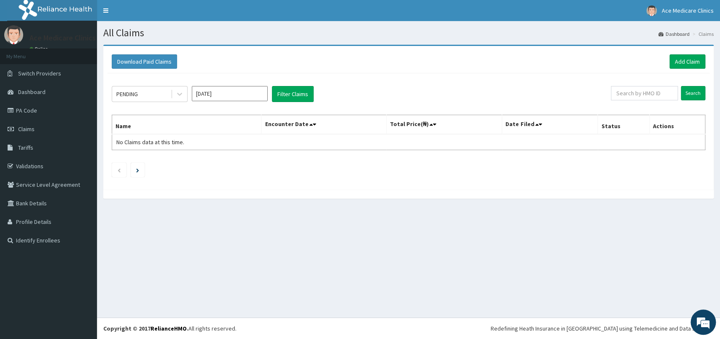
click at [705, 66] on div "Download Paid Claims Add Claim" at bounding box center [408, 61] width 602 height 23
click at [689, 65] on link "Add Claim" at bounding box center [687, 61] width 36 height 14
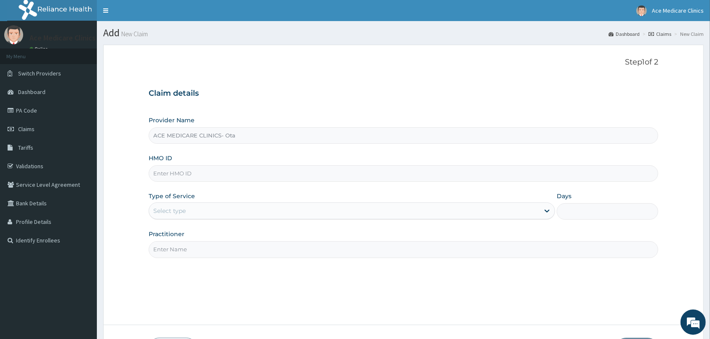
click at [448, 177] on input "HMO ID" at bounding box center [404, 173] width 510 height 16
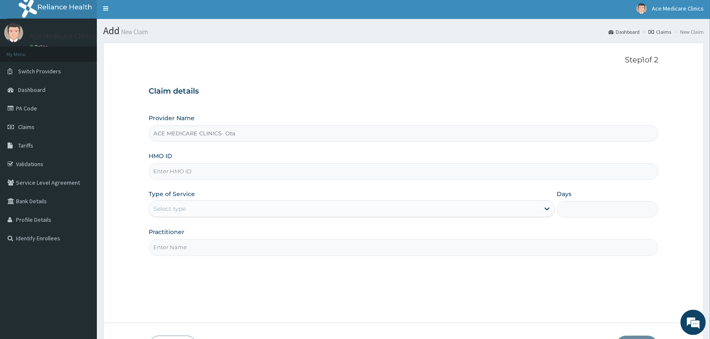
scroll to position [62, 0]
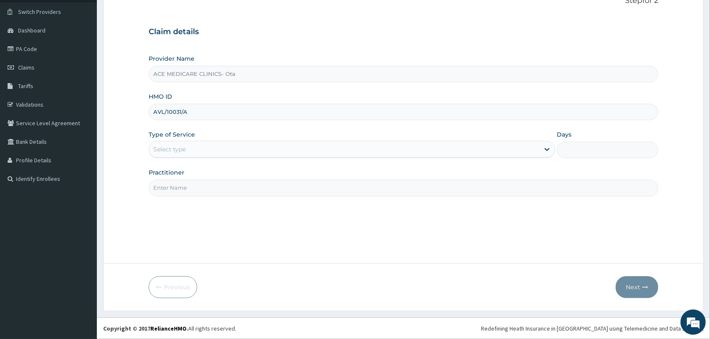
type input "AVL/10031/A"
click at [457, 151] on div "Select type" at bounding box center [344, 148] width 391 height 13
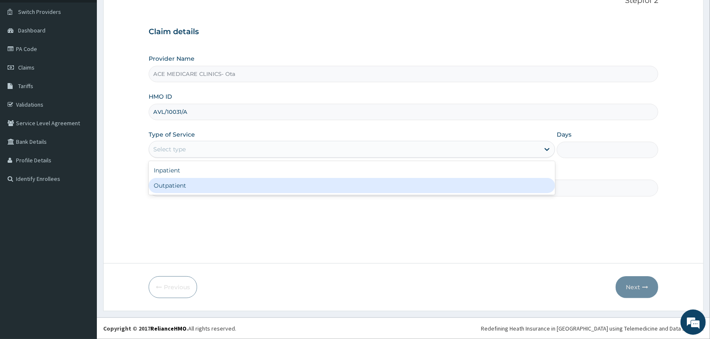
click at [448, 182] on div "Outpatient" at bounding box center [352, 185] width 407 height 15
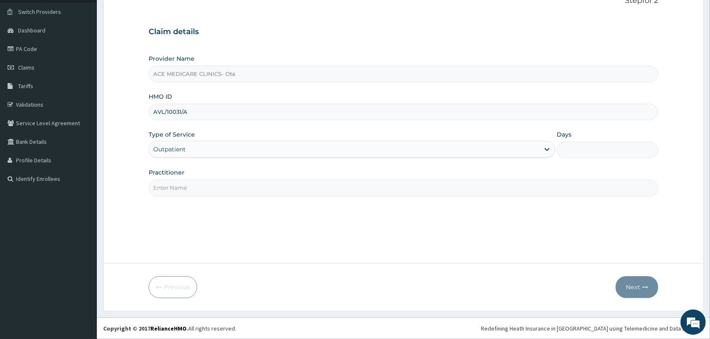
type input "1"
click at [457, 150] on div "Outpatient" at bounding box center [344, 148] width 391 height 13
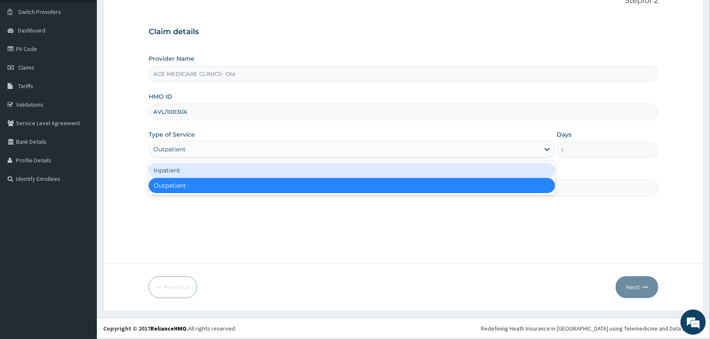
click at [449, 169] on div "Inpatient" at bounding box center [352, 170] width 407 height 15
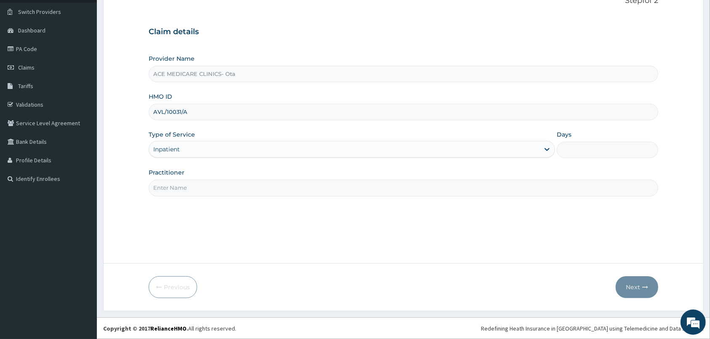
click at [581, 155] on input "Days" at bounding box center [608, 150] width 102 height 16
type input "3"
click at [547, 188] on input "Practitioner" at bounding box center [404, 187] width 510 height 16
type input "DR FRANCES"
click at [641, 291] on button "Next" at bounding box center [637, 287] width 43 height 22
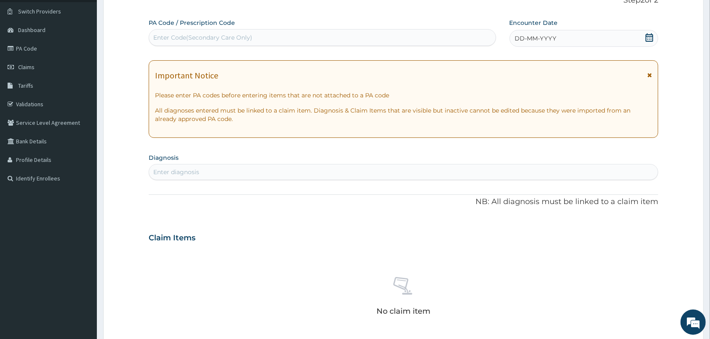
click at [364, 37] on div "Enter Code(Secondary Care Only)" at bounding box center [322, 37] width 347 height 13
paste input "PA/FAC5F9"
type input "PA/FAC5F9"
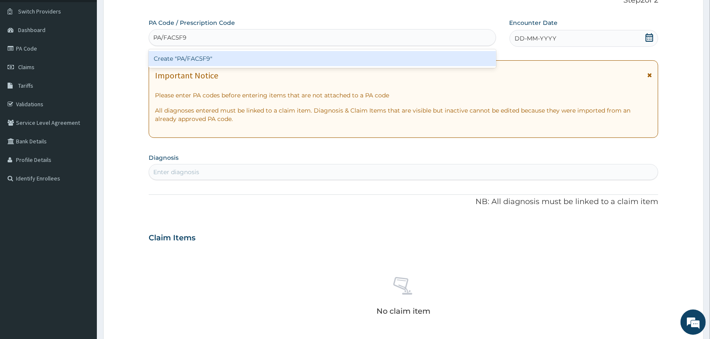
click at [349, 55] on div "Create "PA/FAC5F9"" at bounding box center [323, 58] width 348 height 15
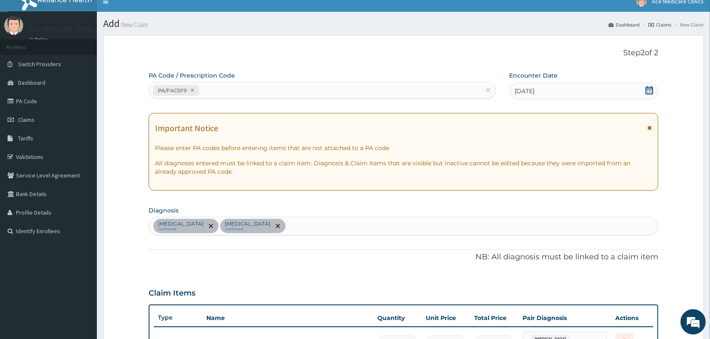
scroll to position [0, 0]
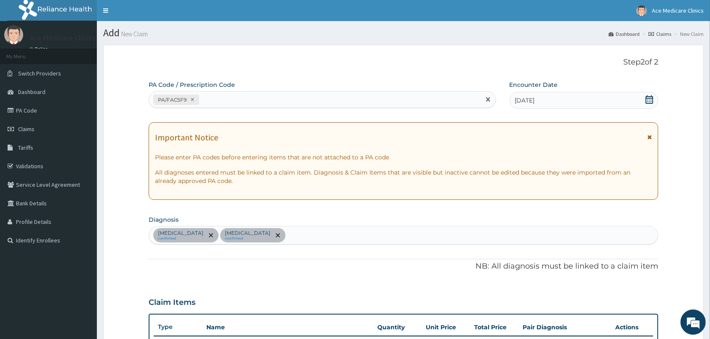
click at [369, 101] on div "PA/FAC5F9" at bounding box center [315, 100] width 332 height 14
paste input "PA/64A989"
type input "PA/64A989"
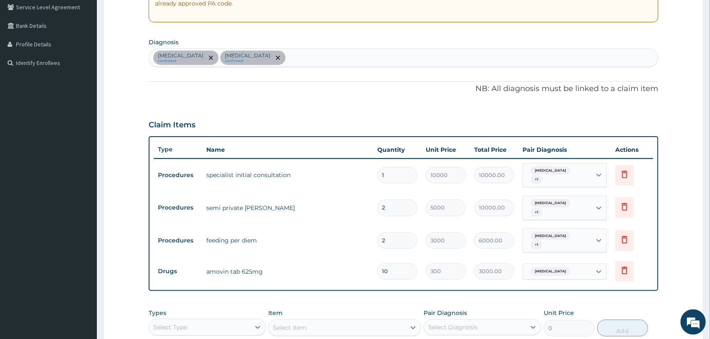
scroll to position [136, 0]
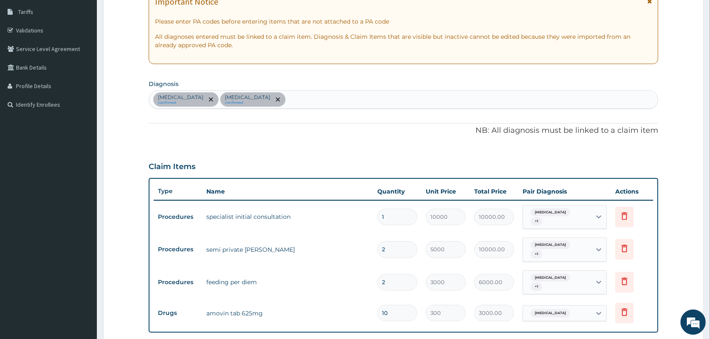
click at [346, 95] on div "Malaria confirmed Sepsis confirmed" at bounding box center [403, 100] width 509 height 18
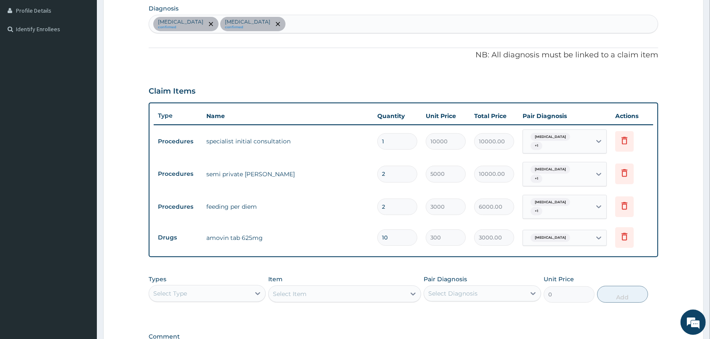
scroll to position [224, 0]
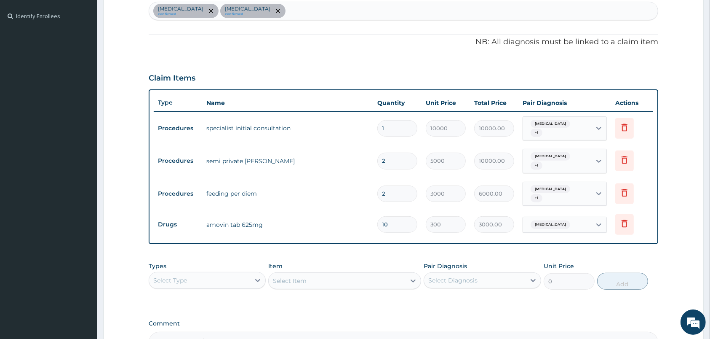
click at [323, 10] on div "Malaria confirmed Sepsis confirmed" at bounding box center [403, 11] width 509 height 18
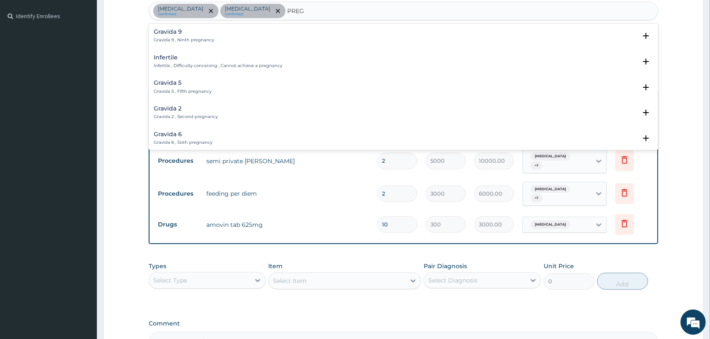
type input "PREG"
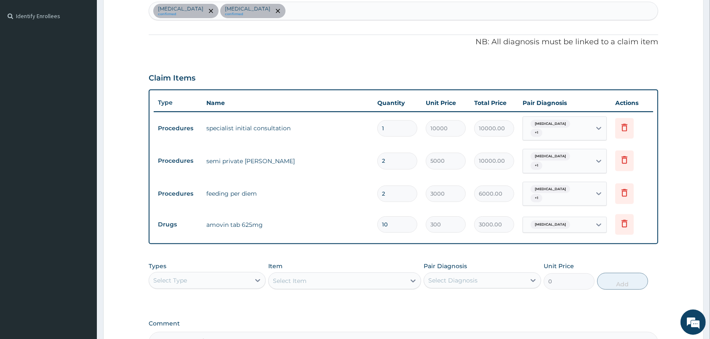
scroll to position [316, 0]
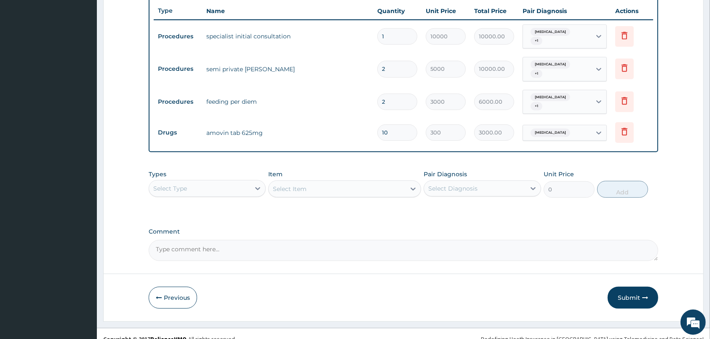
click at [244, 182] on div "Select Type" at bounding box center [199, 188] width 101 height 13
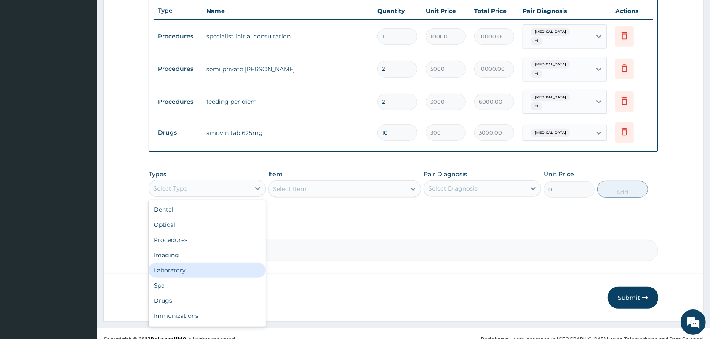
click at [211, 262] on div "Laboratory" at bounding box center [207, 269] width 117 height 15
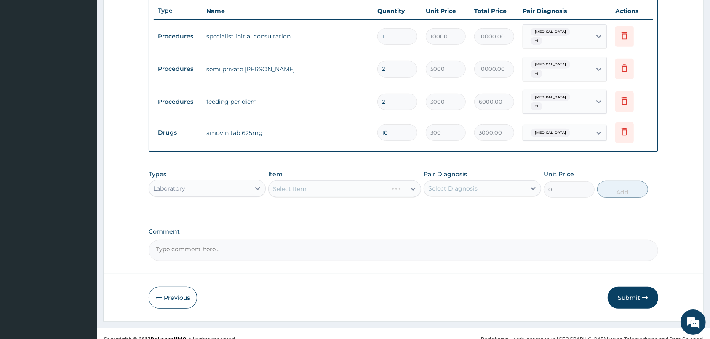
click at [489, 182] on div "Select Diagnosis" at bounding box center [474, 188] width 101 height 13
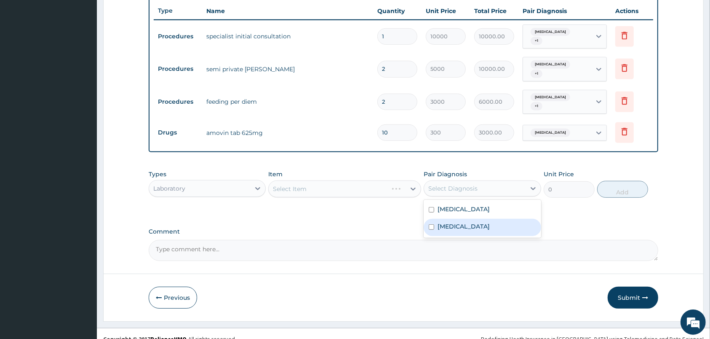
click at [482, 219] on div "[MEDICAL_DATA]" at bounding box center [482, 227] width 117 height 17
checkbox input "true"
click at [388, 182] on div "Select Item" at bounding box center [328, 188] width 119 height 13
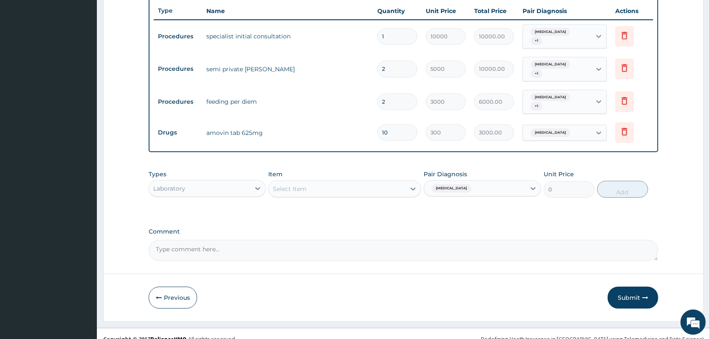
click at [388, 182] on div "Select Item" at bounding box center [337, 188] width 137 height 13
type input "FULL"
click at [392, 202] on div "[MEDICAL_DATA]" at bounding box center [344, 209] width 153 height 15
click at [636, 181] on button "Add" at bounding box center [622, 189] width 51 height 17
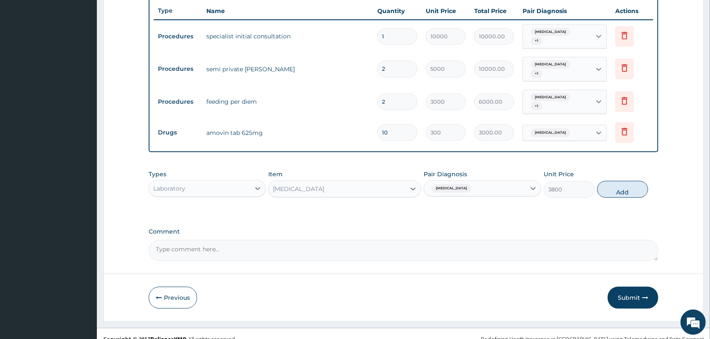
type input "0"
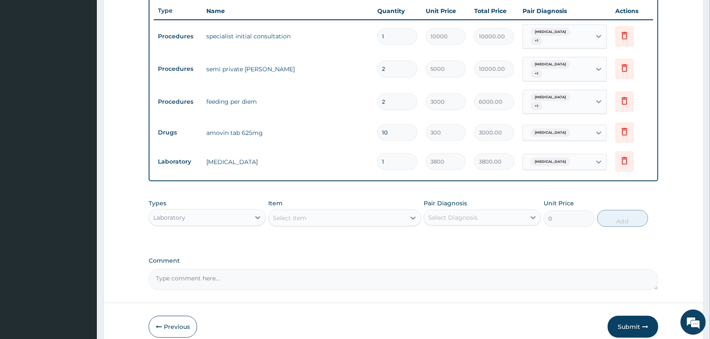
click at [501, 211] on div "Select Diagnosis" at bounding box center [474, 217] width 101 height 13
click at [482, 230] on div "Malaria" at bounding box center [482, 238] width 117 height 17
checkbox input "true"
click at [380, 211] on div "Select Item" at bounding box center [337, 217] width 137 height 13
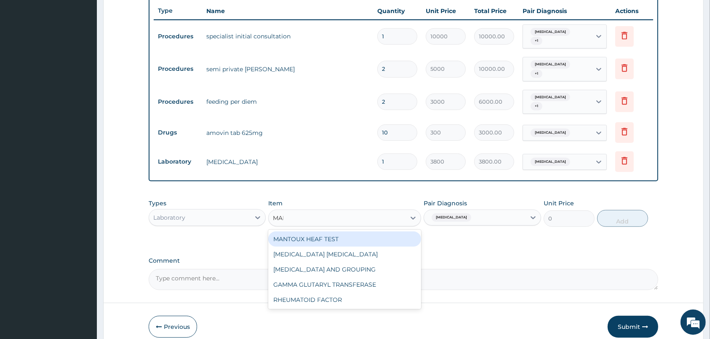
type input "MALA"
click at [392, 231] on div "[MEDICAL_DATA] [MEDICAL_DATA]" at bounding box center [344, 238] width 153 height 15
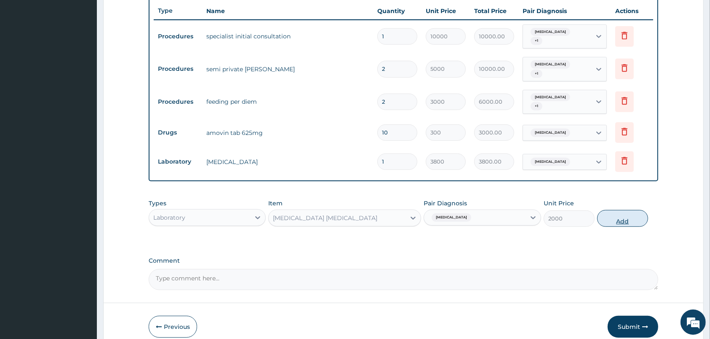
click at [642, 210] on button "Add" at bounding box center [622, 218] width 51 height 17
type input "0"
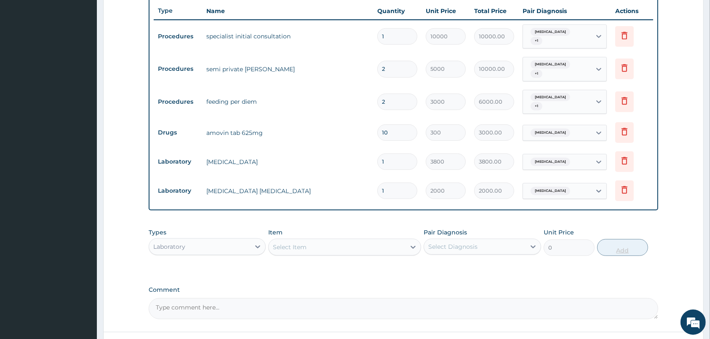
scroll to position [374, 0]
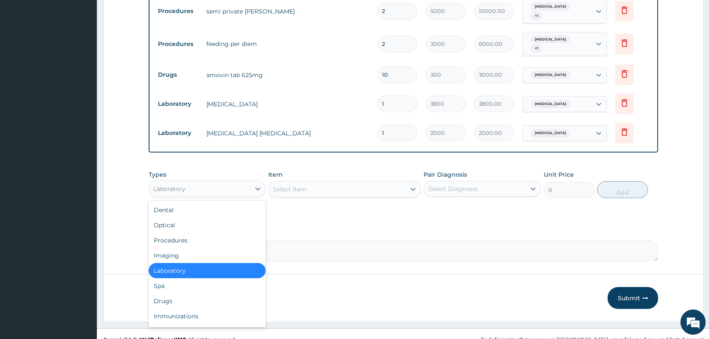
click at [232, 182] on div "Laboratory" at bounding box center [199, 188] width 101 height 13
click at [179, 293] on div "Drugs" at bounding box center [207, 300] width 117 height 15
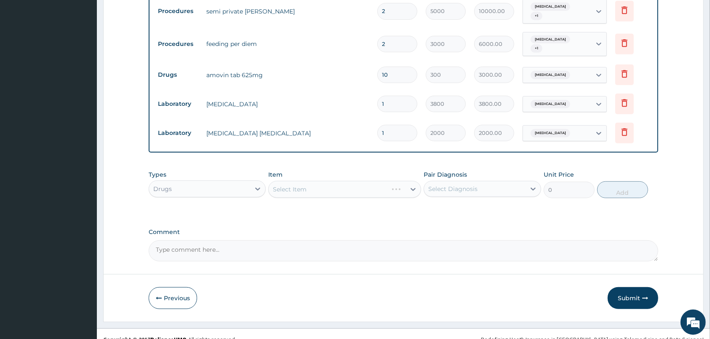
click at [479, 182] on div "Select Diagnosis" at bounding box center [474, 188] width 101 height 13
click at [476, 200] on div "Malaria Sepsis" at bounding box center [482, 219] width 117 height 38
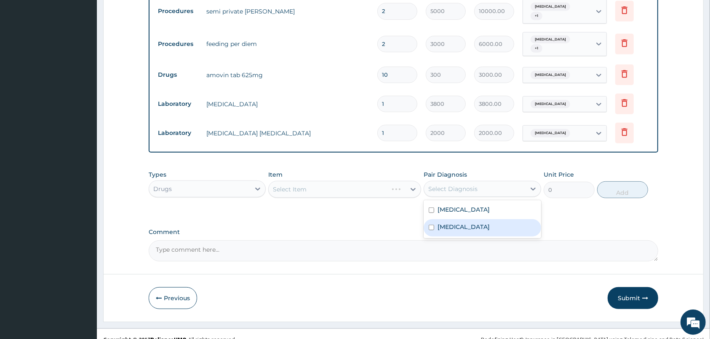
click at [472, 219] on div "[MEDICAL_DATA]" at bounding box center [482, 227] width 117 height 17
checkbox input "true"
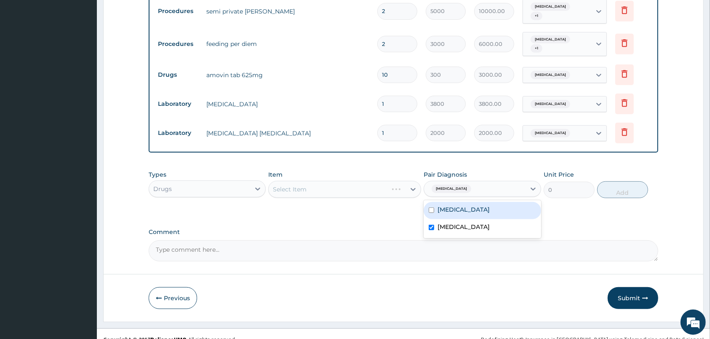
click at [473, 202] on div "Malaria" at bounding box center [482, 210] width 117 height 17
checkbox input "true"
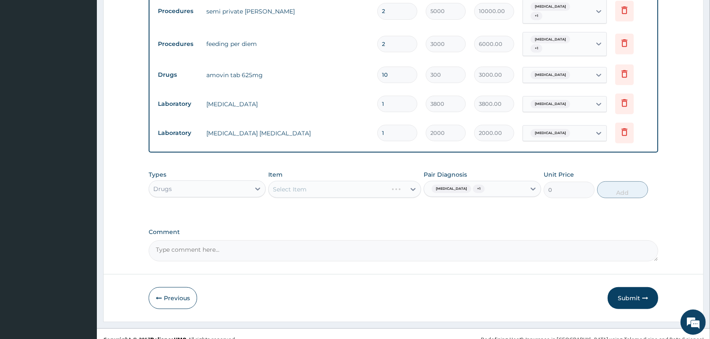
click at [394, 181] on div "Select Item" at bounding box center [344, 189] width 153 height 17
click at [394, 182] on div "Select Item" at bounding box center [337, 188] width 137 height 13
type input "DEXT"
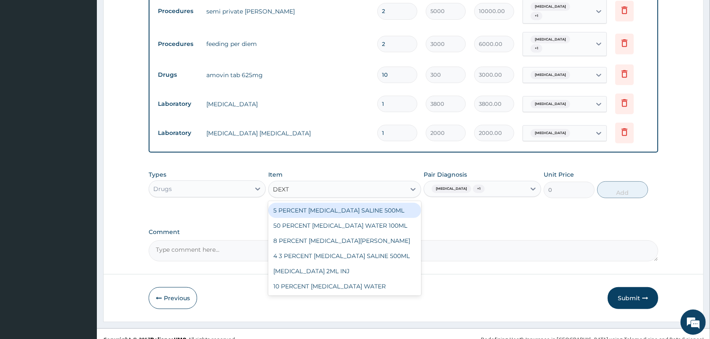
click at [383, 203] on div "5 PERCENT [MEDICAL_DATA] SALINE 500ML" at bounding box center [344, 210] width 153 height 15
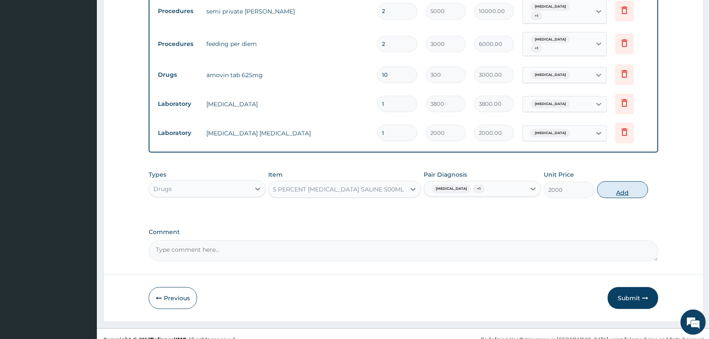
click at [639, 181] on button "Add" at bounding box center [622, 189] width 51 height 17
type input "0"
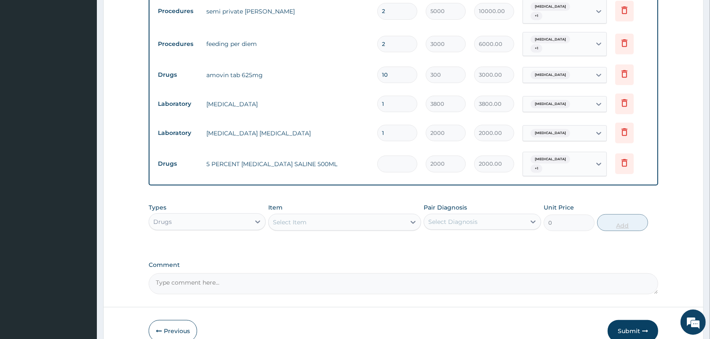
type input "0.00"
type input "4"
type input "8000.00"
type input "4"
click at [407, 214] on div at bounding box center [413, 221] width 15 height 15
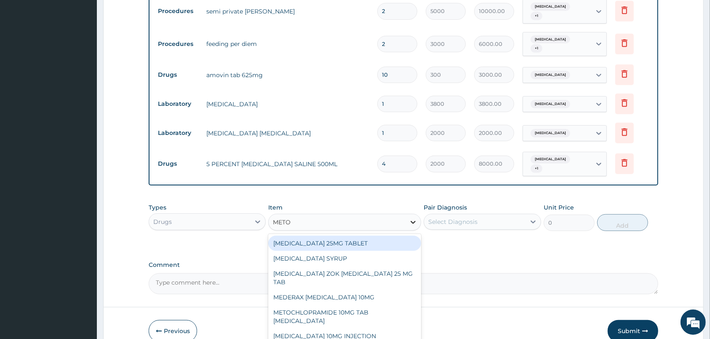
type input "METOC"
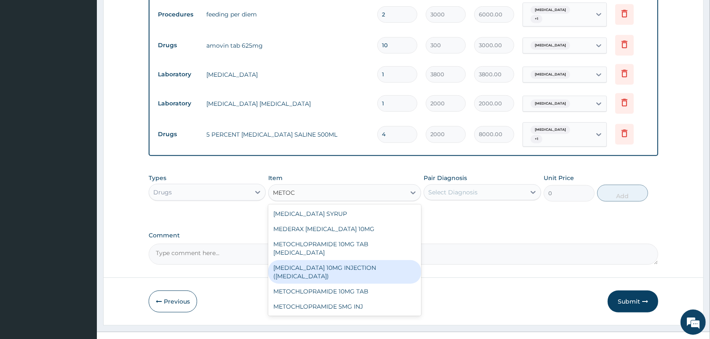
click at [367, 260] on div "[MEDICAL_DATA] 10MG INJECTION ([MEDICAL_DATA])" at bounding box center [344, 272] width 153 height 24
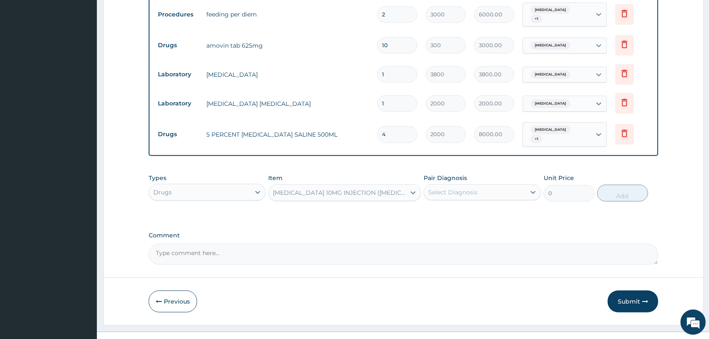
type input "40.8"
click at [505, 185] on div "Select Diagnosis" at bounding box center [474, 191] width 101 height 13
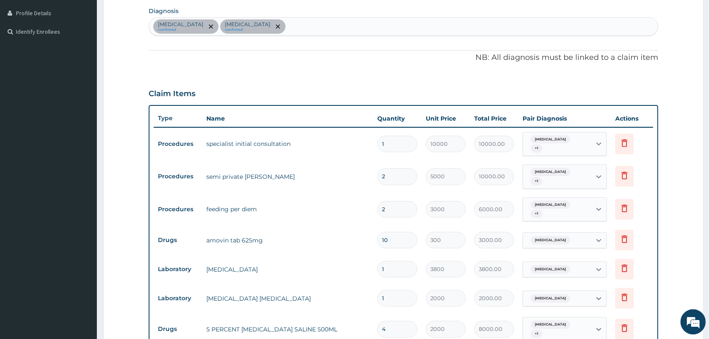
scroll to position [182, 0]
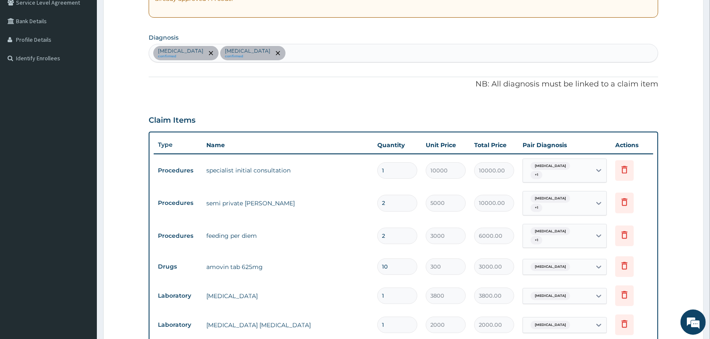
click at [408, 55] on div "Malaria confirmed Sepsis confirmed" at bounding box center [403, 53] width 509 height 18
type input "VOMI"
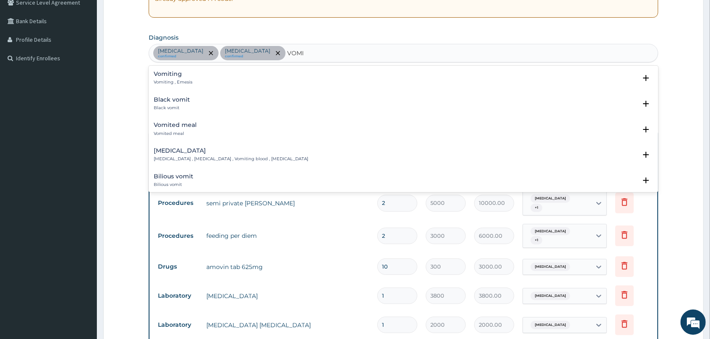
click at [193, 74] on div "Vomiting Vomiting , Emesis" at bounding box center [404, 78] width 500 height 15
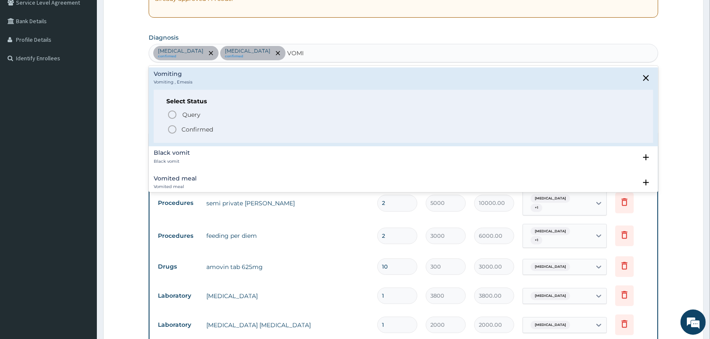
click at [188, 126] on p "Confirmed" at bounding box center [198, 129] width 32 height 8
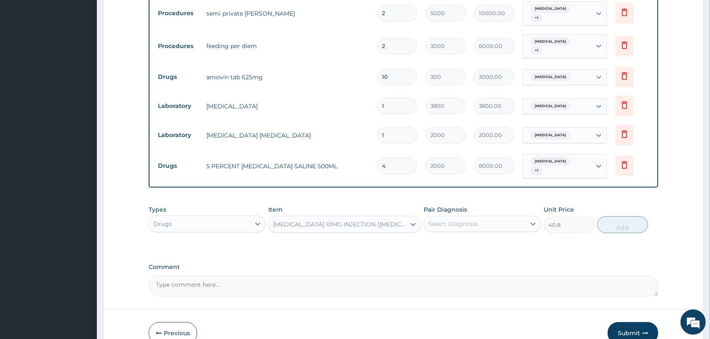
scroll to position [403, 0]
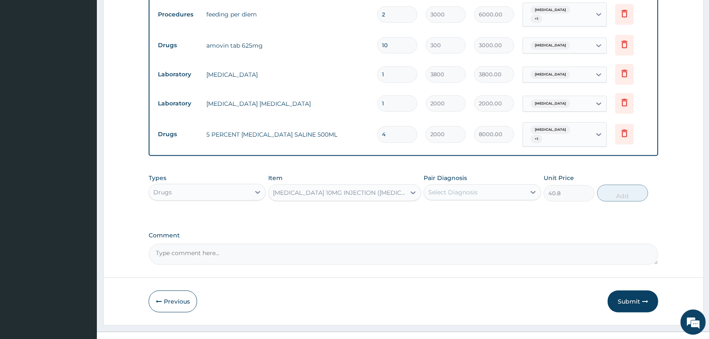
click at [498, 185] on div "Select Diagnosis" at bounding box center [474, 191] width 101 height 13
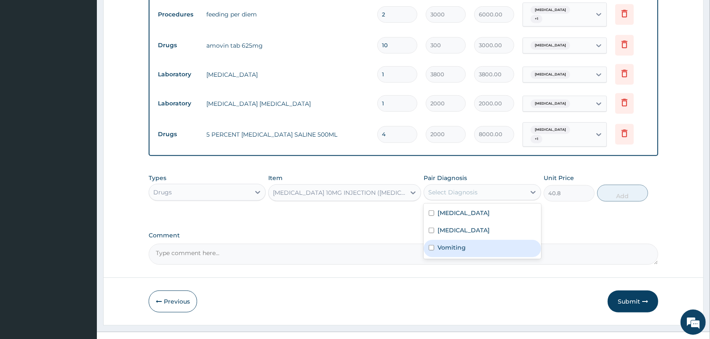
click at [472, 240] on div "Vomiting" at bounding box center [482, 248] width 117 height 17
checkbox input "true"
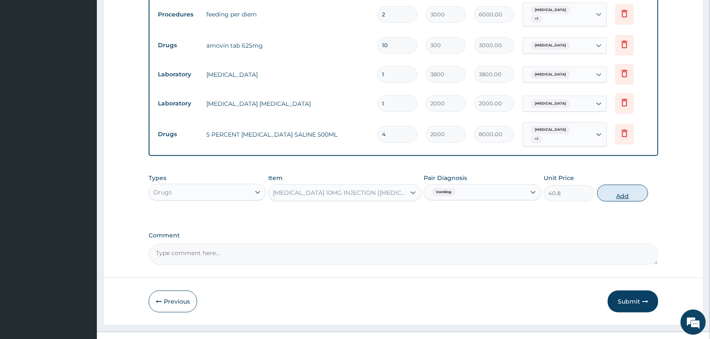
click at [630, 185] on button "Add" at bounding box center [622, 193] width 51 height 17
type input "0"
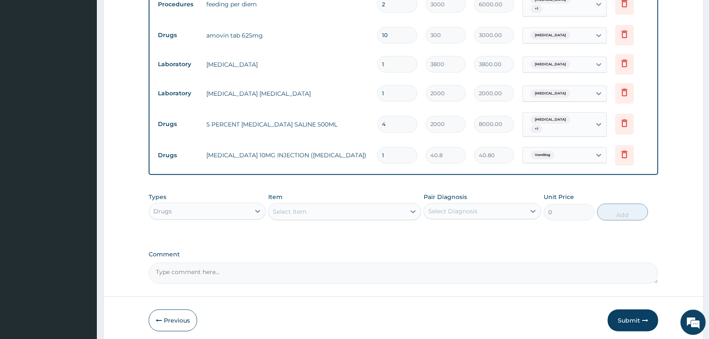
scroll to position [432, 0]
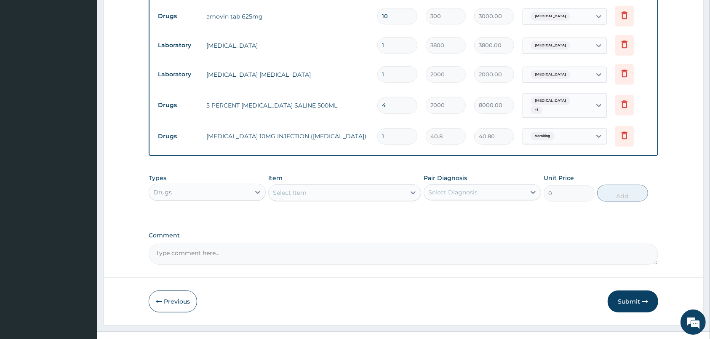
click at [319, 186] on div "Select Item" at bounding box center [337, 192] width 137 height 13
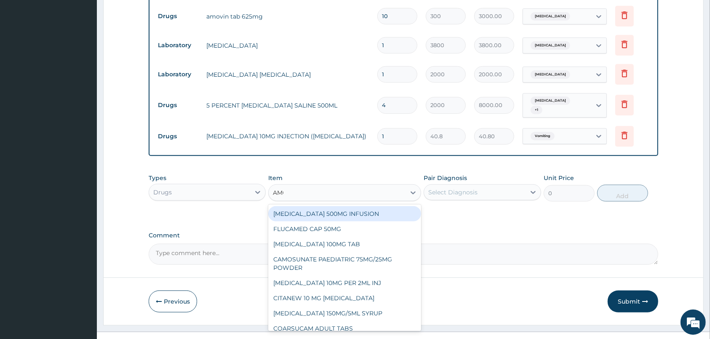
type input "AMOV"
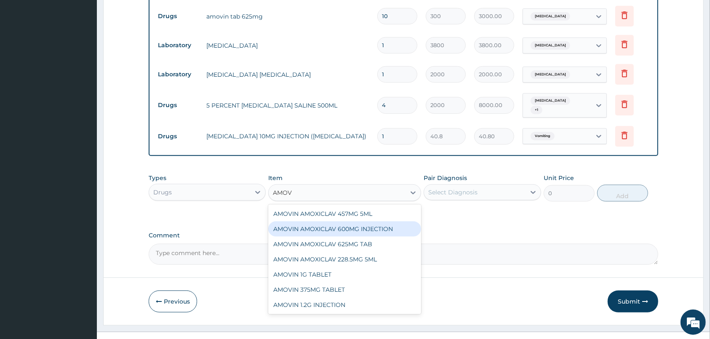
click at [375, 221] on div "AMOVIN AMOXICLAV 600MG INJECTION" at bounding box center [344, 228] width 153 height 15
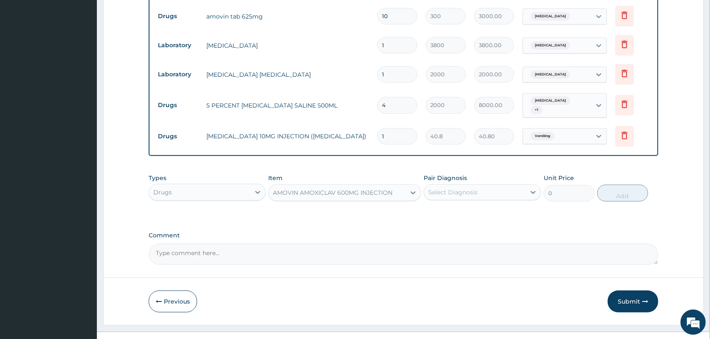
type input "3500"
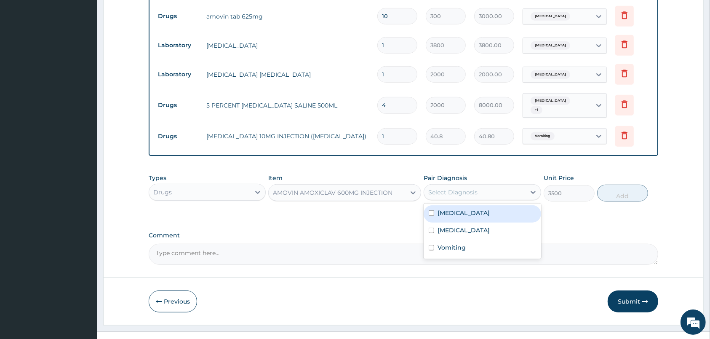
click at [499, 185] on div "Select Diagnosis" at bounding box center [474, 191] width 101 height 13
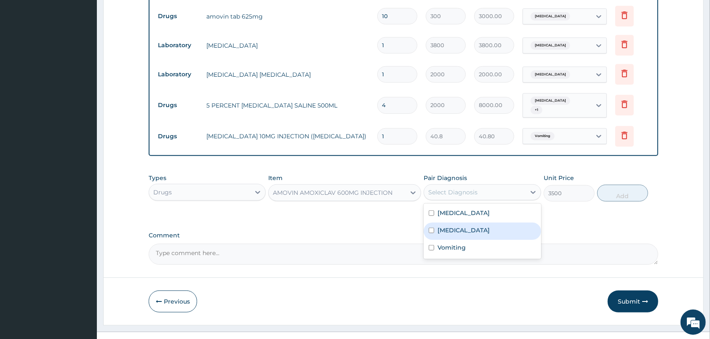
click at [487, 222] on div "[MEDICAL_DATA]" at bounding box center [482, 230] width 117 height 17
checkbox input "true"
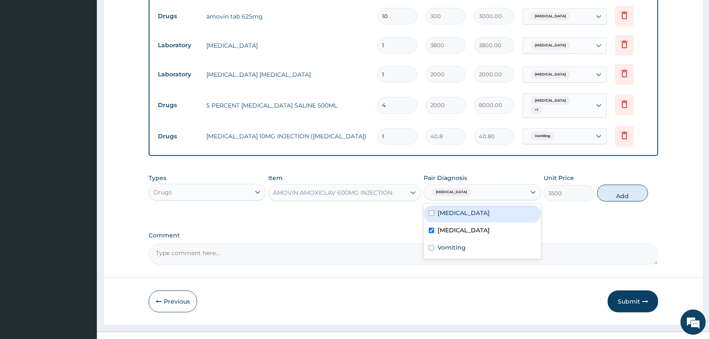
click at [489, 205] on div "Malaria" at bounding box center [482, 213] width 117 height 17
checkbox input "true"
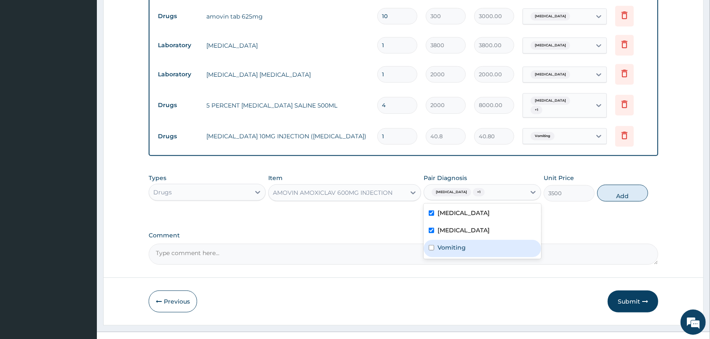
click at [486, 240] on div "Vomiting" at bounding box center [482, 248] width 117 height 17
checkbox input "true"
click at [632, 185] on button "Add" at bounding box center [622, 193] width 51 height 17
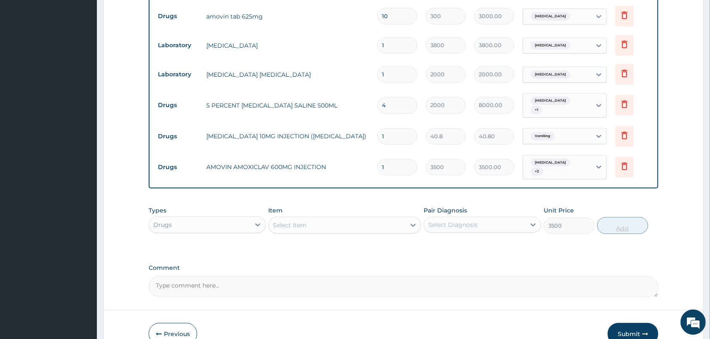
type input "0"
type input "0.00"
type input "4"
type input "14000.00"
type input "4"
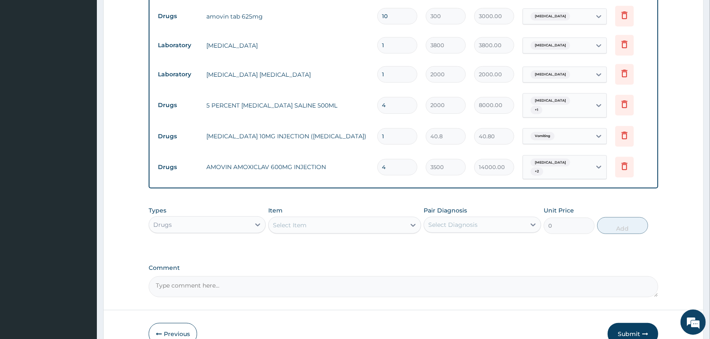
click at [395, 218] on div "Select Item" at bounding box center [337, 224] width 137 height 13
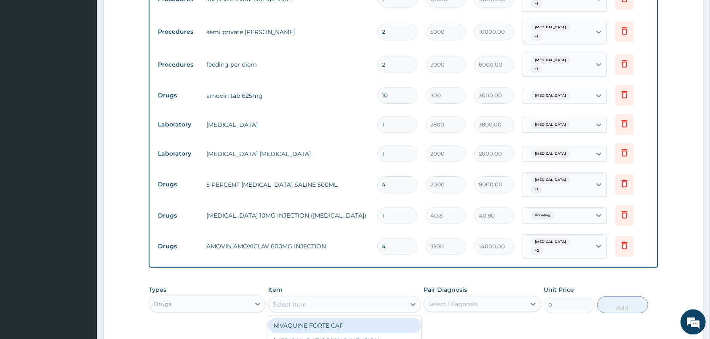
scroll to position [461, 0]
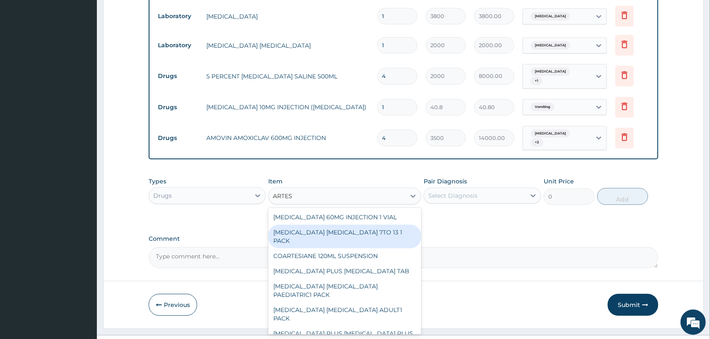
type input "ARTES"
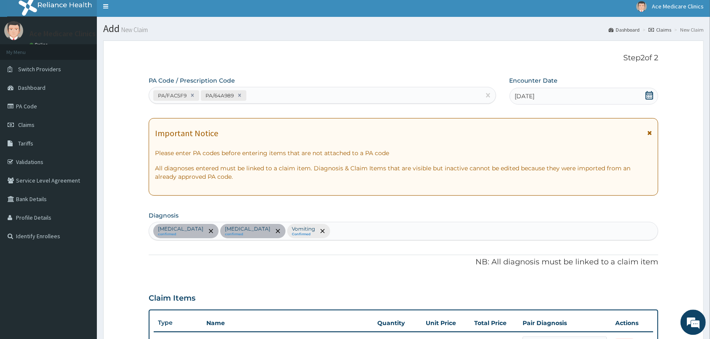
scroll to position [0, 0]
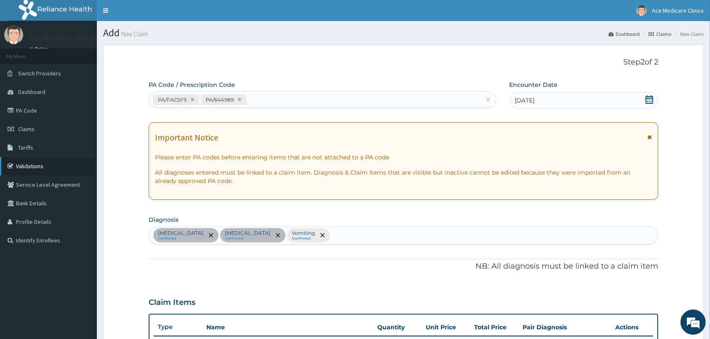
click at [25, 166] on link "Validations" at bounding box center [48, 166] width 97 height 19
